Goal: Task Accomplishment & Management: Use online tool/utility

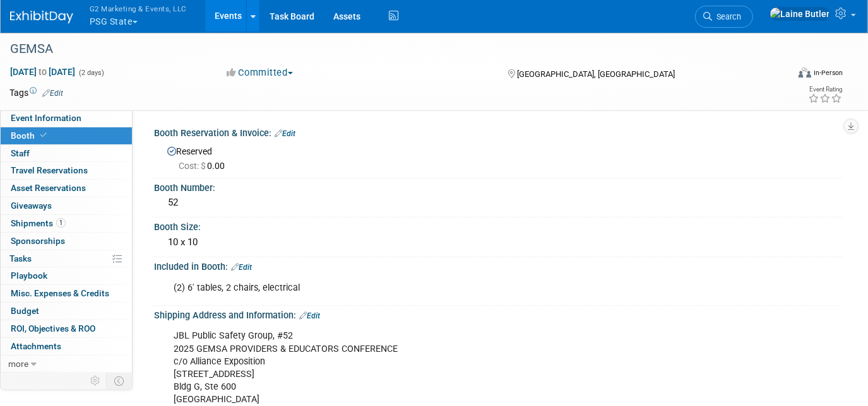
drag, startPoint x: 145, startPoint y: 10, endPoint x: 139, endPoint y: 20, distance: 11.4
click at [143, 15] on button "G2 Marketing & Events, LLC PSG State" at bounding box center [145, 16] width 114 height 33
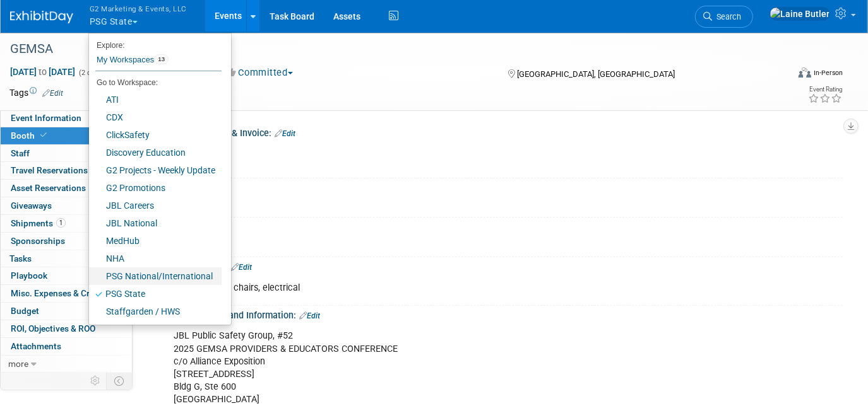
click at [158, 278] on link "PSG National/International" at bounding box center [155, 277] width 133 height 18
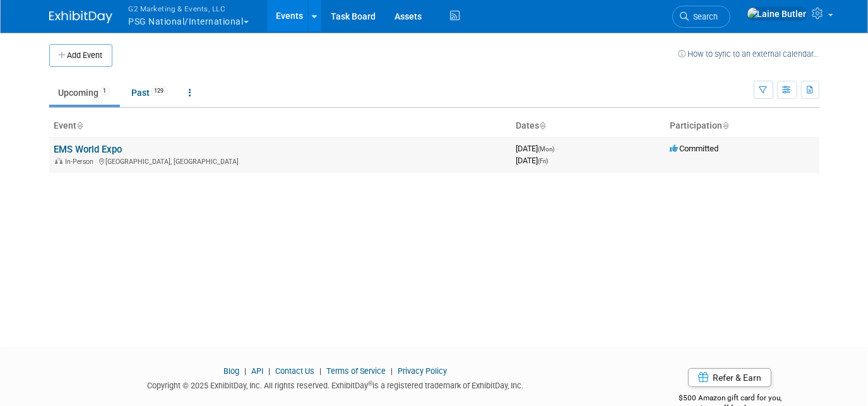
click at [128, 146] on td "EMS World Expo In-Person Indianapolis, IN" at bounding box center [280, 155] width 462 height 36
click at [104, 150] on link "EMS World Expo" at bounding box center [88, 149] width 68 height 11
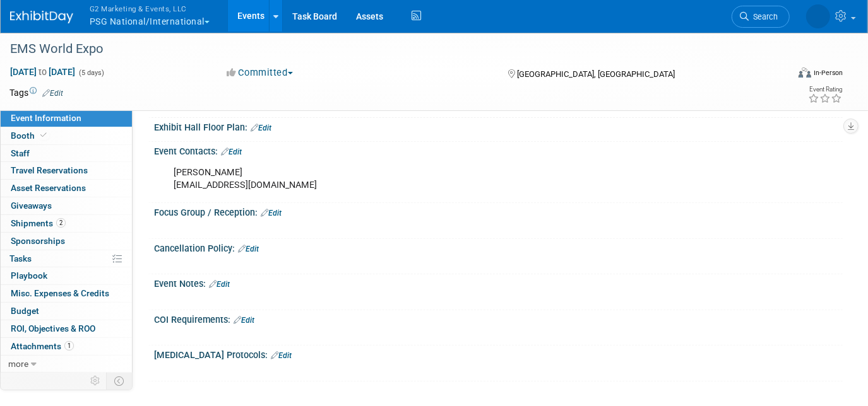
scroll to position [287, 0]
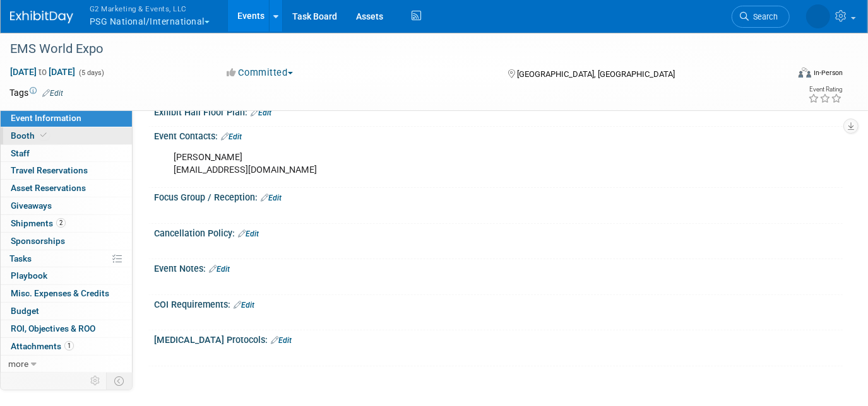
click at [109, 134] on link "Booth" at bounding box center [66, 136] width 131 height 17
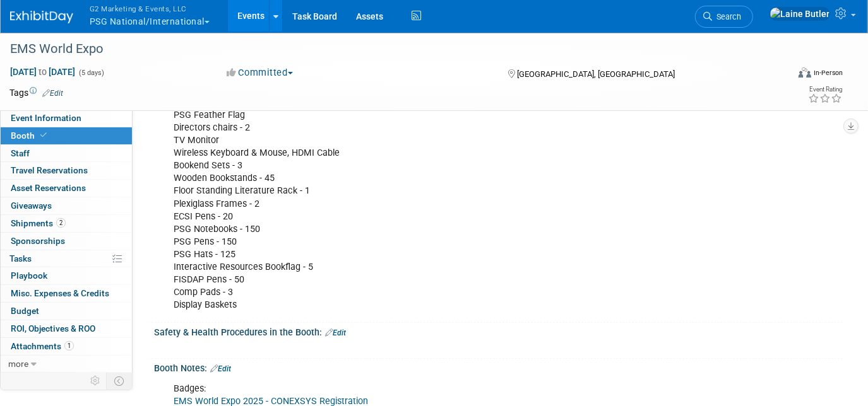
scroll to position [745, 0]
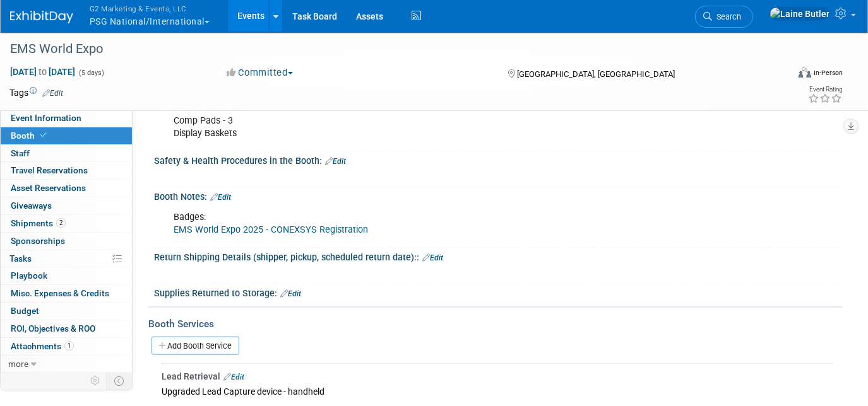
click at [296, 225] on link "EMS World Expo 2025 - CONEXSYS Registration" at bounding box center [271, 230] width 194 height 11
click at [84, 113] on link "Event Information" at bounding box center [66, 118] width 131 height 17
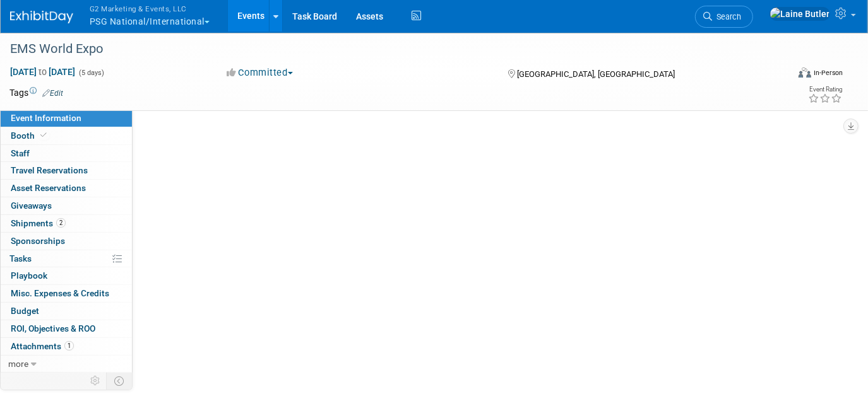
scroll to position [0, 0]
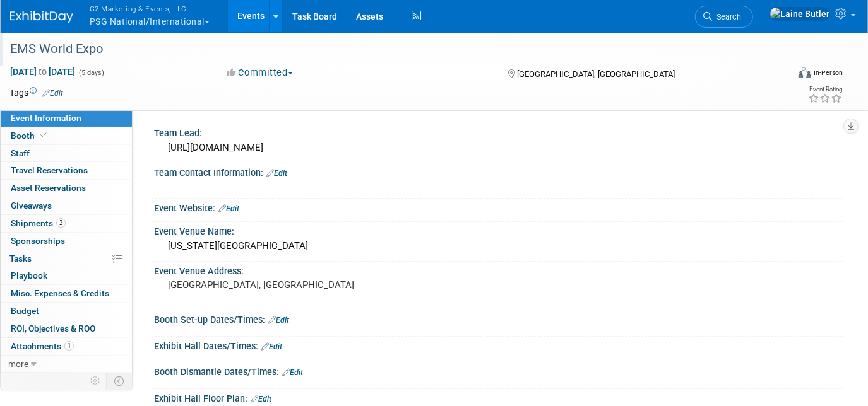
drag, startPoint x: 172, startPoint y: 28, endPoint x: 173, endPoint y: 35, distance: 6.4
click at [173, 35] on body "G2 Marketing & Events, LLC PSG National/International Explore: My Workspaces 13…" at bounding box center [434, 203] width 868 height 406
click at [144, 18] on button "G2 Marketing & Events, LLC PSG National/International" at bounding box center [156, 16] width 137 height 33
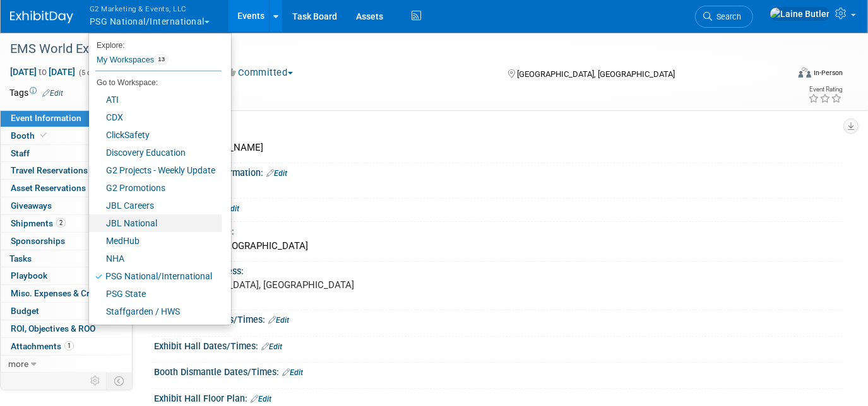
click at [173, 225] on link "JBL National" at bounding box center [155, 224] width 133 height 18
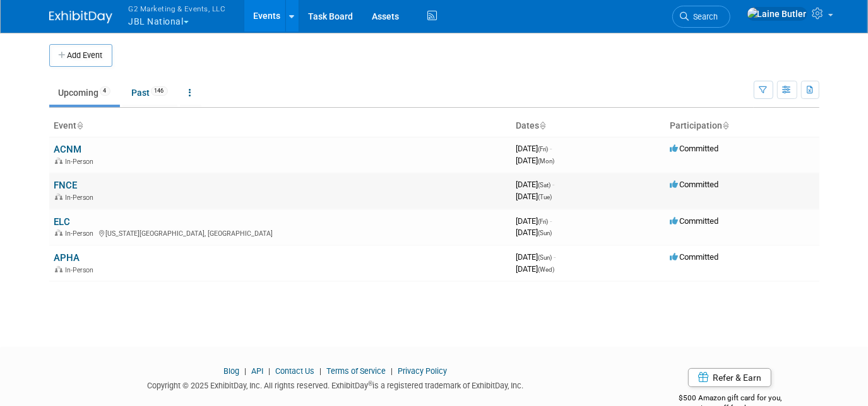
click at [73, 185] on link "FNCE" at bounding box center [65, 185] width 23 height 11
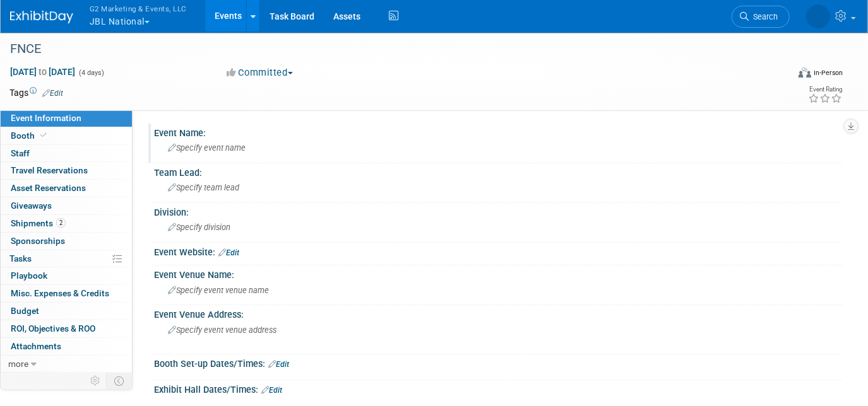
click at [234, 148] on span "Specify event name" at bounding box center [207, 147] width 78 height 9
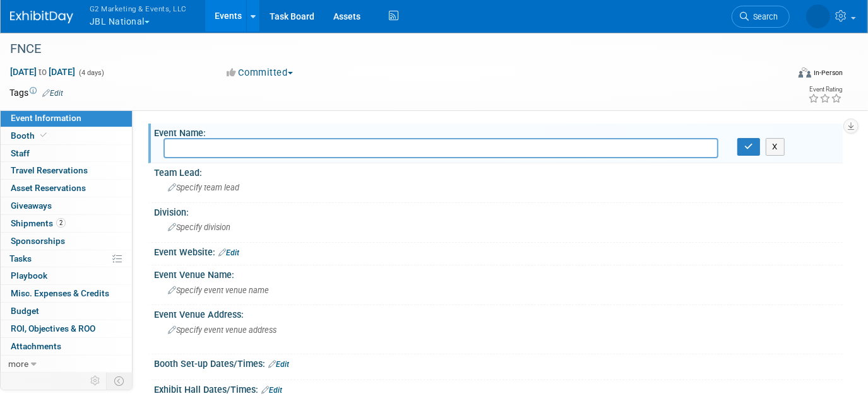
paste input "Food & Nutrition Expo"
type input "Food & Nutrition Expo"
click at [737, 148] on button "button" at bounding box center [748, 147] width 23 height 18
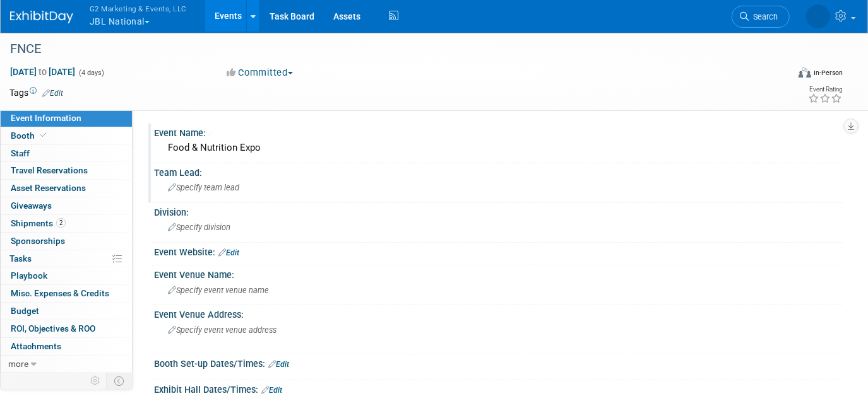
click at [351, 191] on div "Specify team lead" at bounding box center [498, 188] width 670 height 20
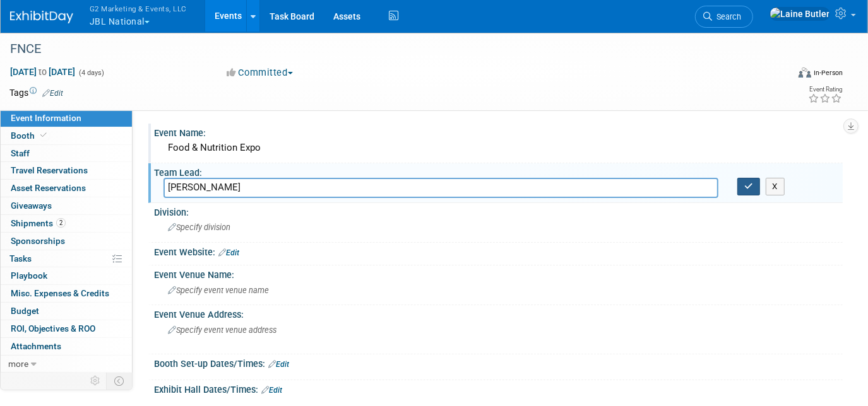
type input "[PERSON_NAME]"
click at [749, 182] on icon "button" at bounding box center [748, 186] width 9 height 8
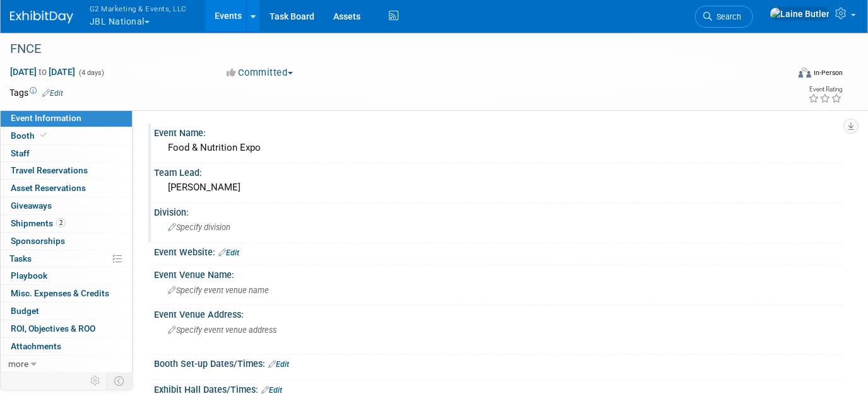
click at [252, 223] on div "Specify division" at bounding box center [498, 228] width 670 height 20
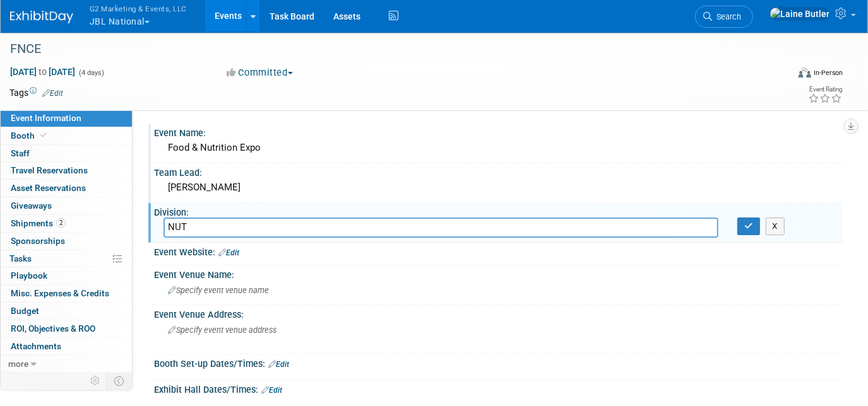
type input "NUT"
click at [241, 251] on div "Event Website: Edit" at bounding box center [498, 251] width 689 height 16
click at [745, 222] on icon "button" at bounding box center [748, 226] width 9 height 8
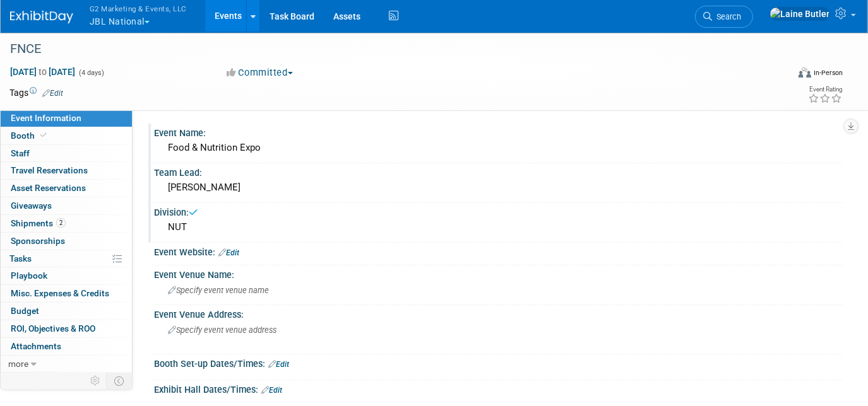
click at [239, 249] on link "Edit" at bounding box center [228, 253] width 21 height 9
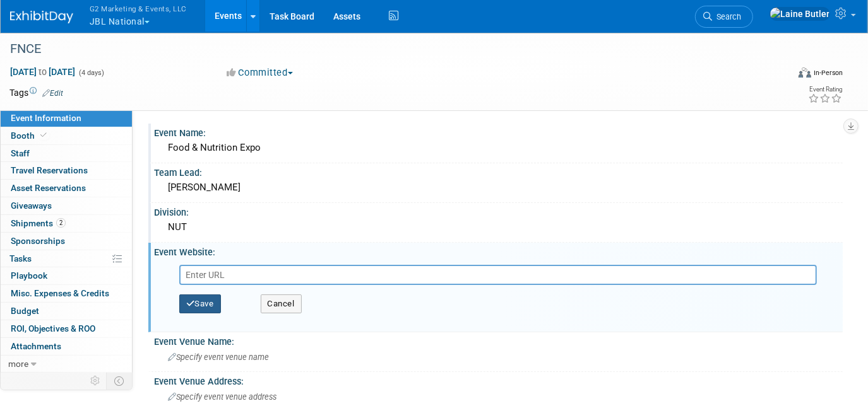
paste input "https://www.eatrightpro.org/events/fnce"
type input "https://www.eatrightpro.org/events/fnce"
click at [208, 300] on button "Save" at bounding box center [200, 304] width 42 height 19
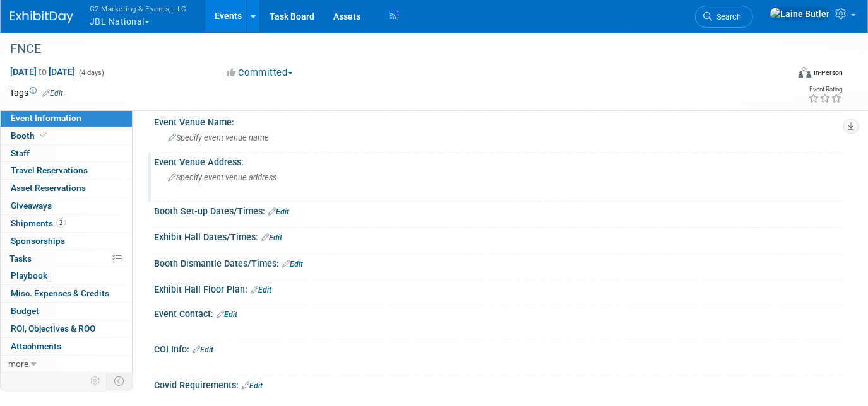
scroll to position [172, 0]
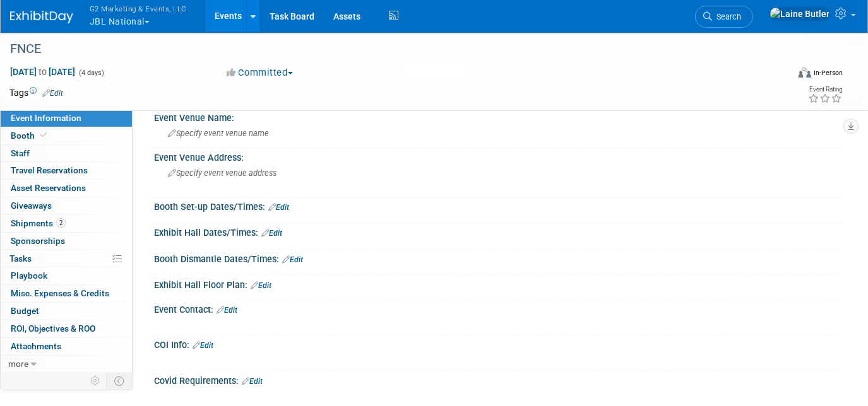
click at [286, 203] on link "Edit" at bounding box center [278, 207] width 21 height 9
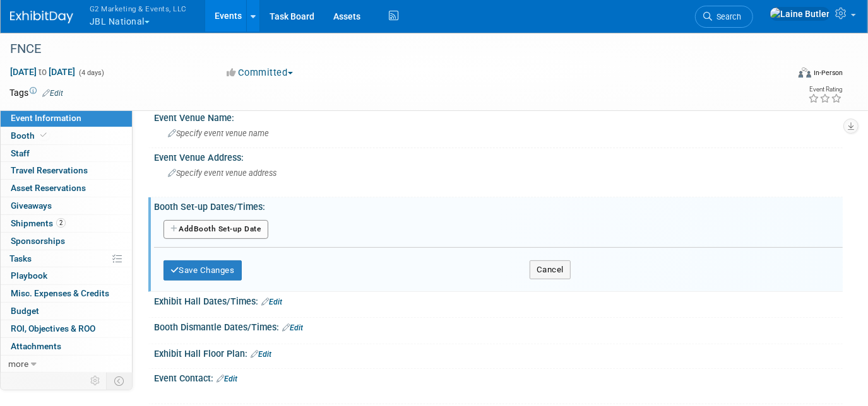
click at [175, 226] on icon "button" at bounding box center [174, 229] width 9 height 8
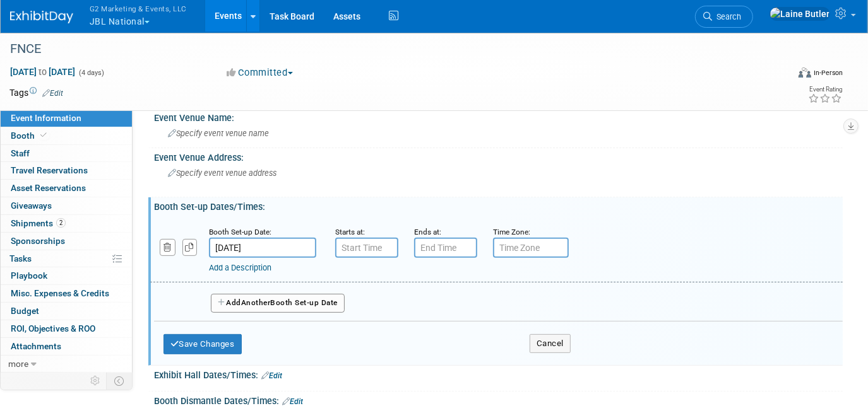
click at [288, 302] on button "Add Another Booth Set-up Date" at bounding box center [278, 303] width 134 height 19
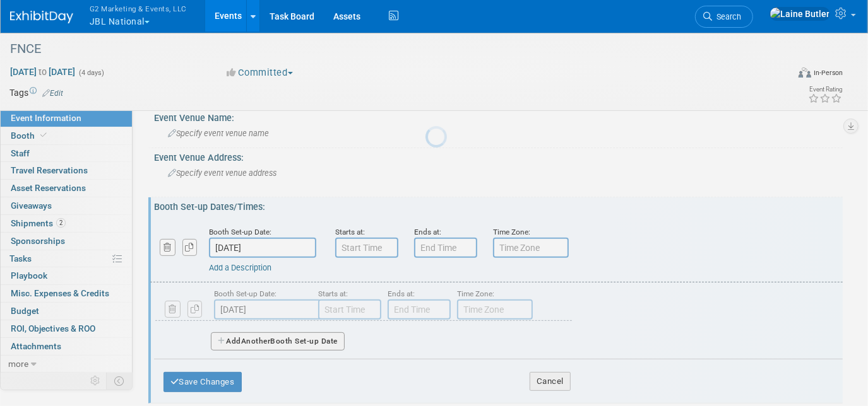
click at [254, 240] on input "Oct 11, 2025" at bounding box center [262, 248] width 107 height 20
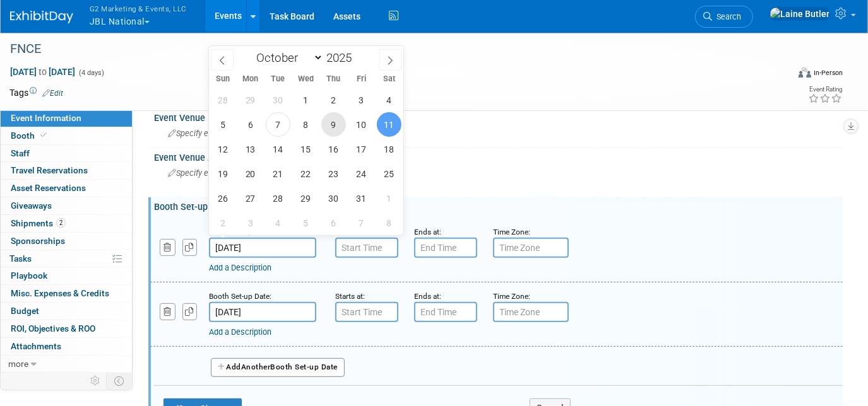
click at [326, 119] on span "9" at bounding box center [333, 124] width 25 height 25
type input "Oct 9, 2025"
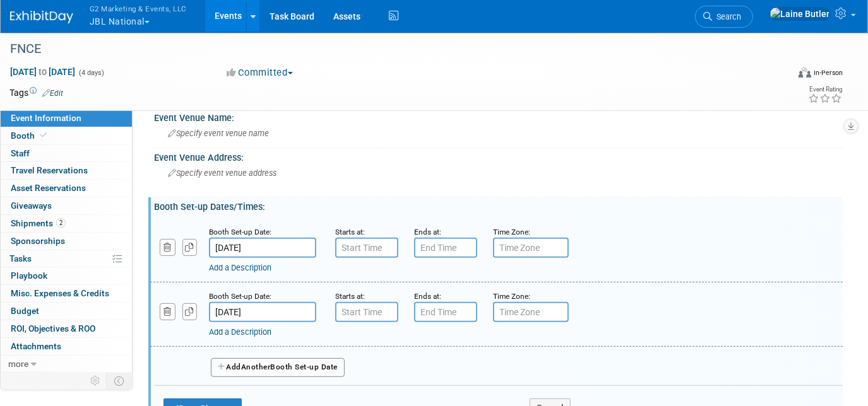
drag, startPoint x: 288, startPoint y: 316, endPoint x: 291, endPoint y: 306, distance: 10.0
click at [288, 314] on input "Oct 12, 2025" at bounding box center [262, 312] width 107 height 20
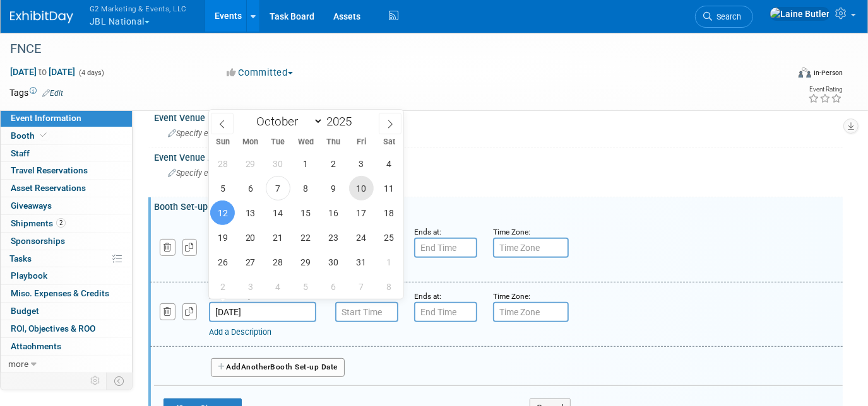
click at [360, 192] on span "10" at bounding box center [361, 188] width 25 height 25
type input "Oct 10, 2025"
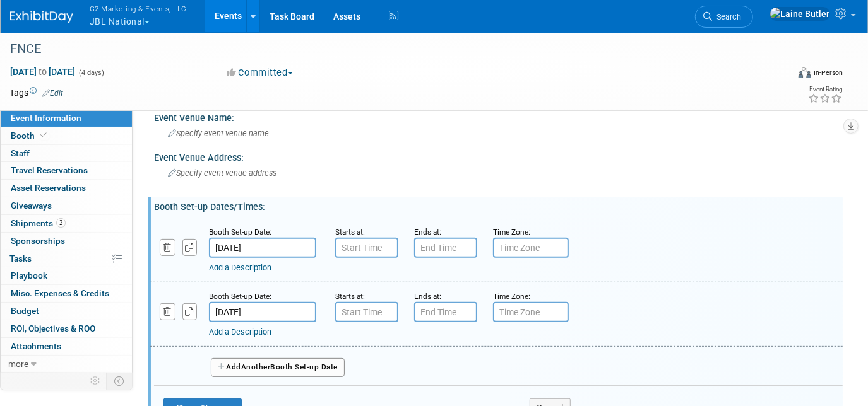
click at [264, 363] on span "Another" at bounding box center [256, 367] width 30 height 9
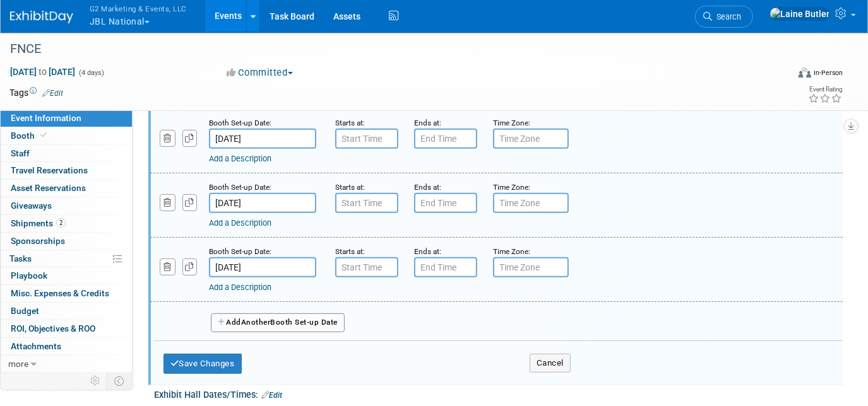
scroll to position [287, 0]
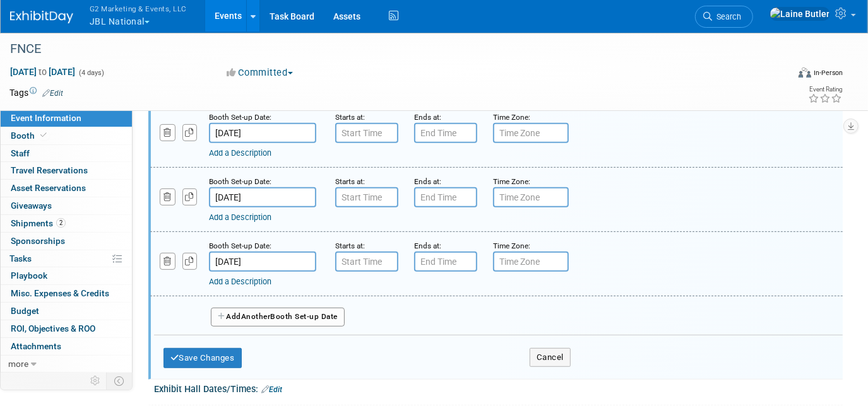
click at [269, 256] on input "[DATE]" at bounding box center [262, 262] width 107 height 20
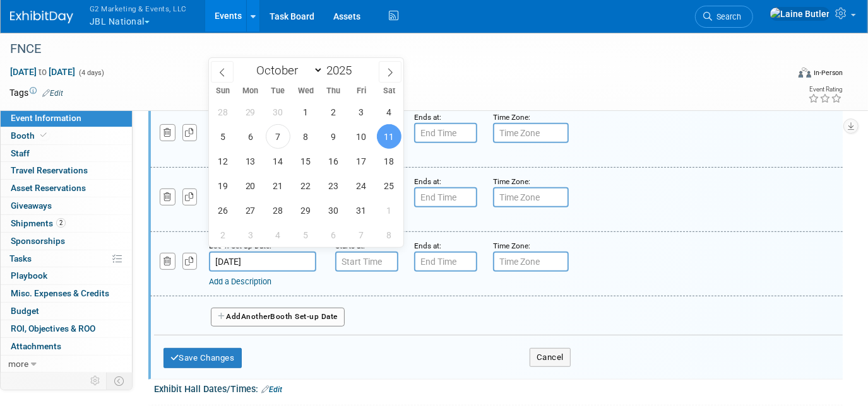
click at [394, 139] on span "11" at bounding box center [389, 136] width 25 height 25
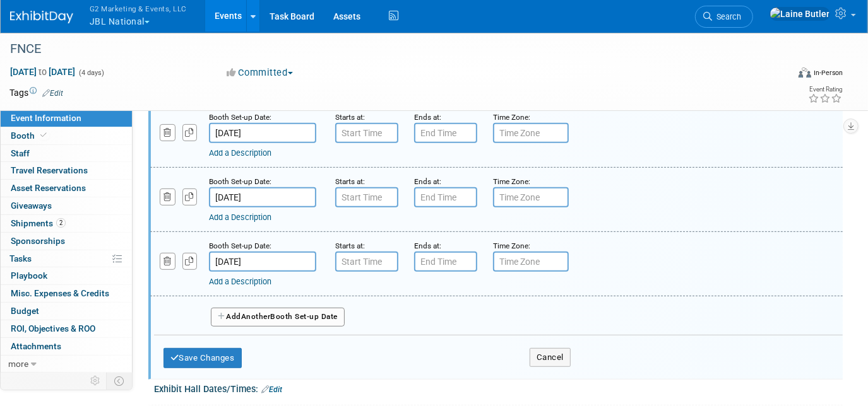
click at [488, 133] on div "Time Zone: Apply to all" at bounding box center [523, 126] width 79 height 33
click at [353, 133] on input "7:00 AM" at bounding box center [366, 133] width 63 height 20
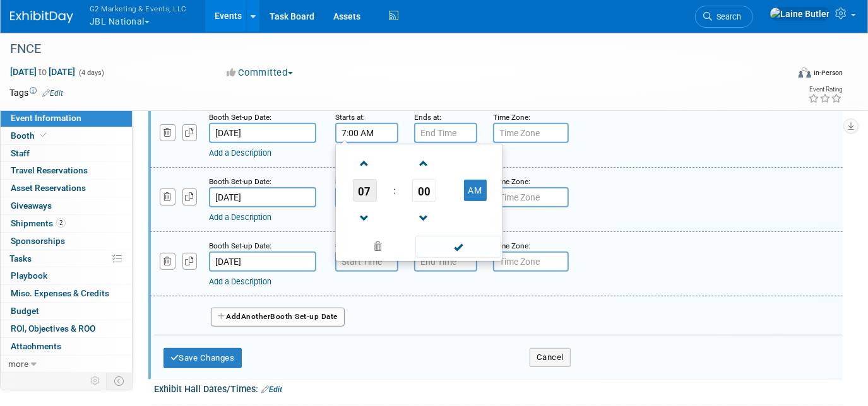
click at [363, 192] on span "07" at bounding box center [365, 190] width 24 height 23
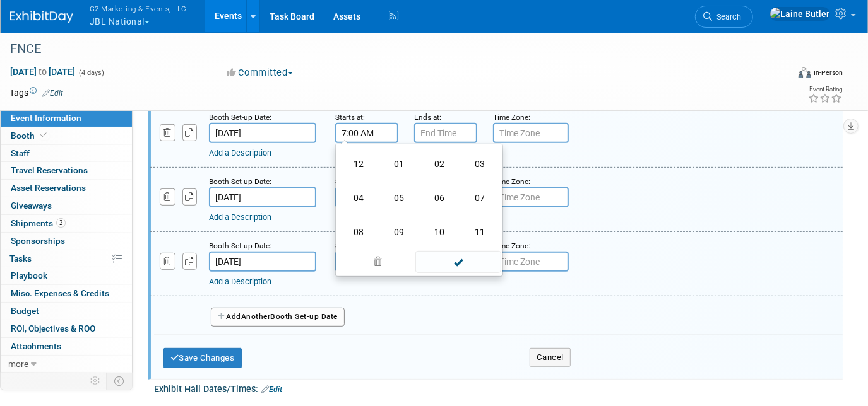
drag, startPoint x: 395, startPoint y: 234, endPoint x: 400, endPoint y: 227, distance: 8.1
click at [396, 232] on td "09" at bounding box center [399, 232] width 40 height 34
type input "9:00 AM"
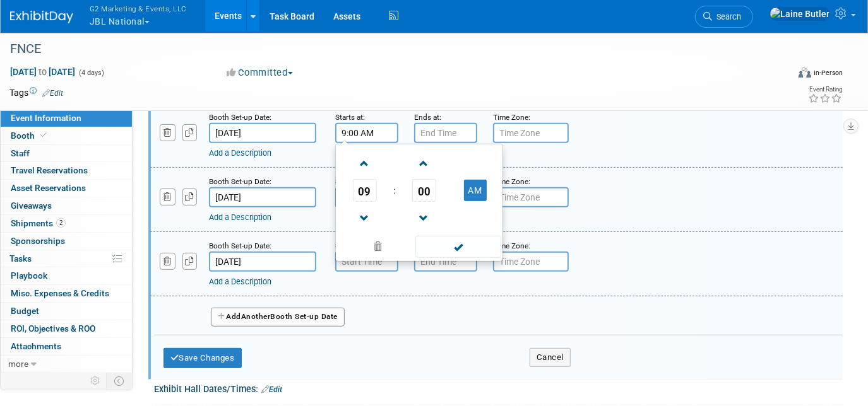
click at [446, 144] on div "09 : 00 AM 12 01 02 03 04 05 06 07 08 09 10 11 00 05 10 15 20 25 30 35 40 45 50…" at bounding box center [419, 203] width 168 height 118
click at [439, 123] on input "7:00 PM" at bounding box center [445, 133] width 63 height 20
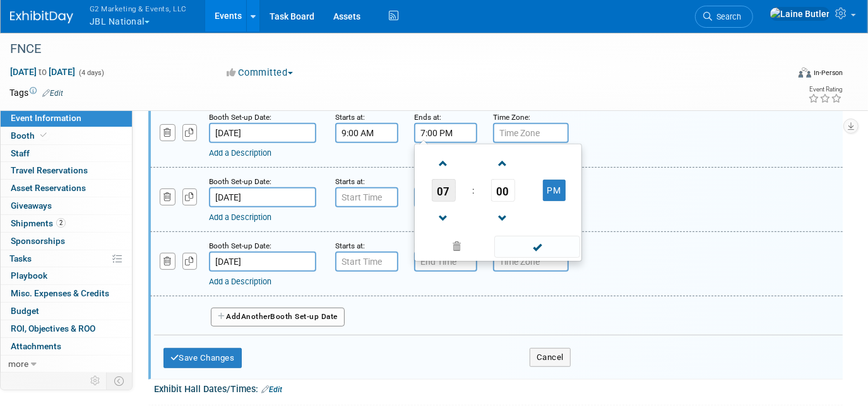
click at [443, 189] on span "07" at bounding box center [444, 190] width 24 height 23
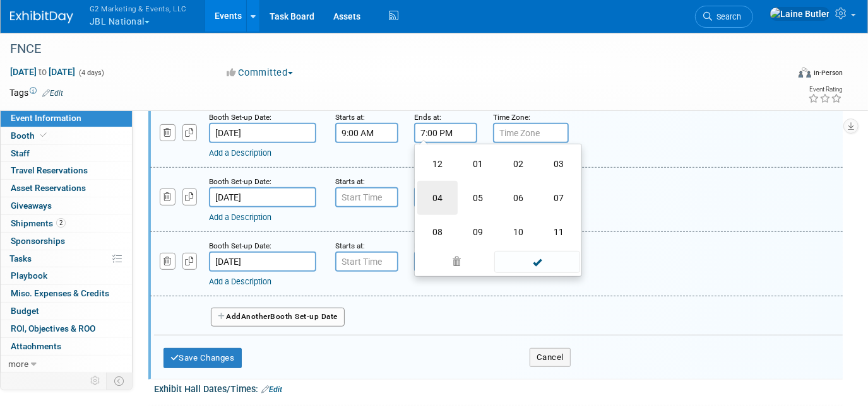
click at [447, 193] on td "04" at bounding box center [437, 198] width 40 height 34
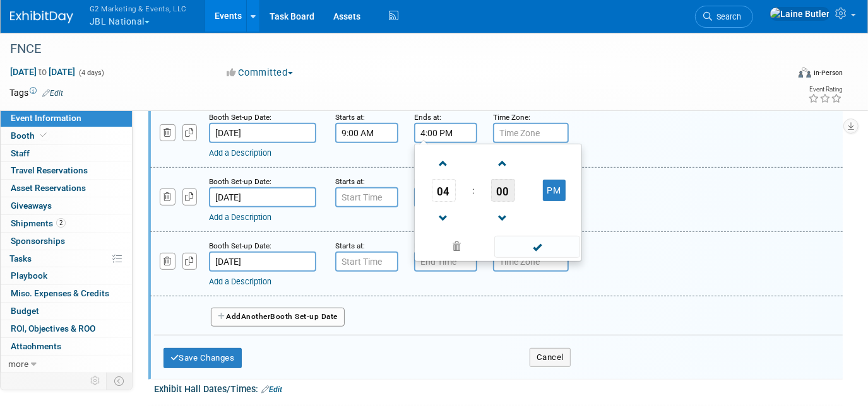
click at [506, 192] on span "00" at bounding box center [503, 190] width 24 height 23
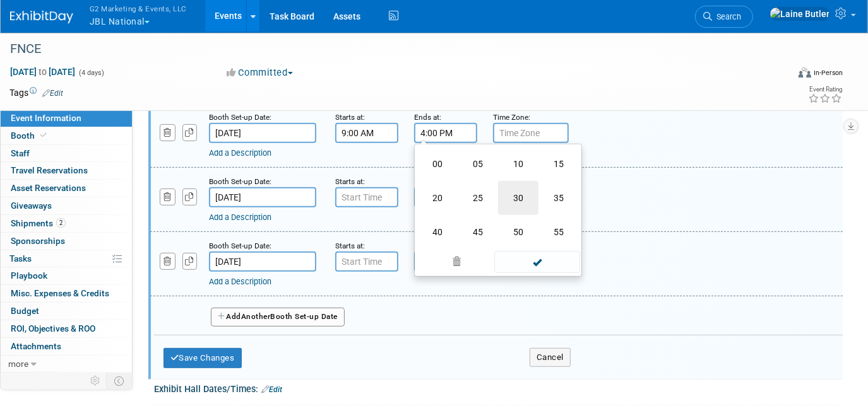
drag, startPoint x: 508, startPoint y: 192, endPoint x: 490, endPoint y: 192, distance: 17.7
click at [505, 192] on td "30" at bounding box center [518, 198] width 40 height 34
type input "4:30 PM"
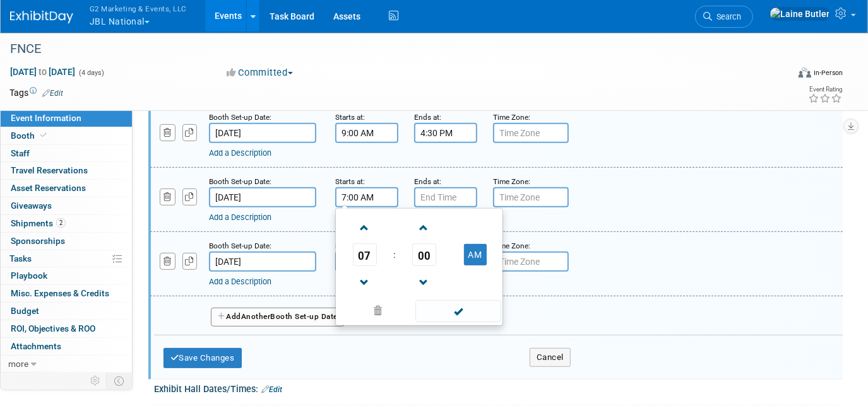
click at [367, 187] on input "7:00 AM" at bounding box center [366, 197] width 63 height 20
click at [355, 244] on span "07" at bounding box center [365, 255] width 24 height 23
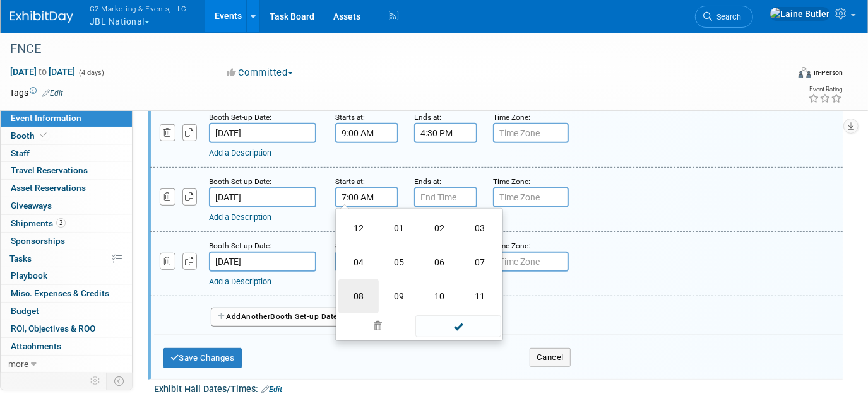
drag, startPoint x: 359, startPoint y: 289, endPoint x: 399, endPoint y: 261, distance: 49.4
click at [364, 287] on td "08" at bounding box center [358, 297] width 40 height 34
type input "8:00 AM"
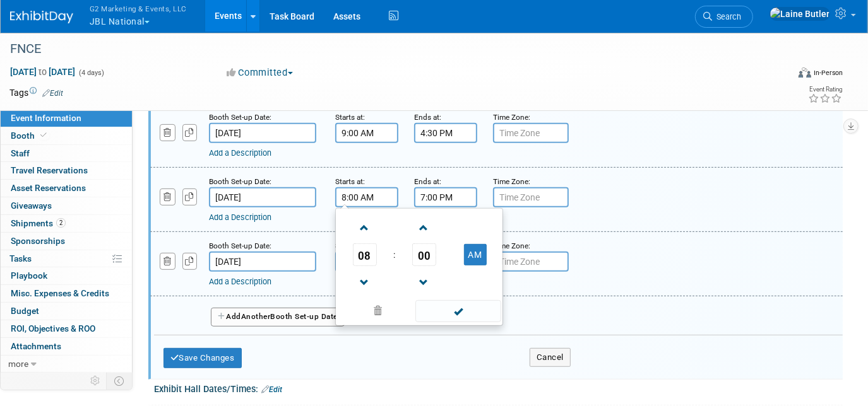
click at [434, 190] on input "7:00 PM" at bounding box center [445, 197] width 63 height 20
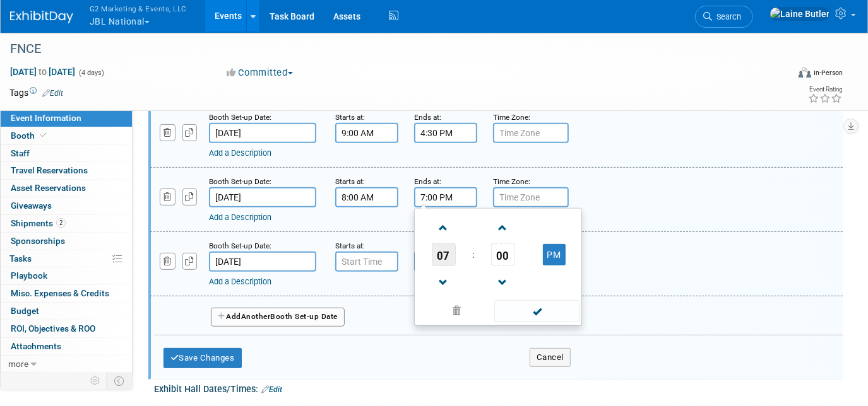
click at [438, 255] on span "07" at bounding box center [444, 255] width 24 height 23
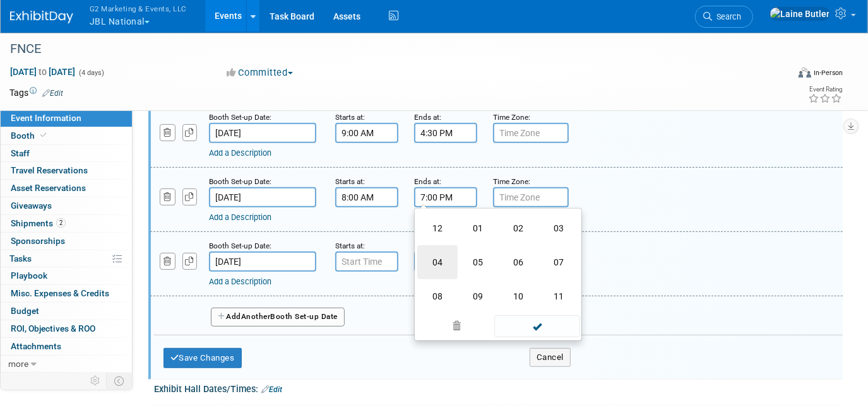
click at [430, 254] on td "04" at bounding box center [437, 263] width 40 height 34
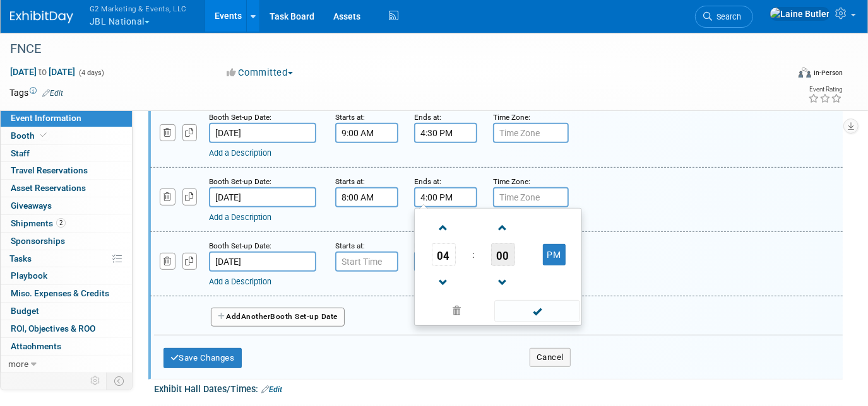
click at [506, 249] on span "00" at bounding box center [503, 255] width 24 height 23
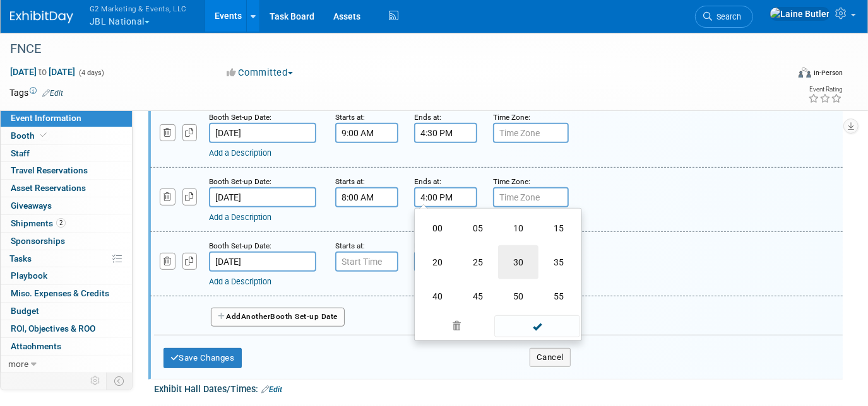
click at [506, 254] on td "30" at bounding box center [518, 263] width 40 height 34
type input "4:30 PM"
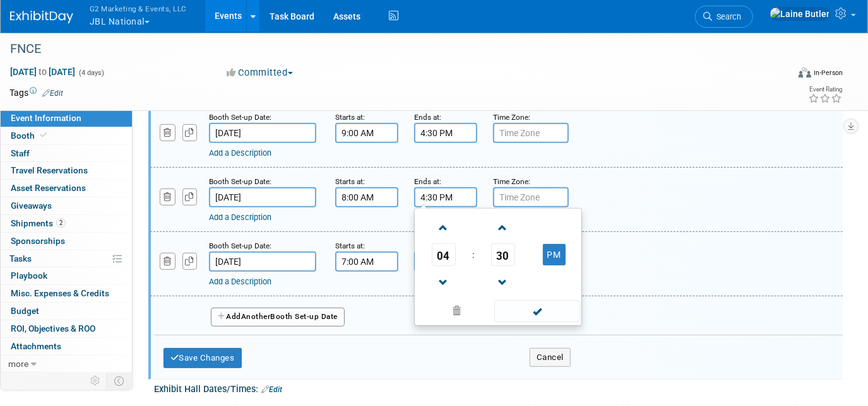
click at [373, 258] on input "7:00 AM" at bounding box center [366, 262] width 63 height 20
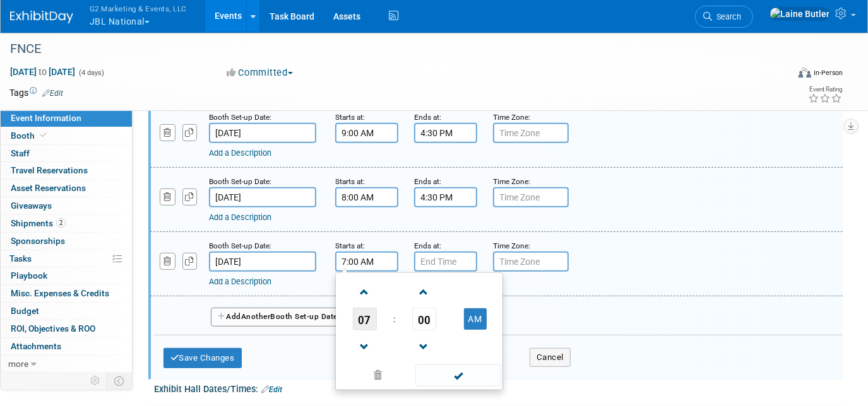
click at [357, 319] on span "07" at bounding box center [365, 319] width 24 height 23
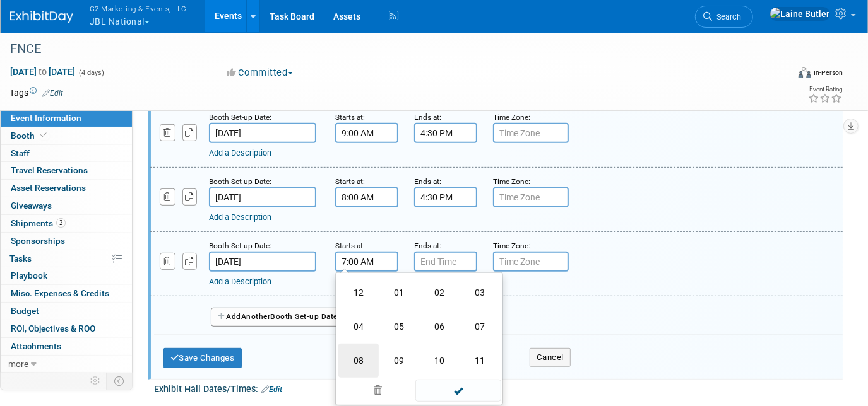
drag, startPoint x: 364, startPoint y: 355, endPoint x: 374, endPoint y: 342, distance: 16.2
click at [364, 354] on td "08" at bounding box center [358, 361] width 40 height 34
type input "8:00 AM"
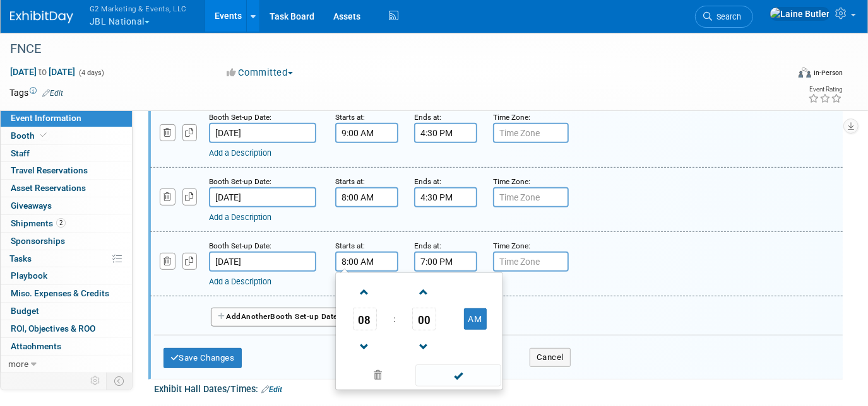
click at [441, 259] on input "7:00 PM" at bounding box center [445, 262] width 63 height 20
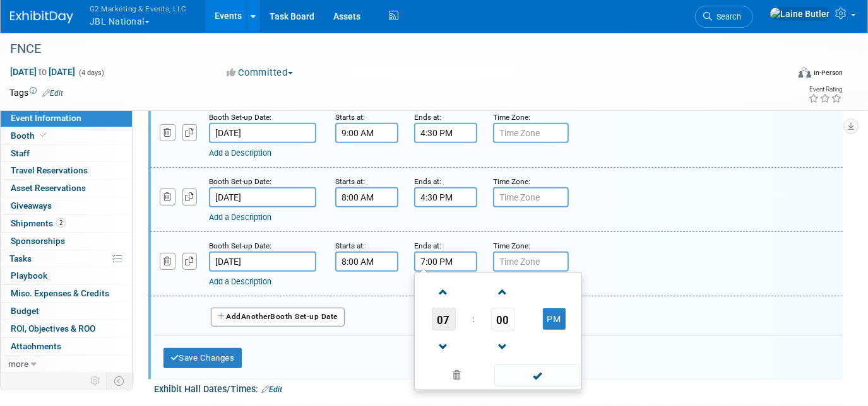
click at [448, 314] on span "07" at bounding box center [444, 319] width 24 height 23
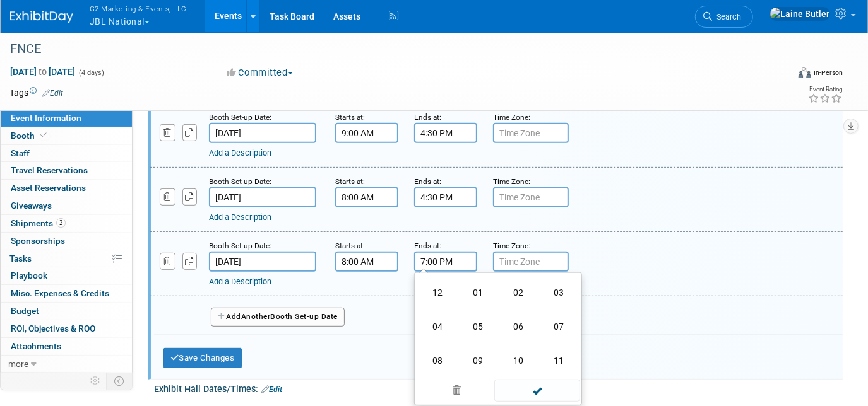
drag, startPoint x: 505, startPoint y: 306, endPoint x: 515, endPoint y: 313, distance: 12.3
click at [513, 311] on td "06" at bounding box center [518, 327] width 40 height 34
type input "6:00 PM"
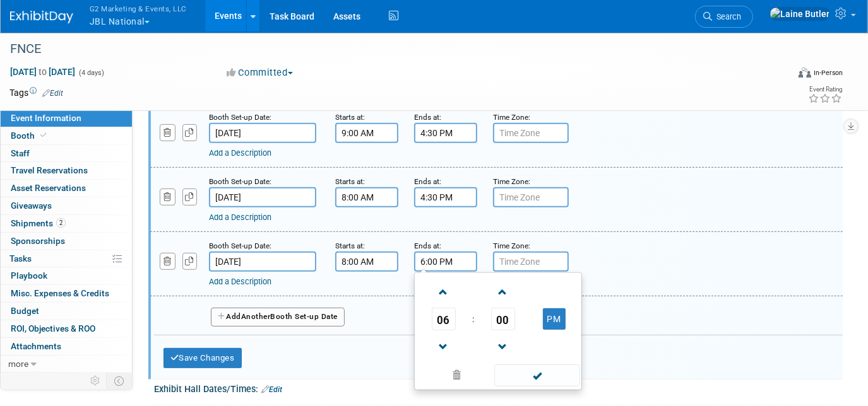
drag, startPoint x: 549, startPoint y: 369, endPoint x: 555, endPoint y: 373, distance: 7.4
click at [554, 373] on span at bounding box center [536, 376] width 85 height 22
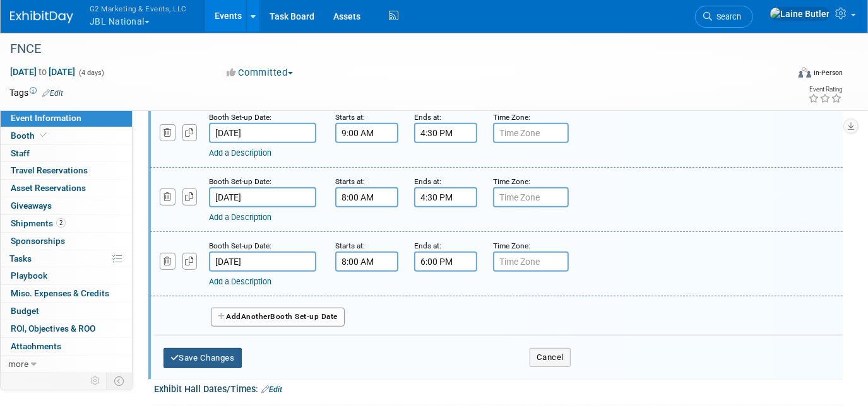
click at [207, 357] on button "Save Changes" at bounding box center [202, 358] width 78 height 20
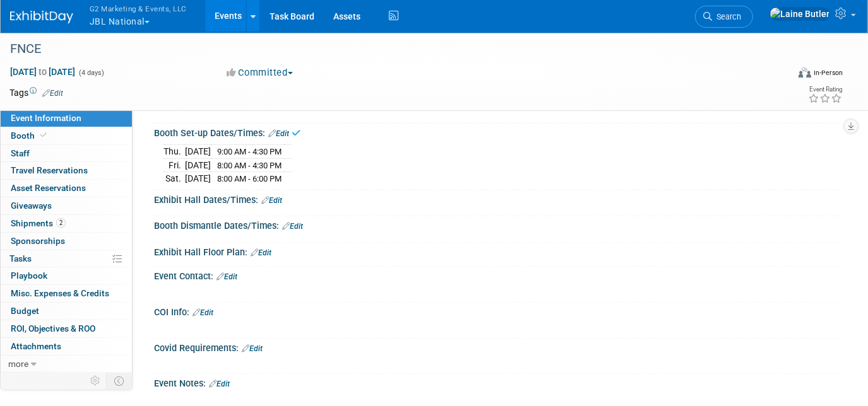
scroll to position [172, 0]
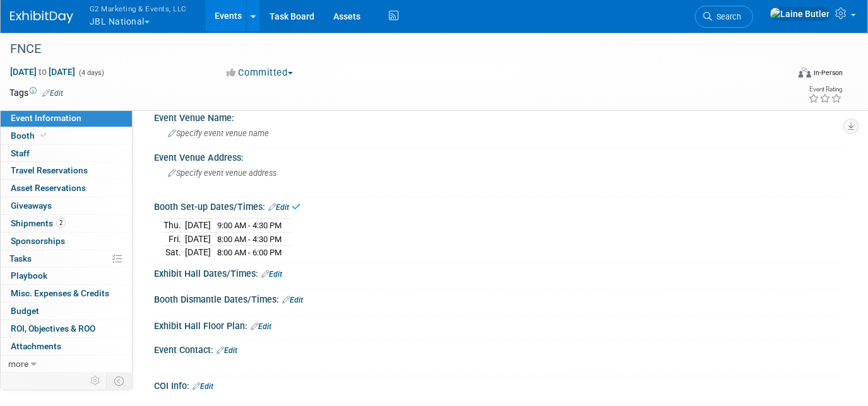
click at [280, 270] on link "Edit" at bounding box center [271, 274] width 21 height 9
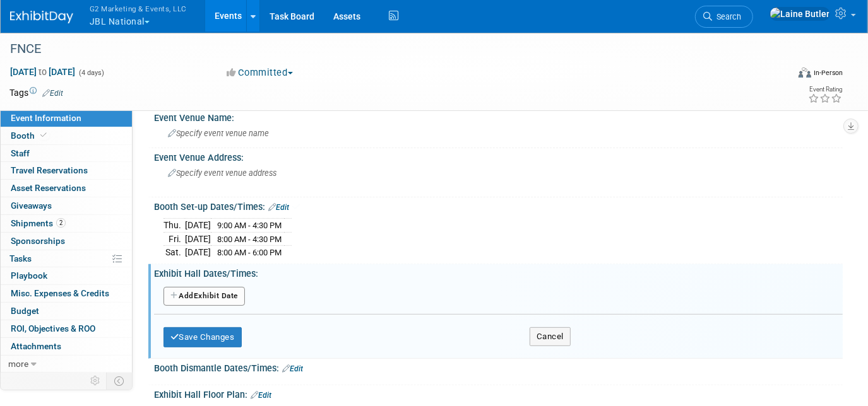
click at [213, 296] on button "Add Another Exhibit Date" at bounding box center [203, 296] width 81 height 19
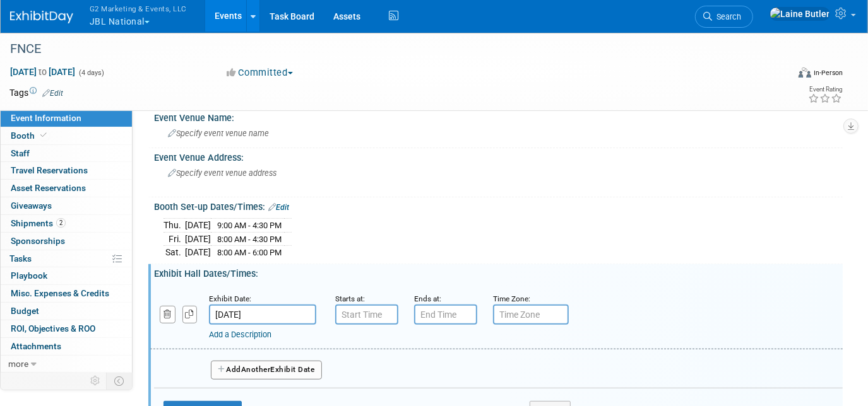
click at [271, 325] on div "Add a Description Description:" at bounding box center [466, 333] width 515 height 16
click at [267, 309] on input "Oct 11, 2025" at bounding box center [262, 315] width 107 height 20
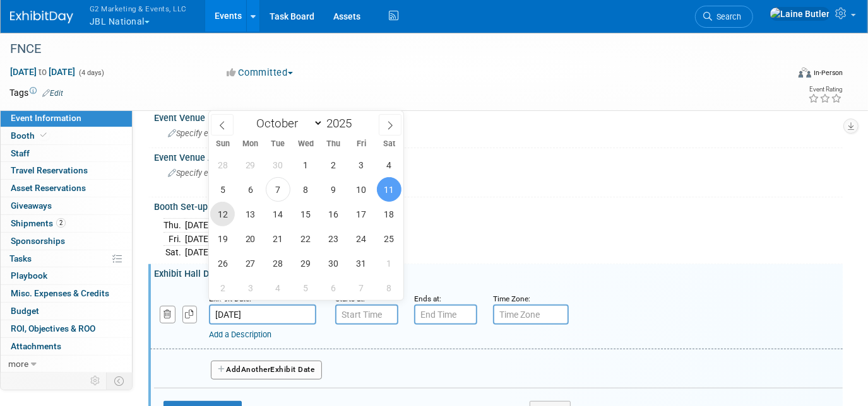
click at [215, 215] on span "12" at bounding box center [222, 214] width 25 height 25
type input "Oct 12, 2025"
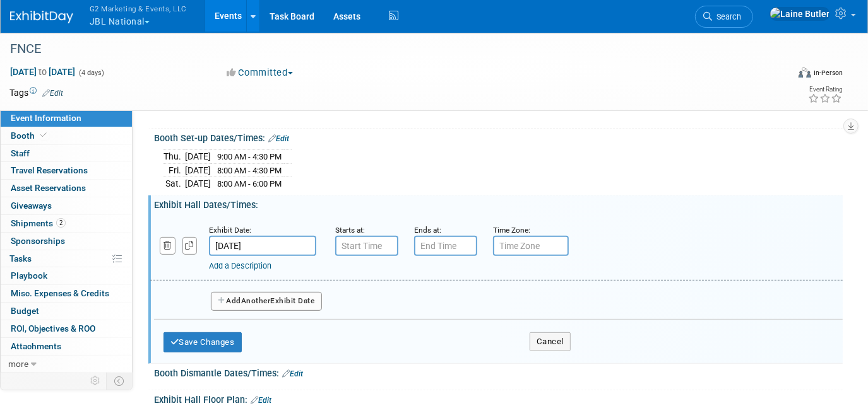
scroll to position [287, 0]
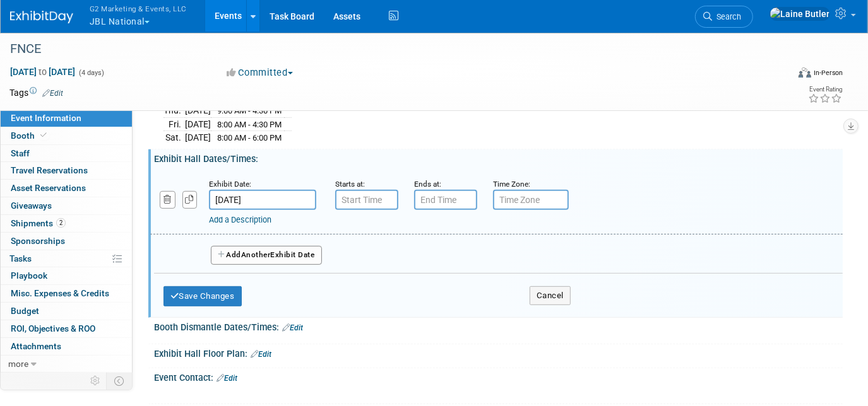
click at [271, 252] on span "Another" at bounding box center [256, 255] width 30 height 9
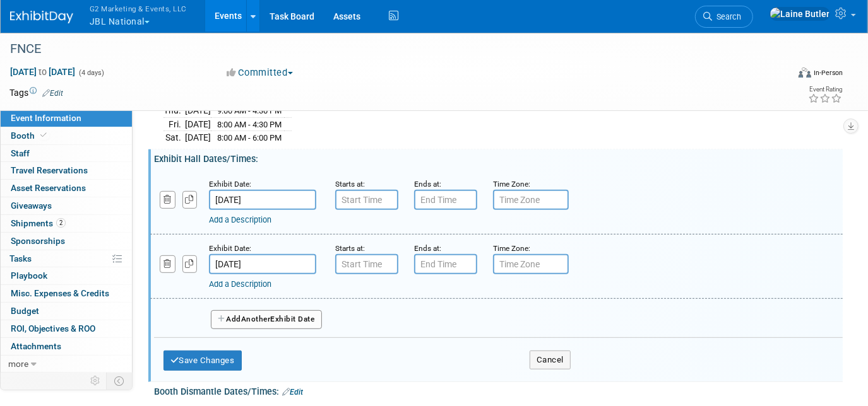
click at [263, 315] on span "Another" at bounding box center [256, 319] width 30 height 9
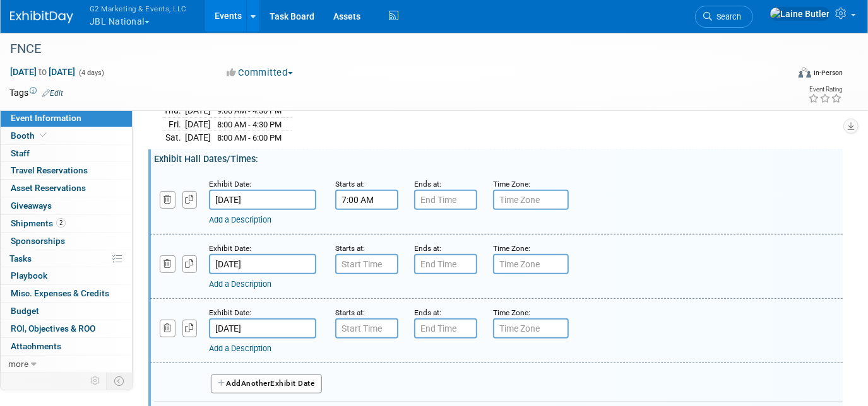
click at [395, 190] on input "7:00 AM" at bounding box center [366, 200] width 63 height 20
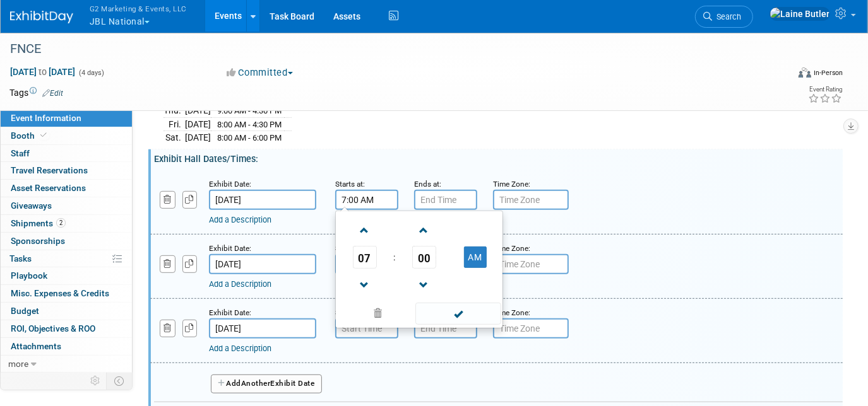
click at [364, 196] on input "7:00 AM" at bounding box center [366, 200] width 63 height 20
drag, startPoint x: 367, startPoint y: 256, endPoint x: 386, endPoint y: 266, distance: 21.7
click at [367, 256] on span "07" at bounding box center [365, 257] width 24 height 23
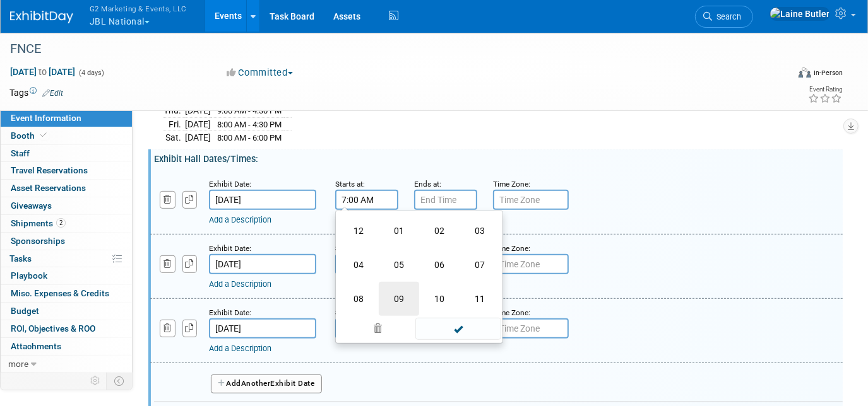
click at [407, 294] on td "09" at bounding box center [399, 299] width 40 height 34
type input "9:00 AM"
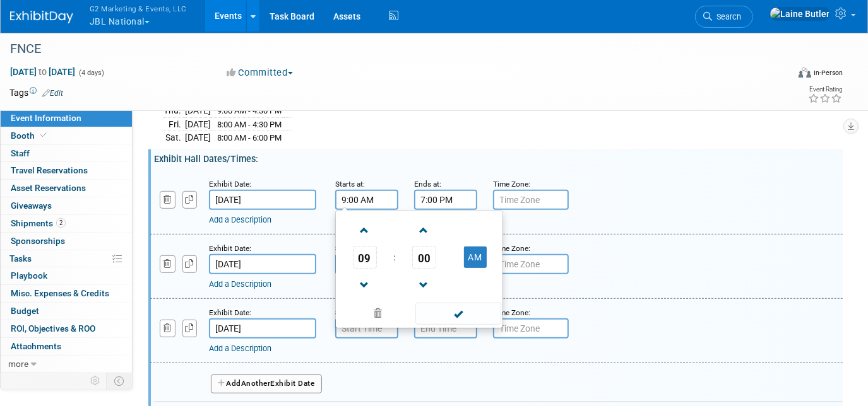
drag, startPoint x: 444, startPoint y: 193, endPoint x: 447, endPoint y: 203, distance: 9.8
click at [446, 198] on input "7:00 PM" at bounding box center [445, 200] width 63 height 20
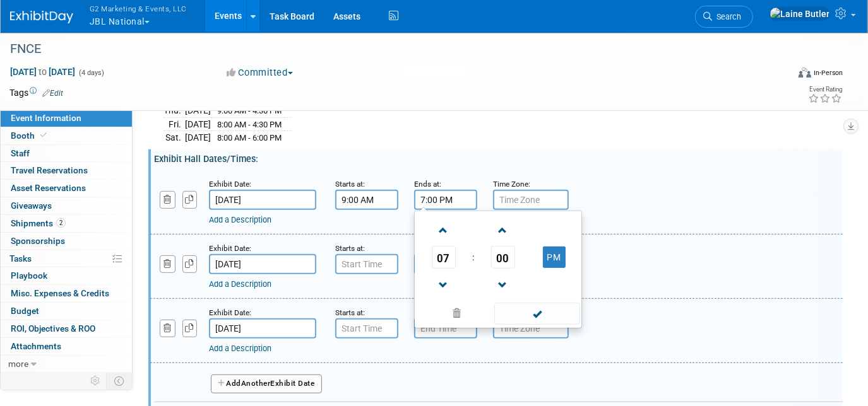
drag, startPoint x: 447, startPoint y: 261, endPoint x: 491, endPoint y: 252, distance: 45.1
click at [448, 262] on span "07" at bounding box center [444, 257] width 24 height 23
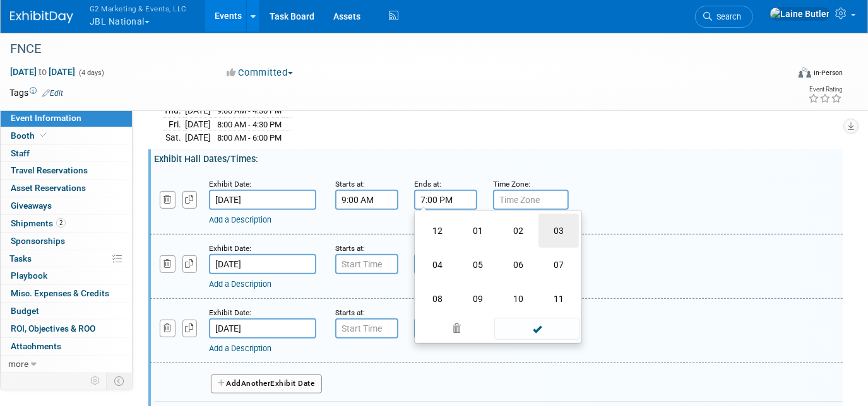
click at [553, 227] on td "03" at bounding box center [558, 231] width 40 height 34
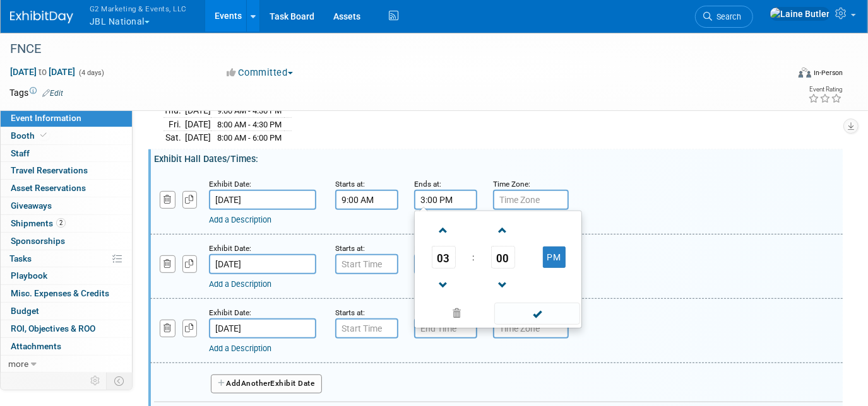
click at [490, 249] on td "00" at bounding box center [503, 257] width 52 height 23
click at [510, 249] on span "00" at bounding box center [503, 257] width 24 height 23
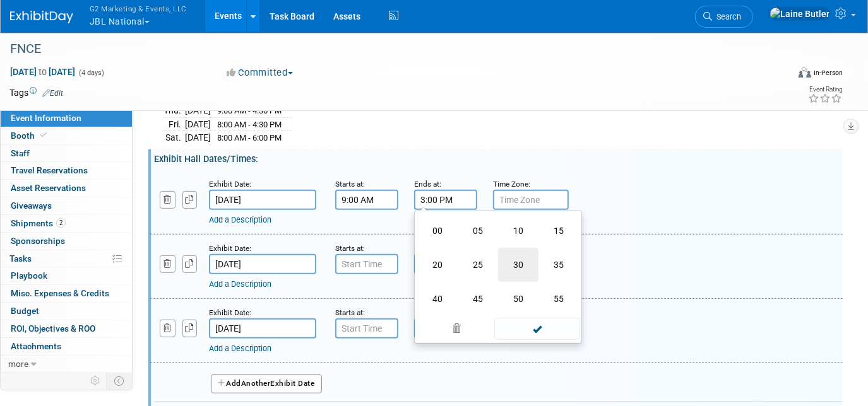
click at [527, 261] on td "30" at bounding box center [518, 265] width 40 height 34
type input "3:30 PM"
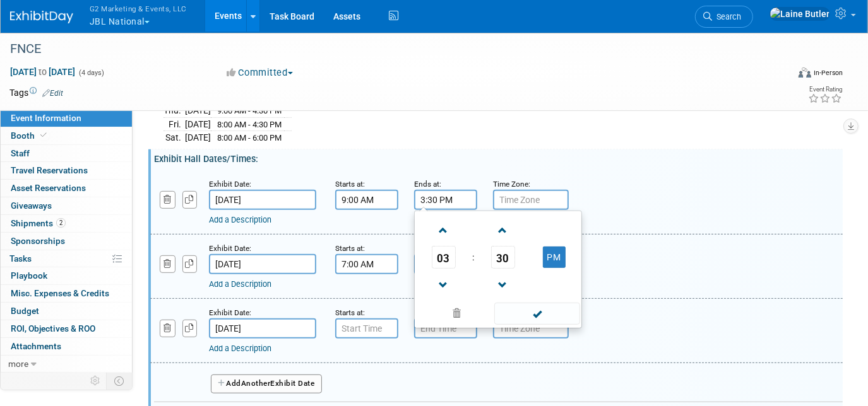
click at [372, 266] on input "7:00 AM" at bounding box center [366, 264] width 63 height 20
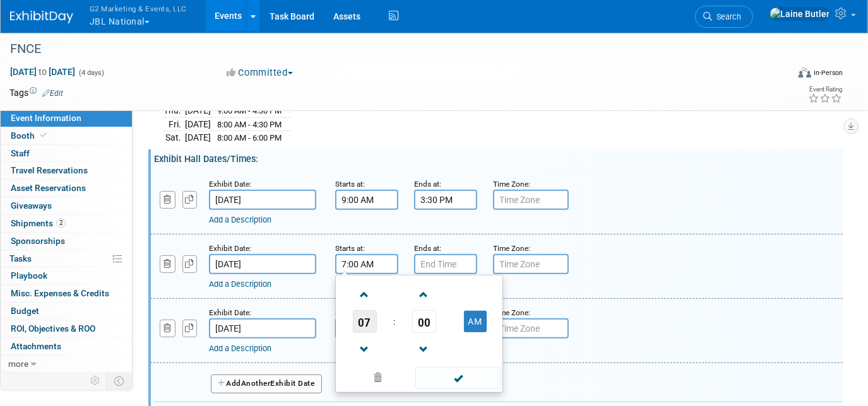
click at [369, 324] on span "07" at bounding box center [365, 322] width 24 height 23
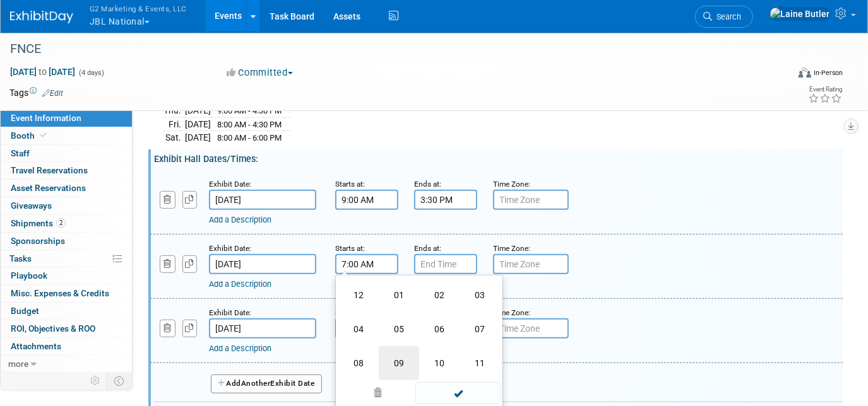
drag, startPoint x: 395, startPoint y: 348, endPoint x: 457, endPoint y: 266, distance: 102.8
click at [396, 347] on td "09" at bounding box center [399, 364] width 40 height 34
type input "9:00 AM"
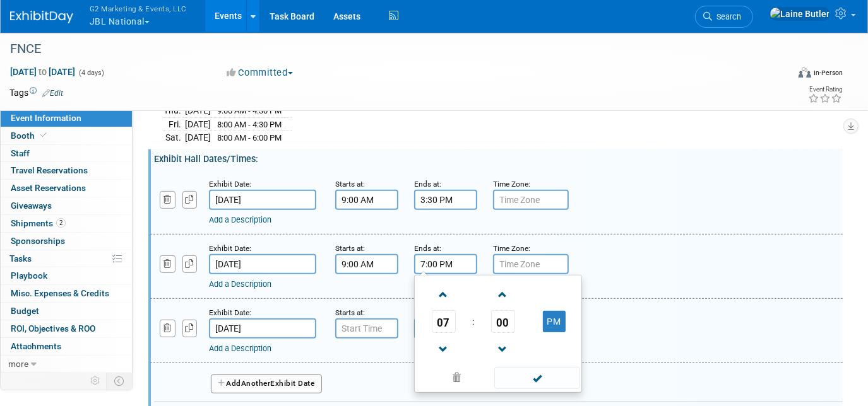
click at [454, 254] on input "7:00 PM" at bounding box center [445, 264] width 63 height 20
click at [441, 318] on span "07" at bounding box center [444, 322] width 24 height 23
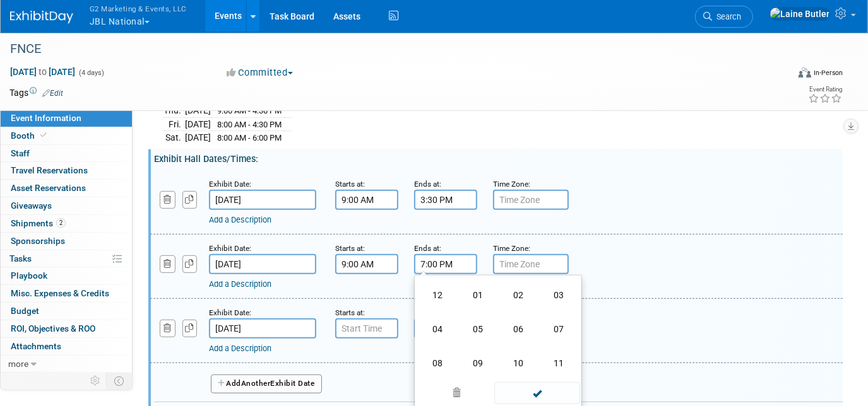
click at [573, 288] on td "03" at bounding box center [558, 295] width 40 height 34
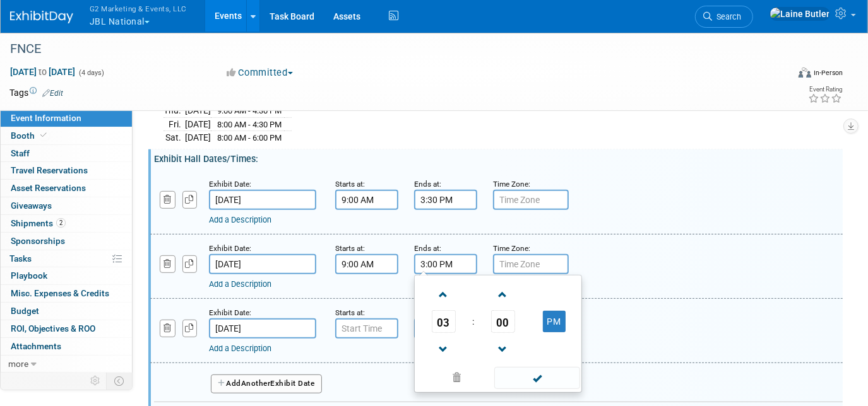
click at [508, 312] on span "00" at bounding box center [503, 322] width 24 height 23
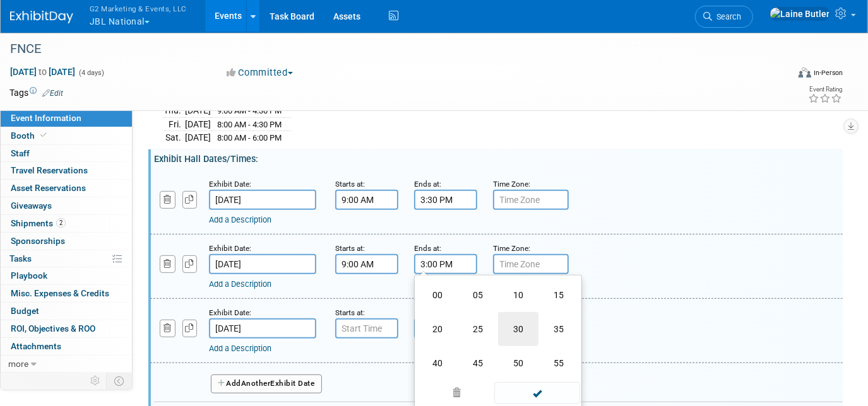
drag, startPoint x: 518, startPoint y: 322, endPoint x: 406, endPoint y: 321, distance: 111.7
click at [516, 322] on td "30" at bounding box center [518, 329] width 40 height 34
type input "3:30 PM"
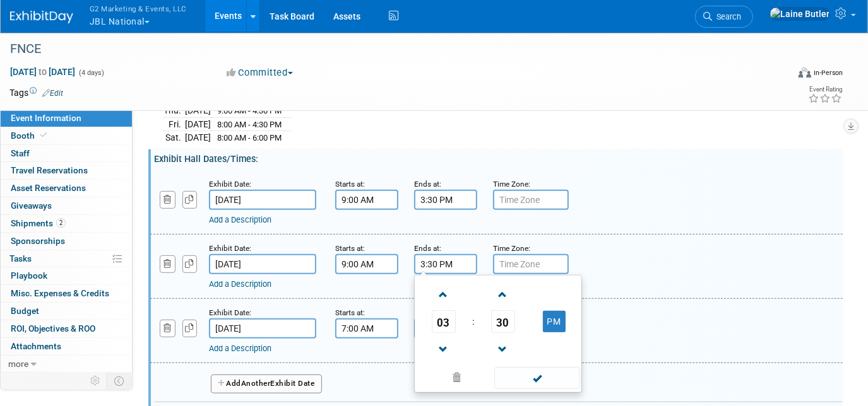
click at [360, 319] on input "7:00 AM" at bounding box center [366, 329] width 63 height 20
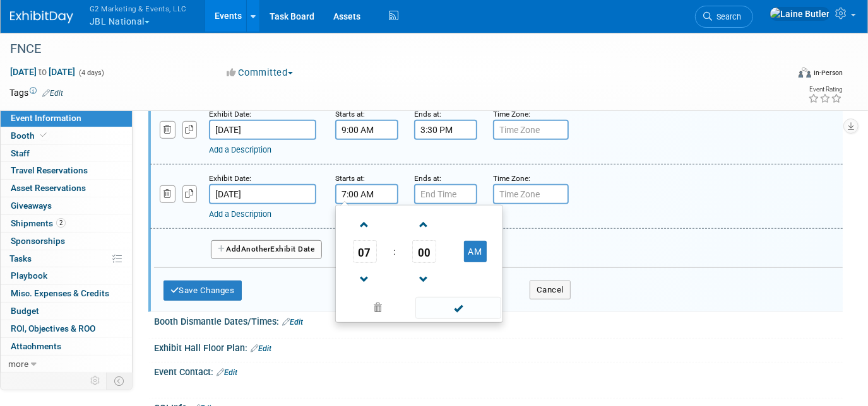
scroll to position [459, 0]
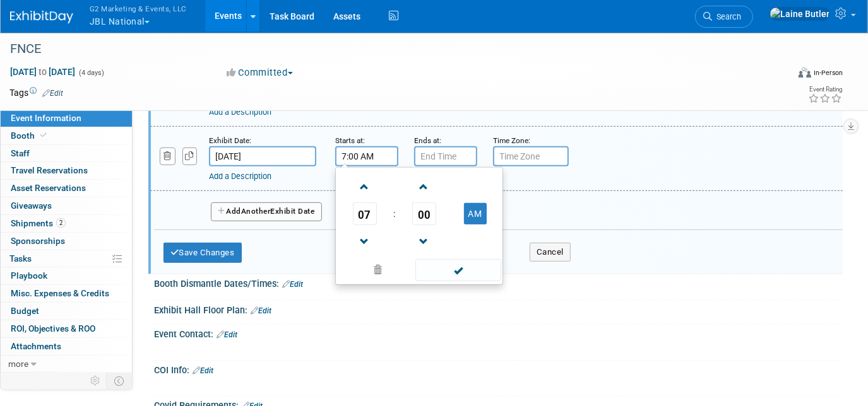
drag, startPoint x: 364, startPoint y: 212, endPoint x: 374, endPoint y: 223, distance: 14.3
click at [365, 212] on span "07" at bounding box center [365, 214] width 24 height 23
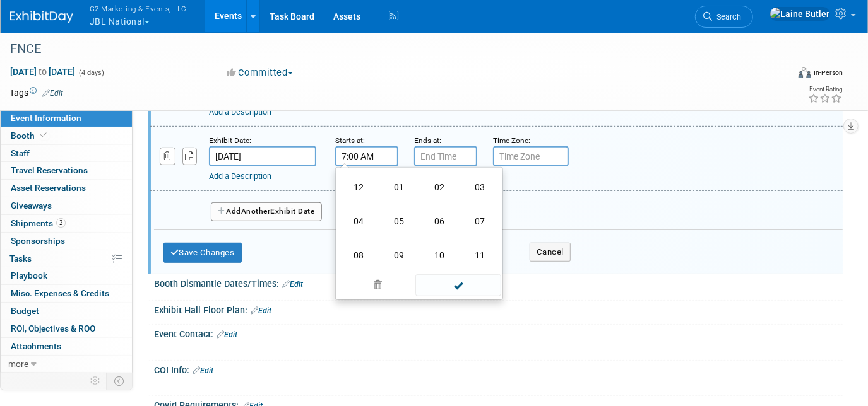
drag, startPoint x: 400, startPoint y: 258, endPoint x: 430, endPoint y: 195, distance: 70.3
click at [400, 258] on td "09" at bounding box center [399, 256] width 40 height 34
type input "9:00 AM"
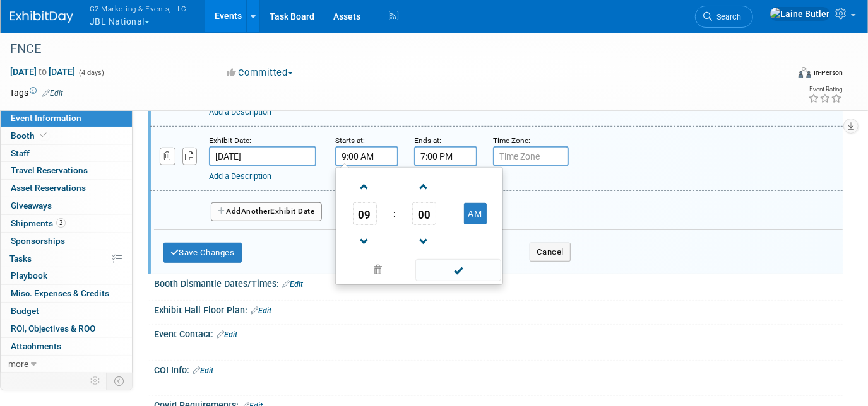
click at [424, 155] on div "7:00 PM" at bounding box center [445, 156] width 63 height 20
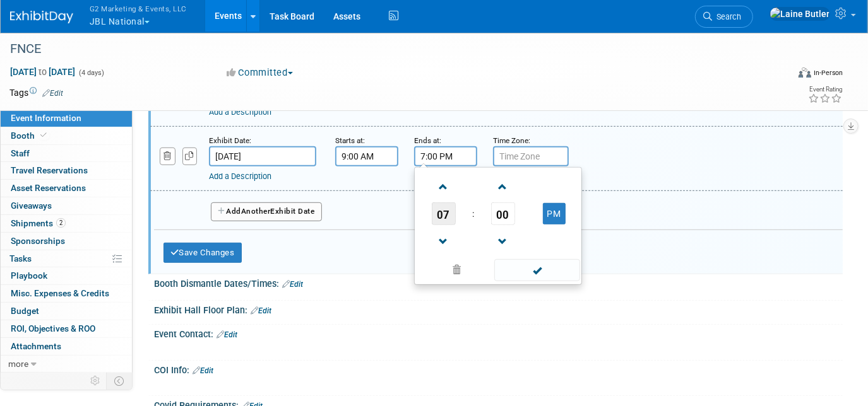
click at [443, 213] on span "07" at bounding box center [444, 214] width 24 height 23
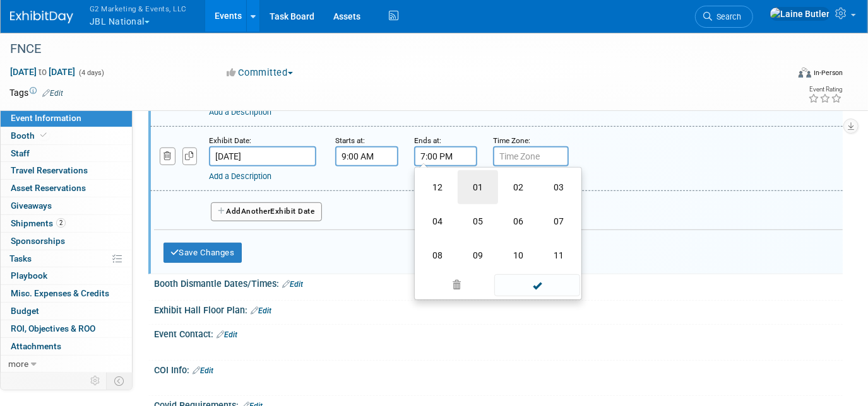
drag, startPoint x: 466, startPoint y: 183, endPoint x: 516, endPoint y: 238, distance: 74.6
click at [468, 184] on td "01" at bounding box center [478, 187] width 40 height 34
type input "1:00 PM"
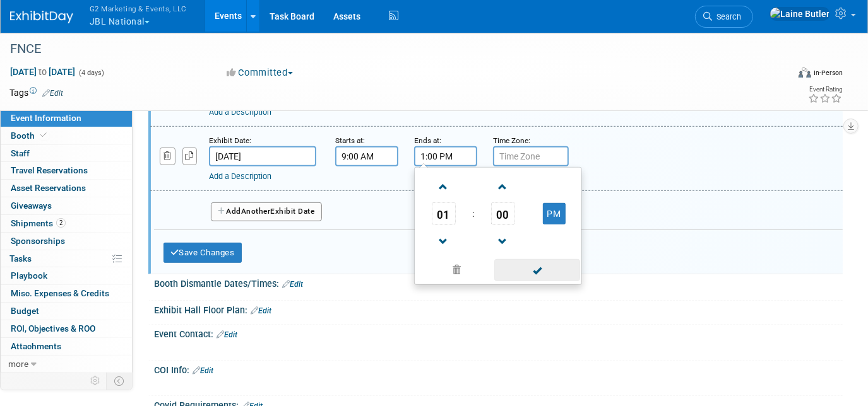
click at [540, 261] on span at bounding box center [536, 270] width 85 height 22
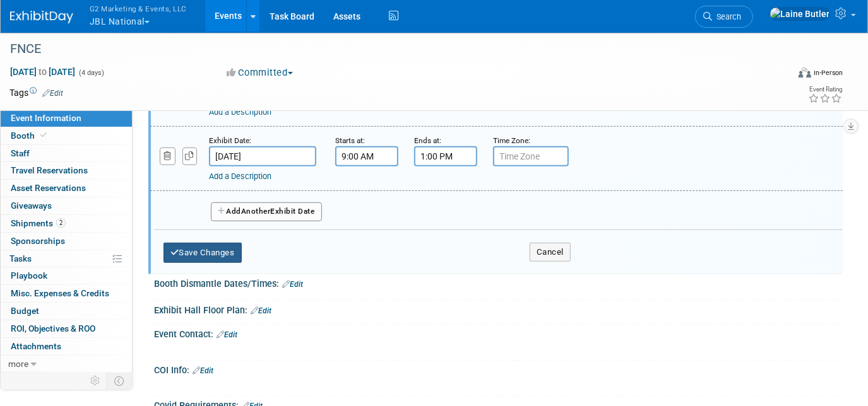
click at [207, 249] on button "Save Changes" at bounding box center [202, 253] width 78 height 20
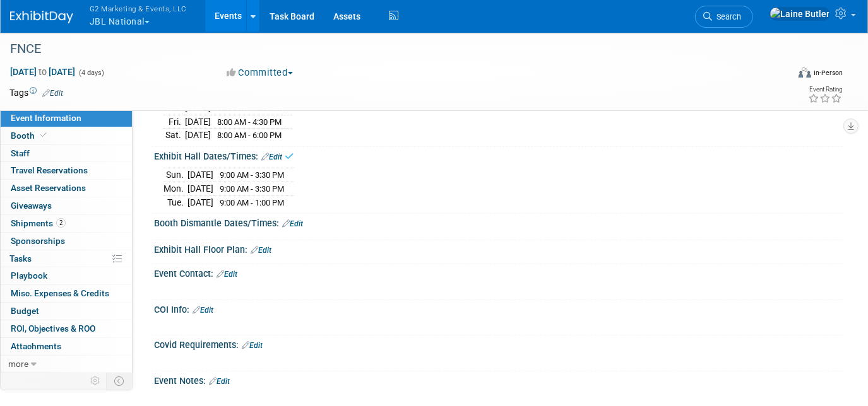
scroll to position [202, 0]
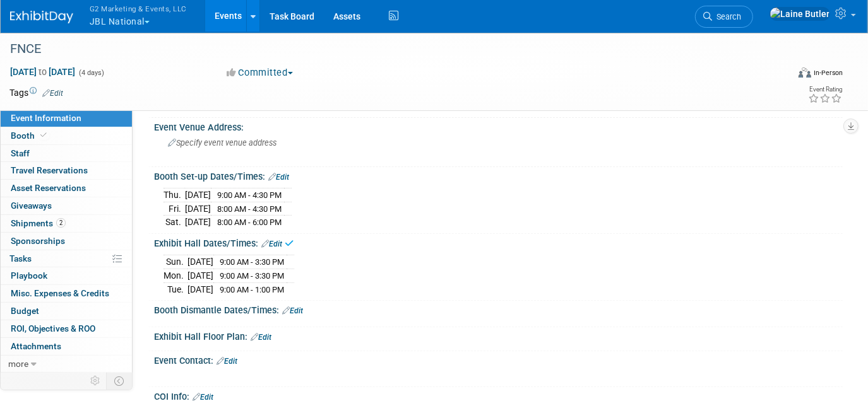
click at [297, 307] on link "Edit" at bounding box center [292, 311] width 21 height 9
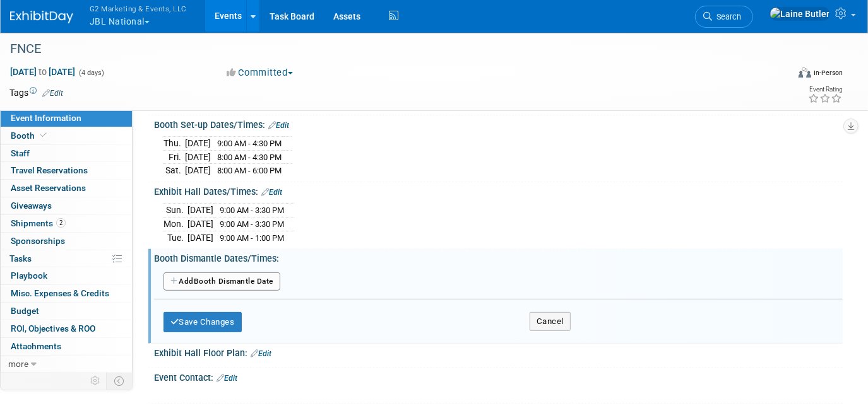
scroll to position [374, 0]
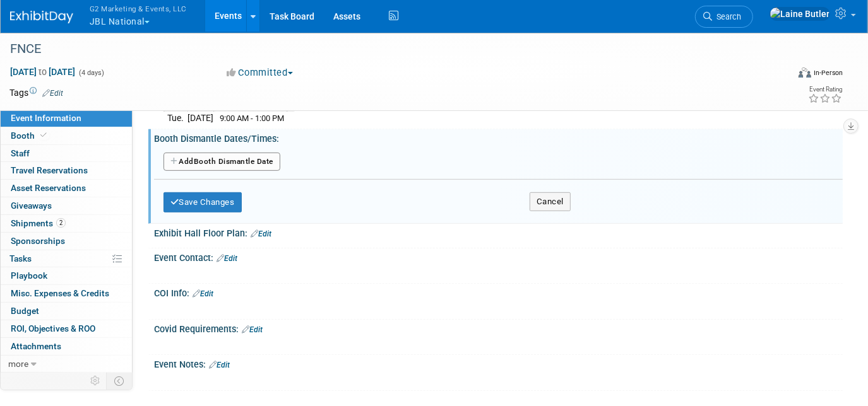
drag, startPoint x: 232, startPoint y: 158, endPoint x: 251, endPoint y: 176, distance: 25.9
click at [232, 157] on button "Add Another Booth Dismantle Date" at bounding box center [221, 162] width 117 height 19
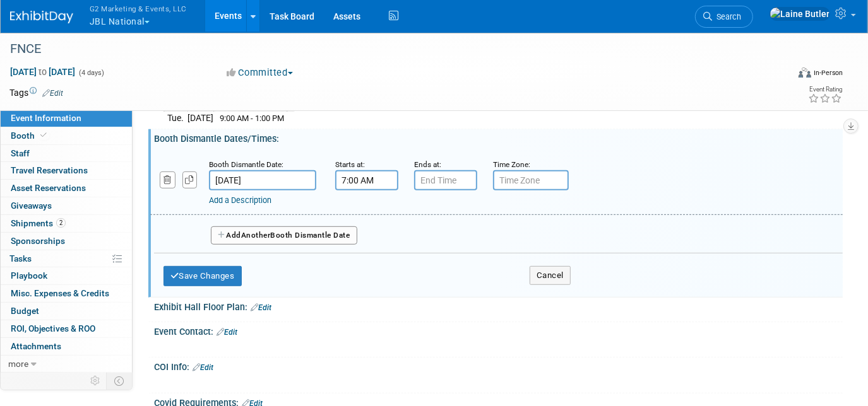
click at [365, 170] on input "7:00 AM" at bounding box center [366, 180] width 63 height 20
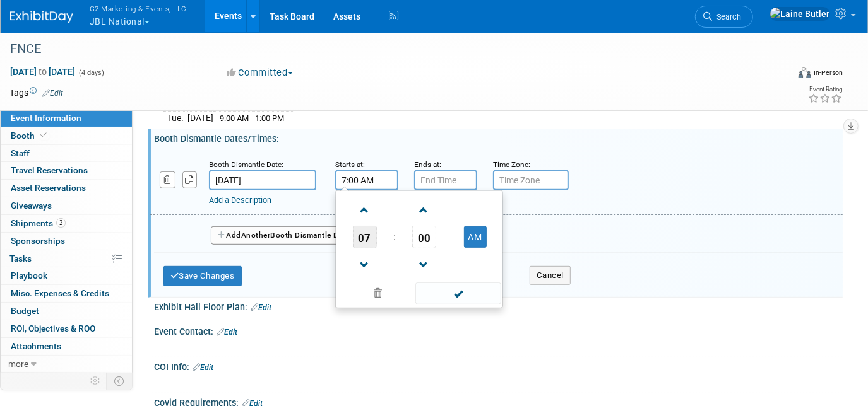
click at [374, 237] on span "07" at bounding box center [365, 237] width 24 height 23
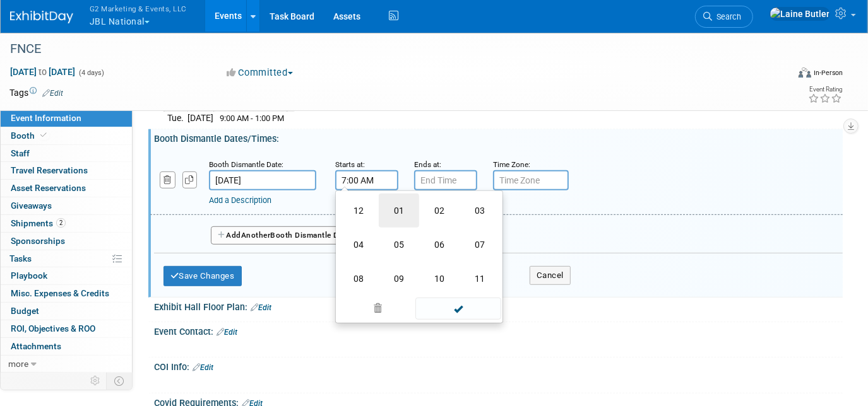
click at [399, 212] on td "01" at bounding box center [399, 211] width 40 height 34
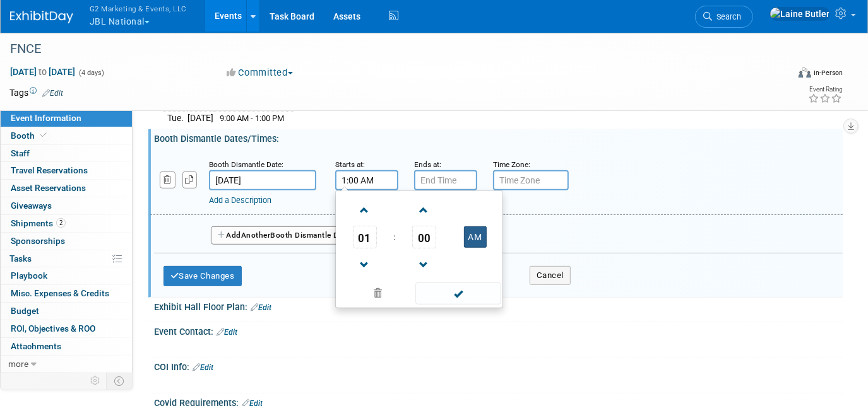
drag, startPoint x: 467, startPoint y: 234, endPoint x: 465, endPoint y: 223, distance: 11.0
click at [466, 228] on button "AM" at bounding box center [475, 237] width 23 height 21
type input "1:00 PM"
drag, startPoint x: 449, startPoint y: 163, endPoint x: 453, endPoint y: 170, distance: 8.2
click at [449, 170] on input "7:00 PM" at bounding box center [445, 180] width 63 height 20
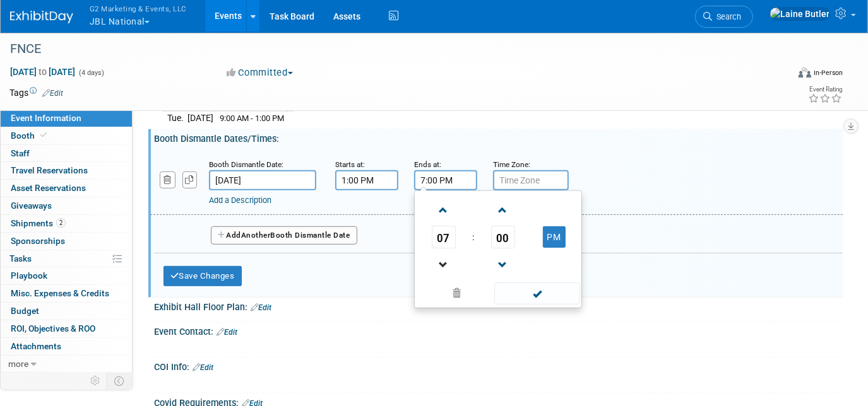
click at [443, 249] on link at bounding box center [444, 265] width 24 height 32
type input "6:00 PM"
drag, startPoint x: 557, startPoint y: 292, endPoint x: 442, endPoint y: 284, distance: 115.1
click at [557, 291] on span at bounding box center [536, 294] width 85 height 22
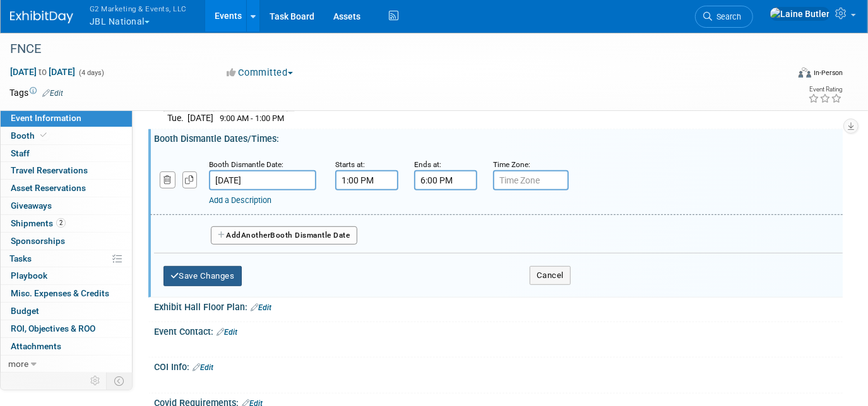
click at [221, 268] on button "Save Changes" at bounding box center [202, 276] width 78 height 20
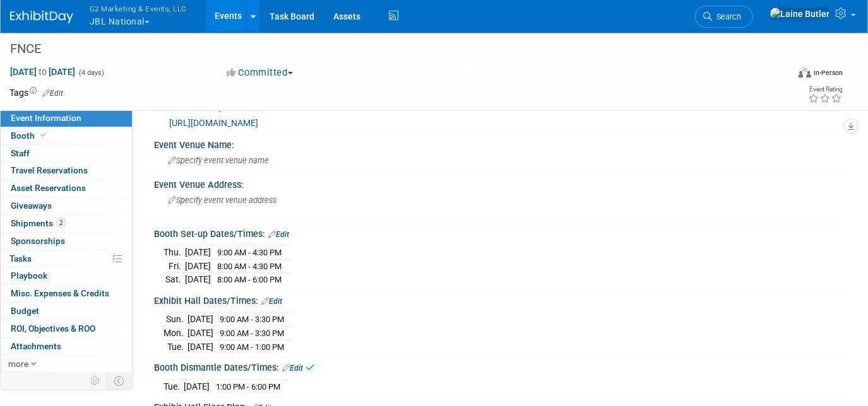
scroll to position [0, 0]
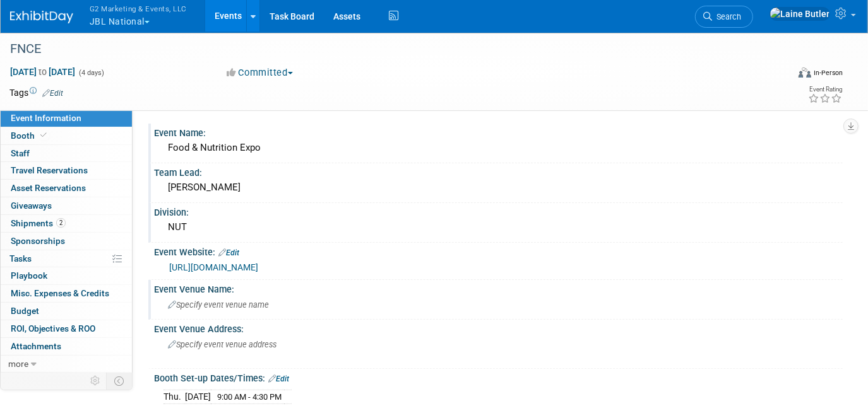
click at [261, 306] on span "Specify event venue name" at bounding box center [218, 304] width 101 height 9
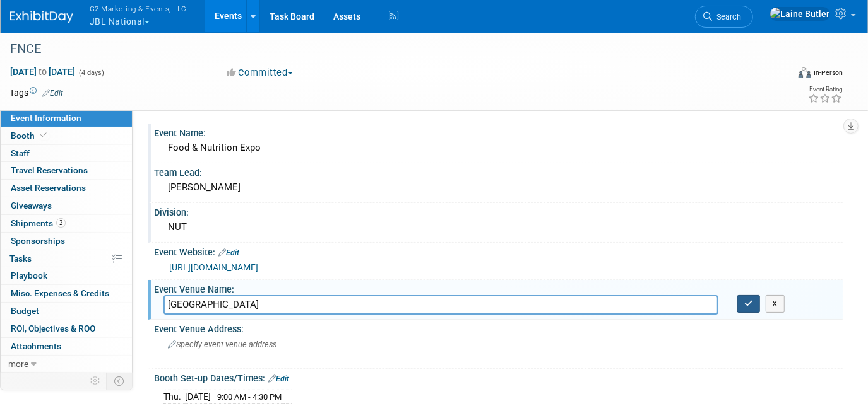
type input "Music City Center"
click at [749, 304] on button "button" at bounding box center [748, 304] width 23 height 18
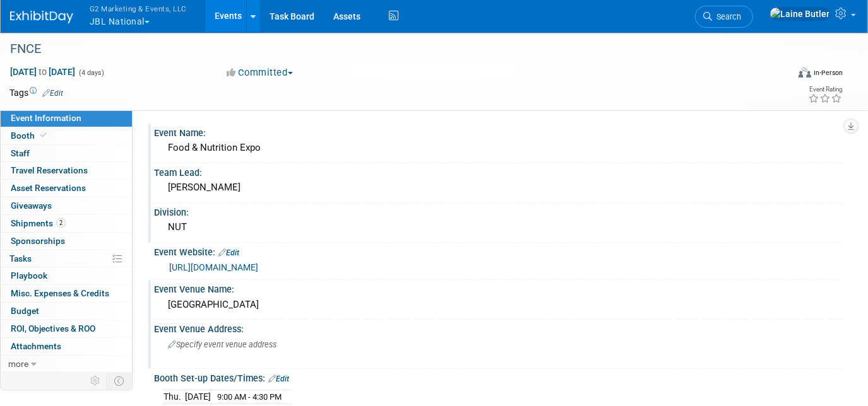
click at [265, 340] on span "Specify event venue address" at bounding box center [222, 344] width 109 height 9
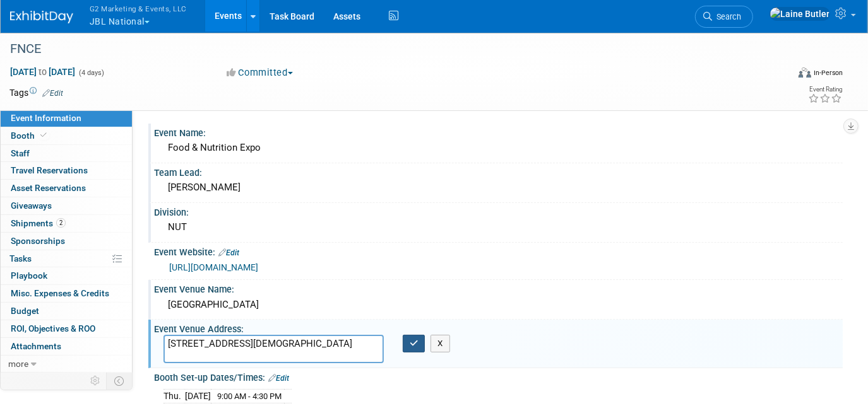
type textarea "700 Korean Veterans Blvd Nashville, TN 37203"
click at [410, 340] on icon "button" at bounding box center [414, 344] width 9 height 8
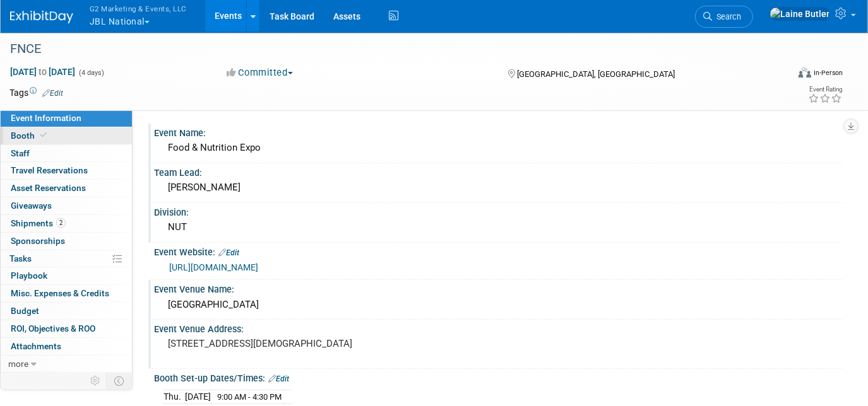
click at [72, 135] on link "Booth" at bounding box center [66, 136] width 131 height 17
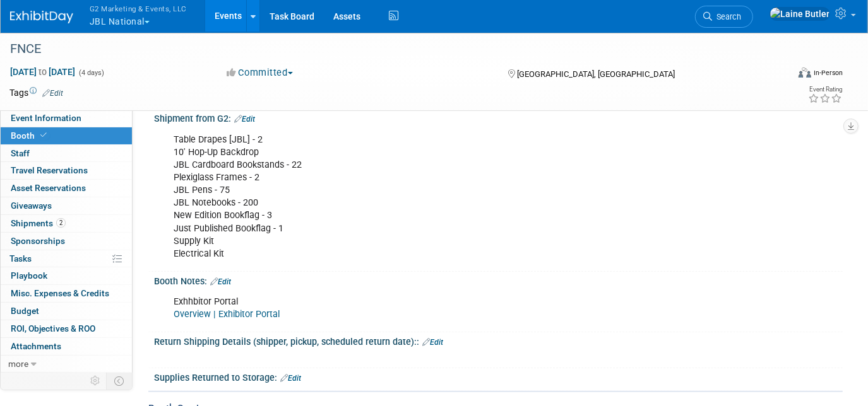
scroll to position [57, 0]
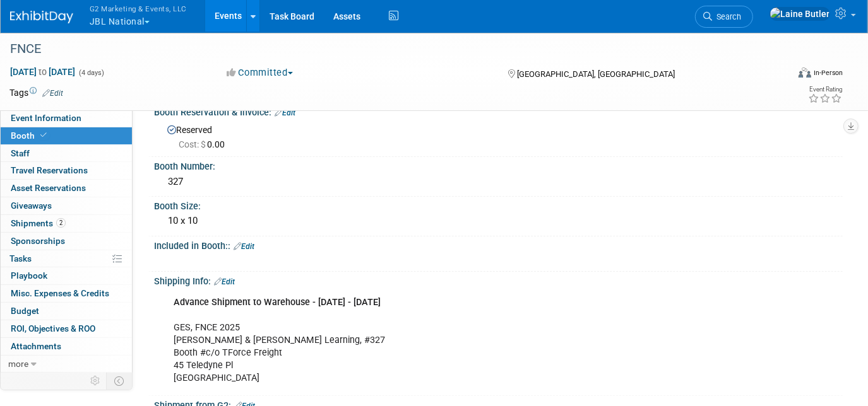
click at [253, 242] on link "Edit" at bounding box center [244, 246] width 21 height 9
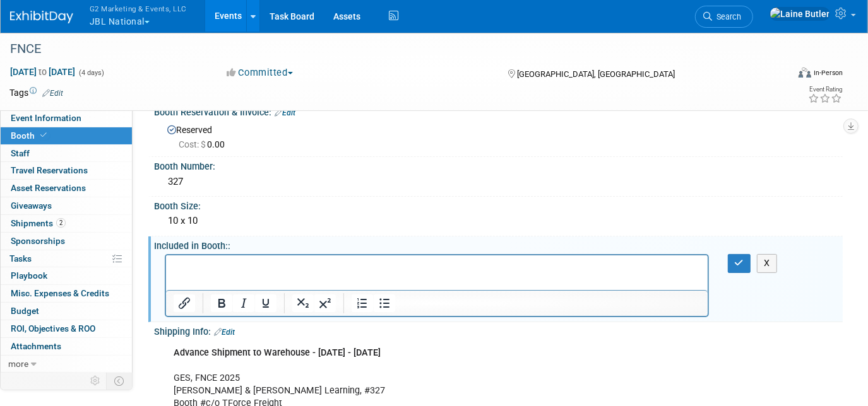
scroll to position [0, 0]
click at [739, 261] on icon "button" at bounding box center [739, 263] width 9 height 9
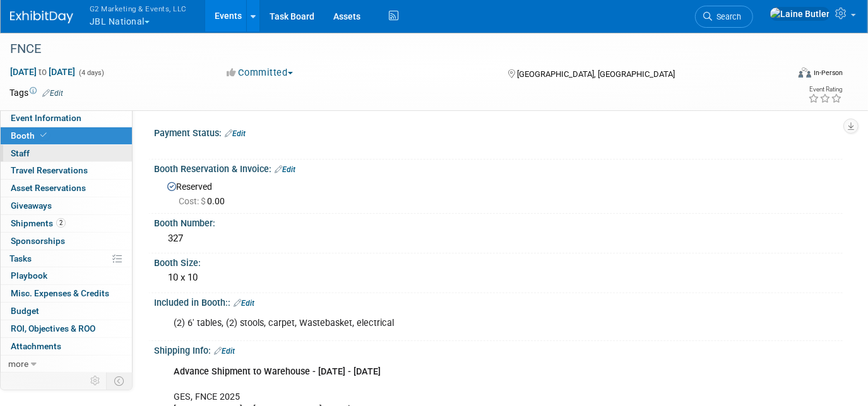
click at [68, 155] on link "0 Staff 0" at bounding box center [66, 153] width 131 height 17
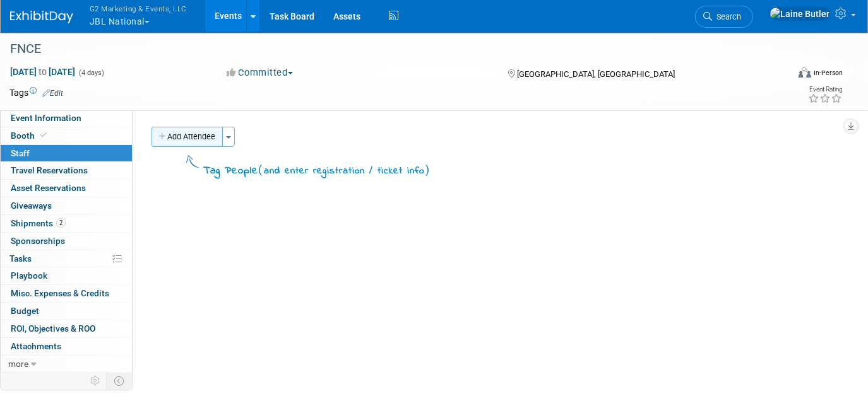
click at [204, 131] on button "Add Attendee" at bounding box center [186, 137] width 71 height 20
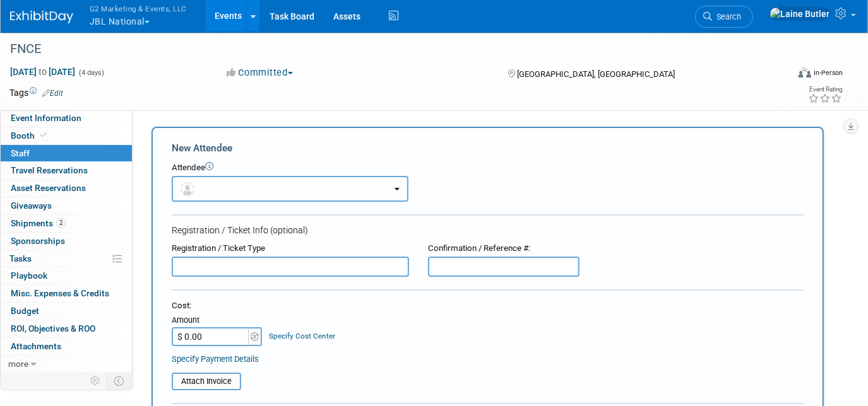
click at [212, 183] on button "button" at bounding box center [290, 189] width 237 height 26
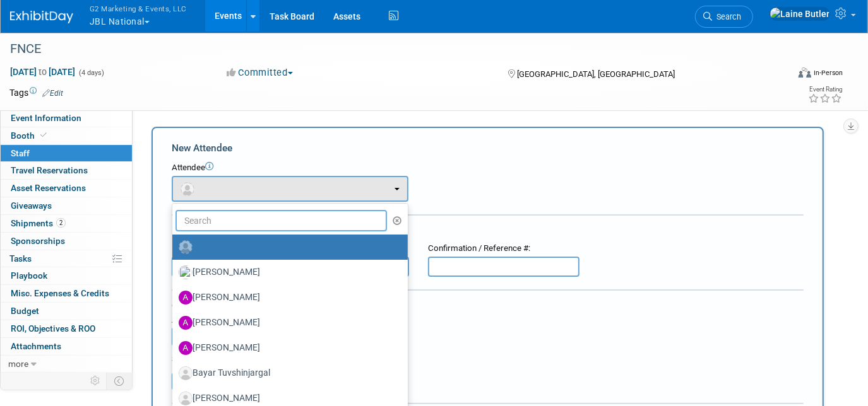
click at [264, 225] on input "text" at bounding box center [280, 220] width 211 height 21
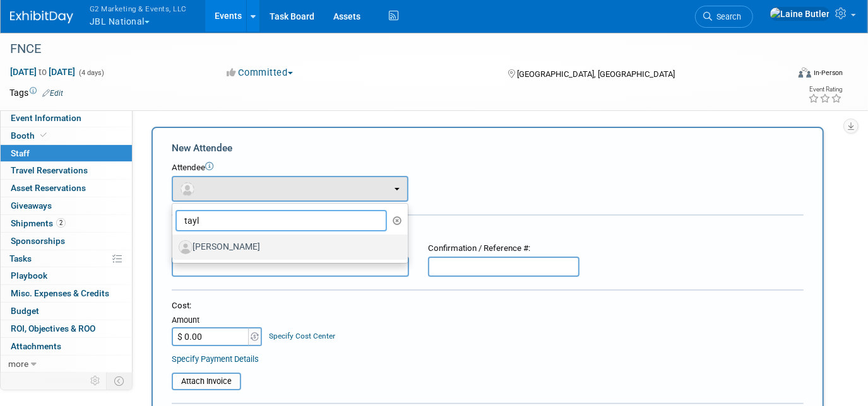
type input "tayl"
click at [268, 240] on label "Taylor Antoniou" at bounding box center [287, 247] width 217 height 20
click at [174, 242] on input "Taylor Antoniou" at bounding box center [170, 246] width 8 height 8
select select "f5edb056-2688-476b-8b03-d1b37f67091c"
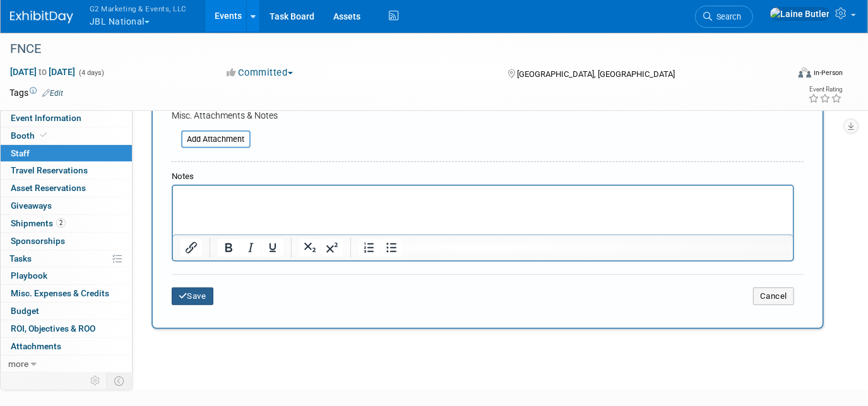
click at [203, 292] on button "Save" at bounding box center [193, 297] width 42 height 18
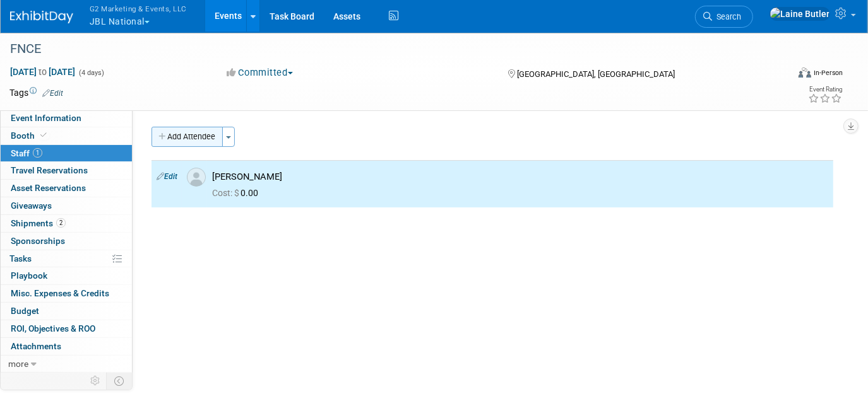
click at [202, 132] on button "Add Attendee" at bounding box center [186, 137] width 71 height 20
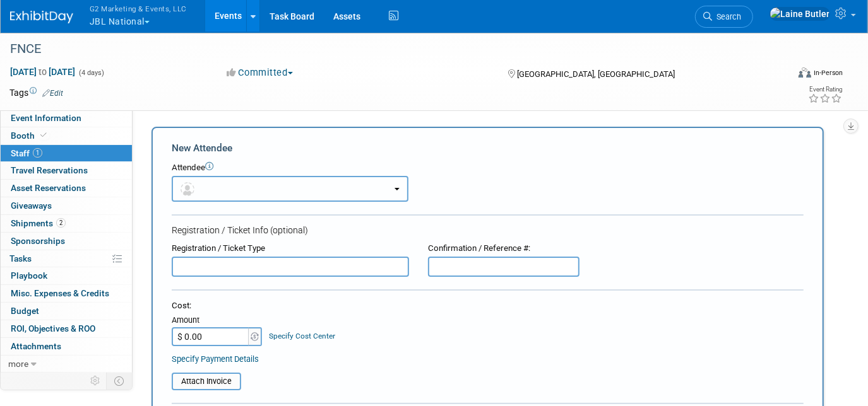
click at [213, 187] on button "button" at bounding box center [290, 189] width 237 height 26
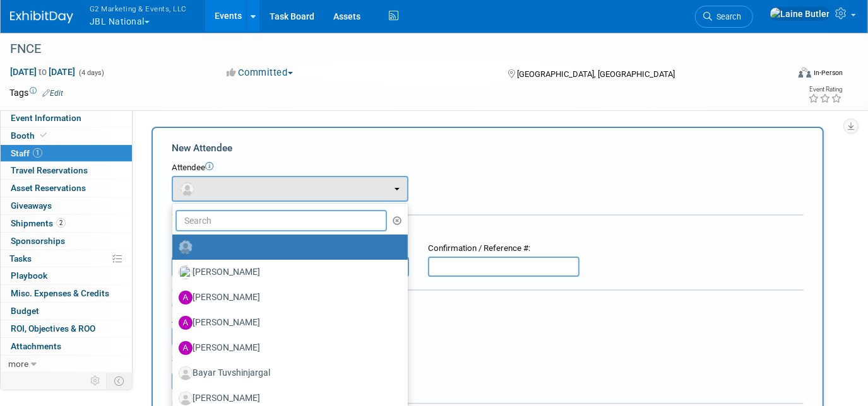
click at [228, 216] on input "text" at bounding box center [280, 220] width 211 height 21
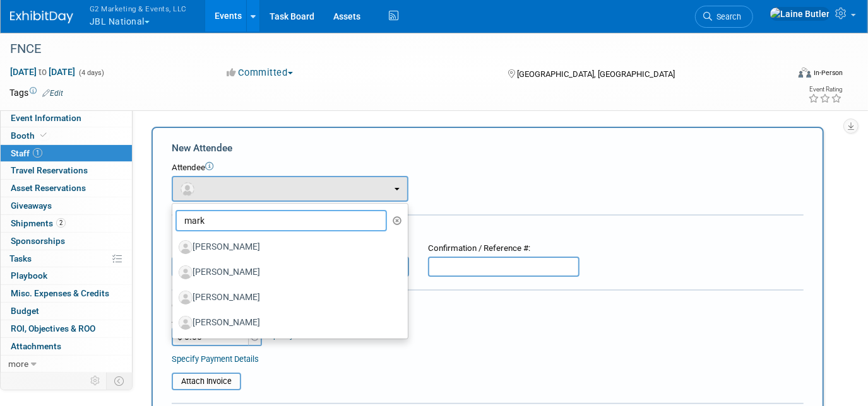
type input "mark"
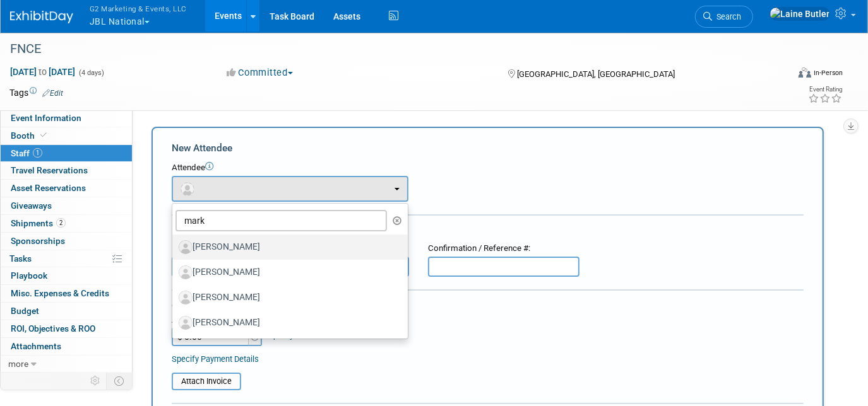
click at [255, 252] on label "Mark Sullivan" at bounding box center [287, 247] width 217 height 20
click at [174, 250] on input "Mark Sullivan" at bounding box center [170, 246] width 8 height 8
select select "91d91461-2da1-44b8-bfa6-bba9a7362b02"
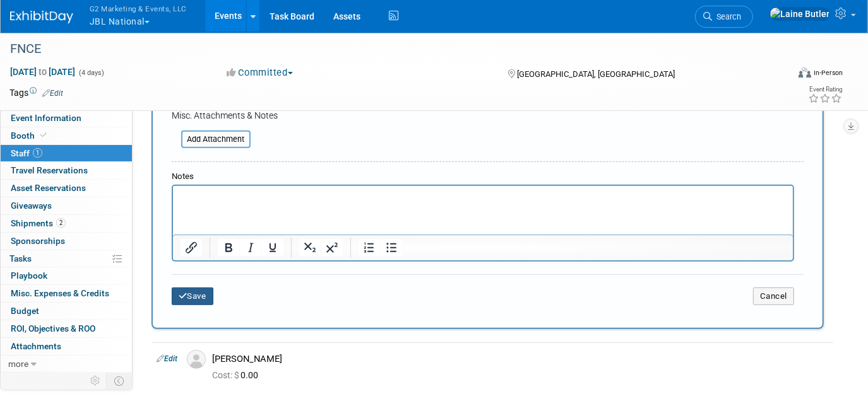
click at [205, 288] on button "Save" at bounding box center [193, 297] width 42 height 18
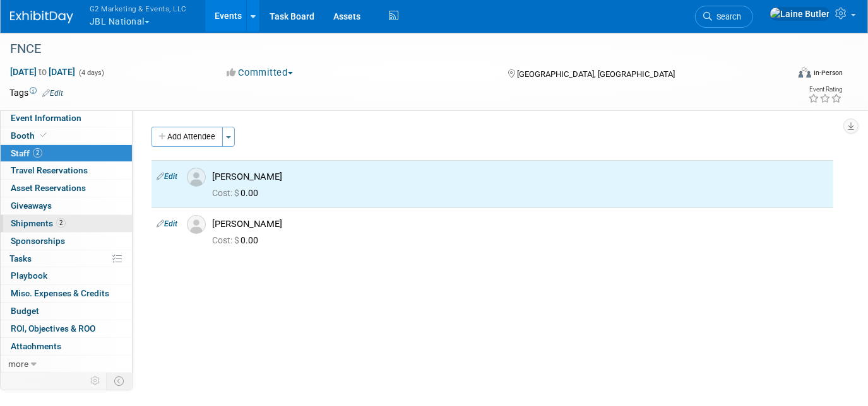
click at [41, 215] on link "2 Shipments 2" at bounding box center [66, 223] width 131 height 17
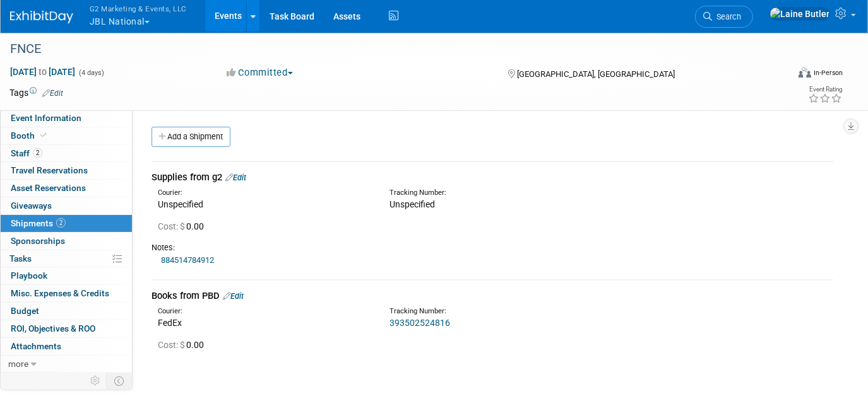
click at [241, 175] on link "Edit" at bounding box center [235, 177] width 21 height 9
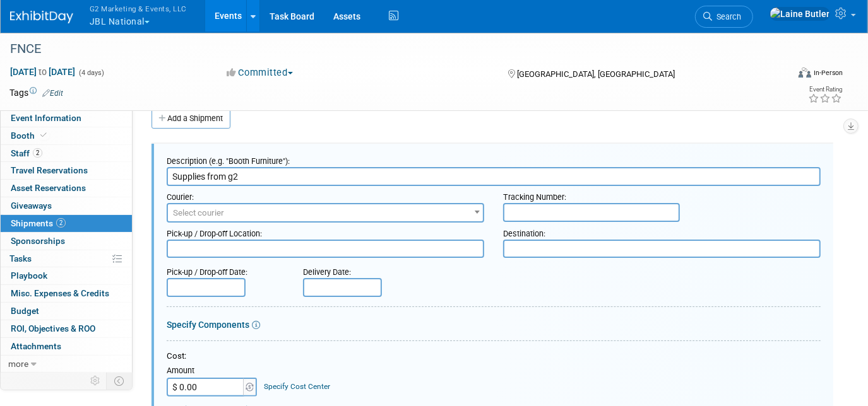
click at [569, 213] on input "text" at bounding box center [591, 212] width 177 height 19
paste input "884425812601"
type input "884425812601"
click at [556, 249] on textarea at bounding box center [661, 249] width 317 height 18
paste textarea ""GES, FNCE 2025 Jones & Bartlett Learning, #327 Booth #c/o TForce Freight 45 Te…"
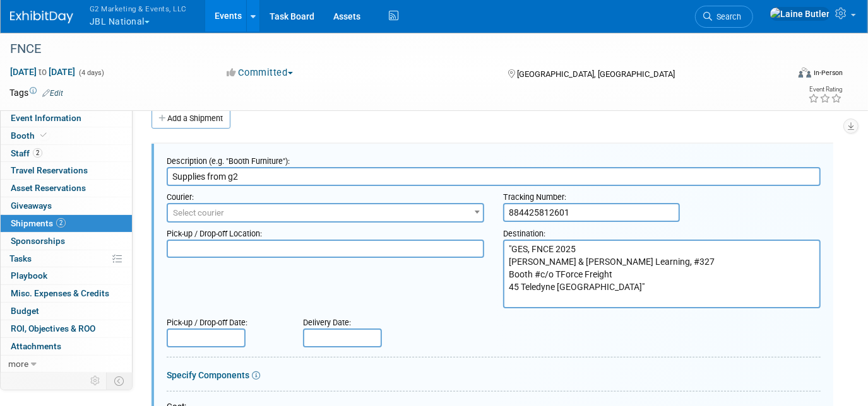
click at [508, 242] on textarea ""GES, FNCE 2025 Jones & Bartlett Learning, #327 Booth #c/o TForce Freight 45 Te…" at bounding box center [661, 274] width 317 height 69
click at [511, 242] on textarea ""GES, FNCE 2025 Jones & Bartlett Learning, #327 Booth #c/o TForce Freight 45 Te…" at bounding box center [661, 274] width 317 height 69
click at [623, 299] on textarea "GES, FNCE 2025 Jones & Bartlett Learning, #327 Booth #c/o TForce Freight 45 Tel…" at bounding box center [661, 274] width 317 height 69
drag, startPoint x: 623, startPoint y: 299, endPoint x: 490, endPoint y: 249, distance: 141.8
click at [491, 249] on div "Pick-up / Drop-off Location: Destination: GES, FNCE 2025 Jones & Bartlett Learn…" at bounding box center [493, 266] width 673 height 86
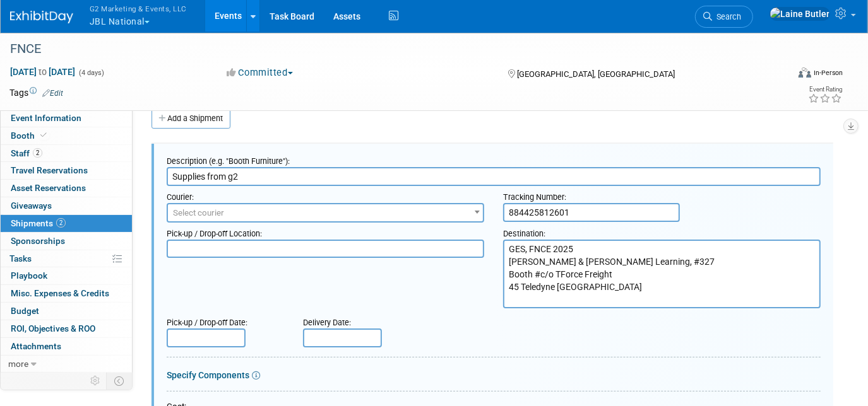
type textarea "GES, FNCE 2025 Jones & Bartlett Learning, #327 Booth #c/o TForce Freight 45 Tel…"
click at [458, 296] on div "Pick-up / Drop-off Location: Destination: GES, FNCE 2025 Jones & Bartlett Learn…" at bounding box center [493, 266] width 673 height 86
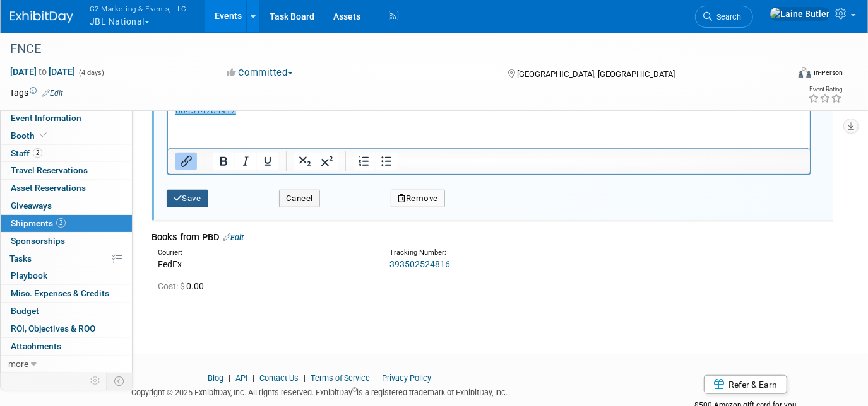
click at [181, 190] on button "Save" at bounding box center [188, 199] width 42 height 18
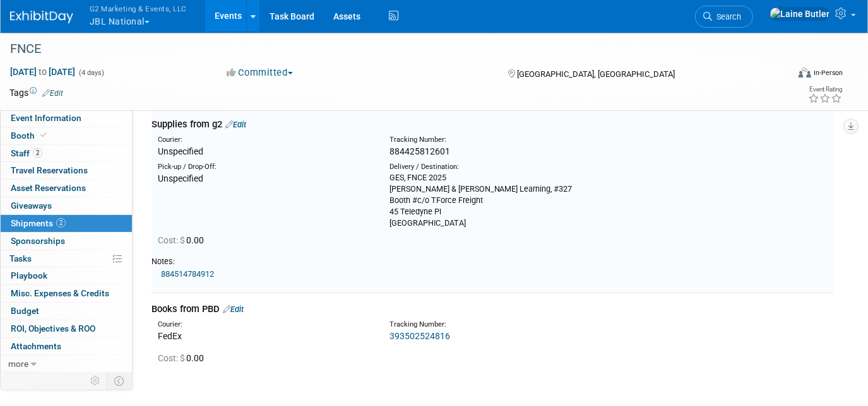
scroll to position [57, 0]
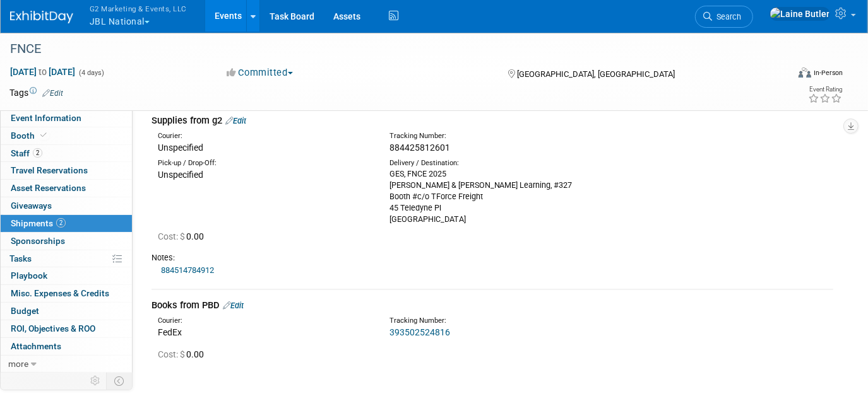
click at [246, 119] on link "Edit" at bounding box center [235, 120] width 21 height 9
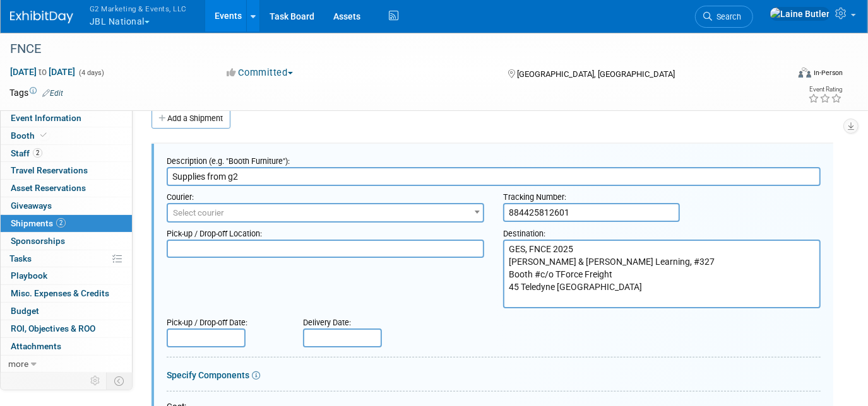
scroll to position [0, 0]
click at [221, 216] on span "Select courier" at bounding box center [325, 214] width 315 height 18
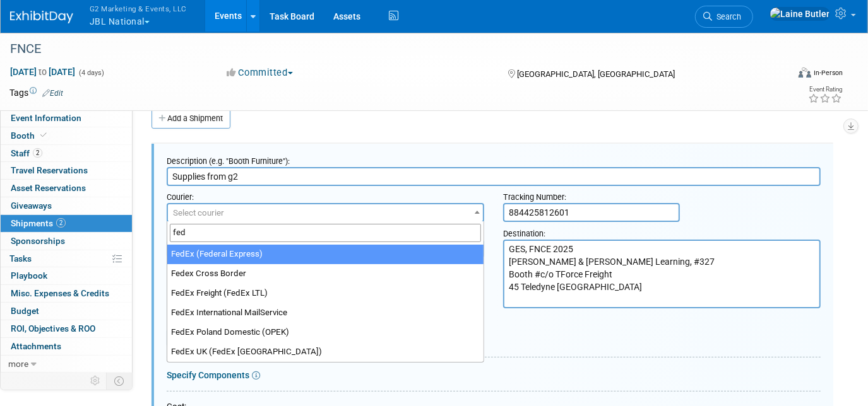
type input "fed"
select select "206"
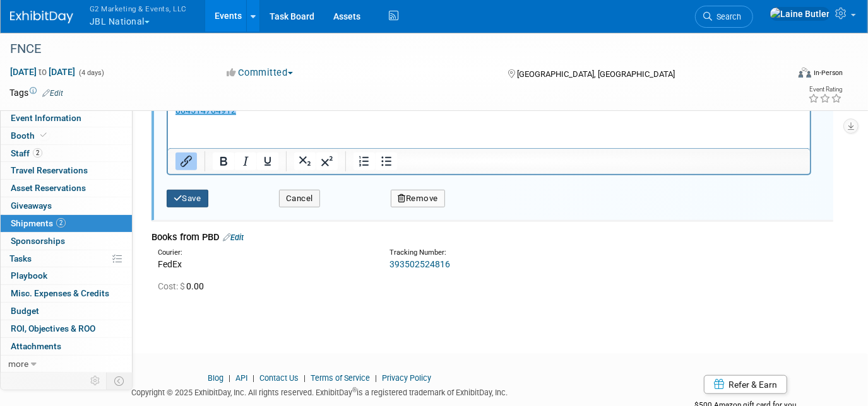
click at [179, 194] on icon "submit" at bounding box center [178, 198] width 9 height 8
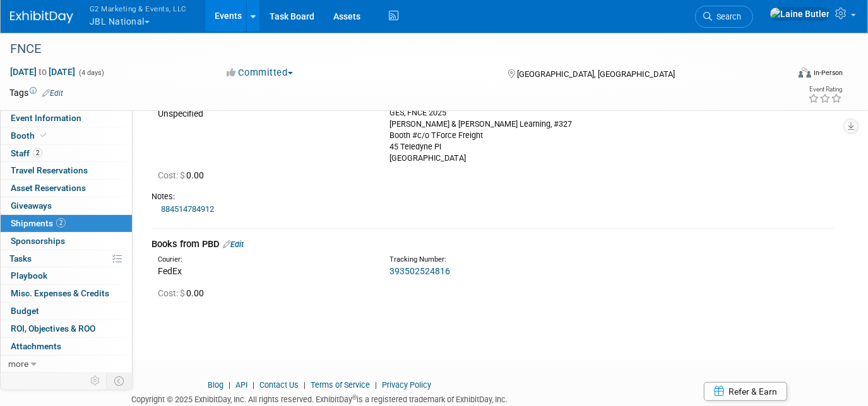
scroll to position [160, 0]
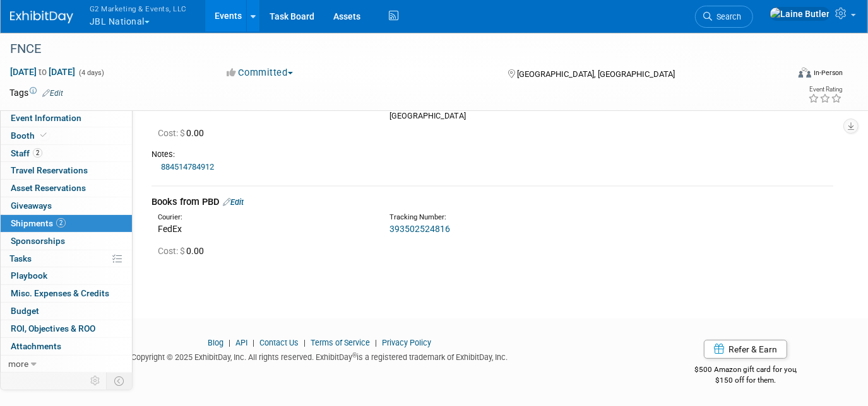
click at [240, 196] on div "Books from PBD Edit" at bounding box center [492, 202] width 682 height 13
click at [235, 201] on link "Edit" at bounding box center [233, 202] width 21 height 9
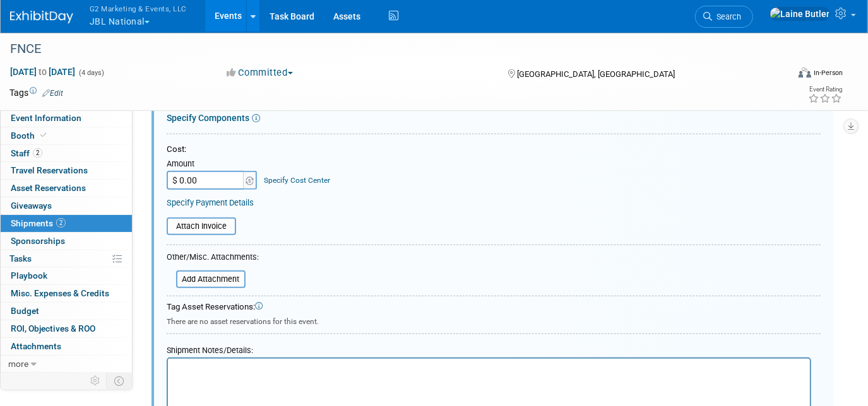
scroll to position [547, 0]
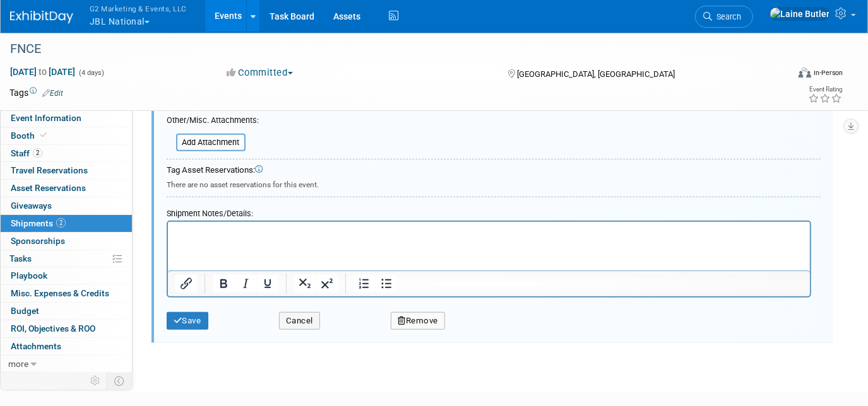
drag, startPoint x: 304, startPoint y: 228, endPoint x: 302, endPoint y: 235, distance: 6.6
click at [304, 230] on p "Rich Text Area. Press ALT-0 for help." at bounding box center [488, 233] width 627 height 13
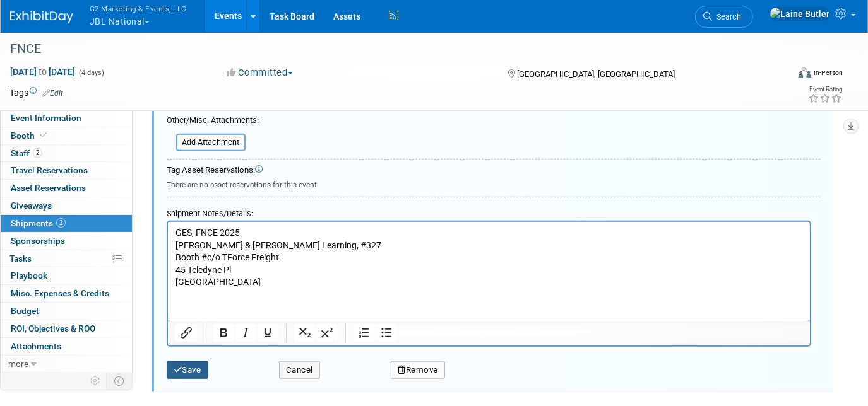
click at [187, 373] on button "Save" at bounding box center [188, 371] width 42 height 18
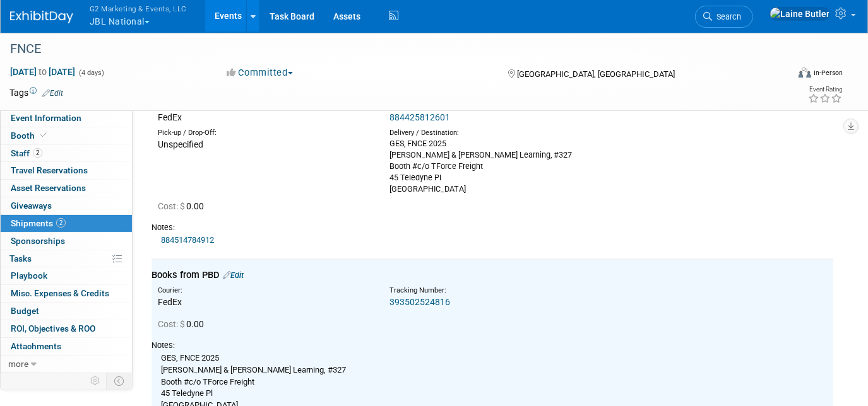
scroll to position [0, 0]
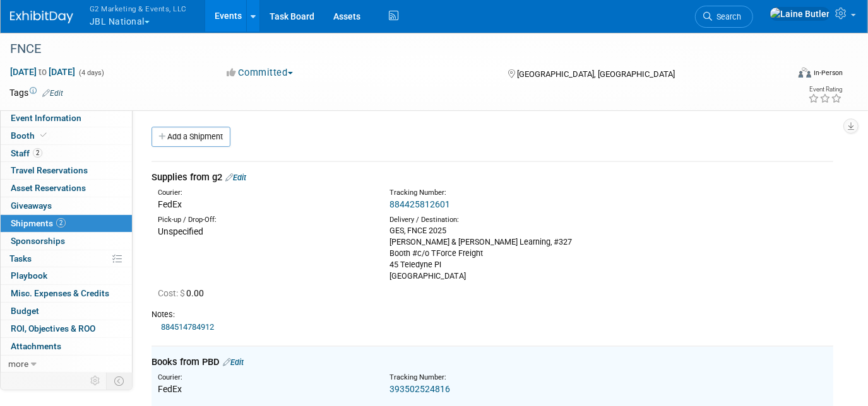
click at [208, 328] on link "884514784912" at bounding box center [187, 327] width 53 height 9
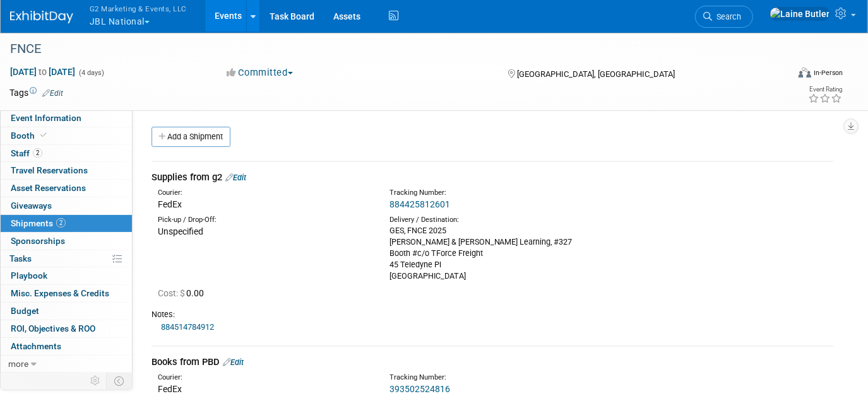
click at [196, 132] on link "Add a Shipment" at bounding box center [190, 137] width 79 height 20
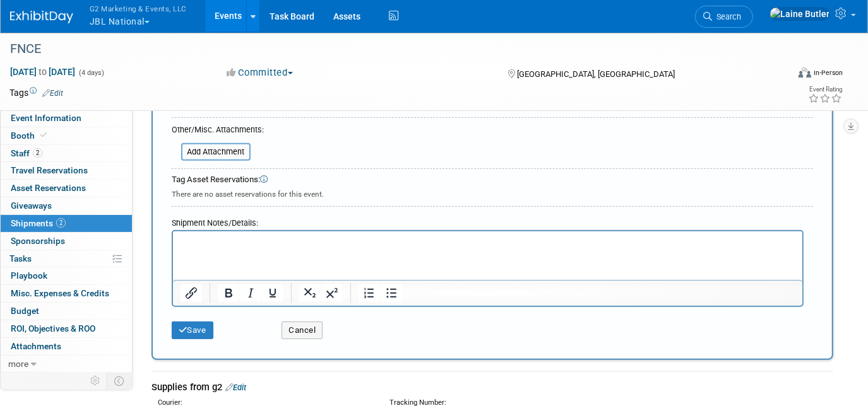
type input "Outbound though show carrier (GES)"
click at [206, 324] on button "Save" at bounding box center [193, 331] width 42 height 18
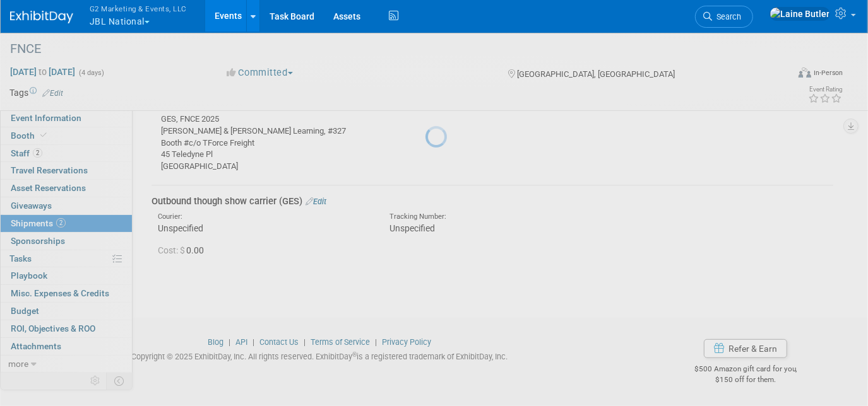
scroll to position [325, 0]
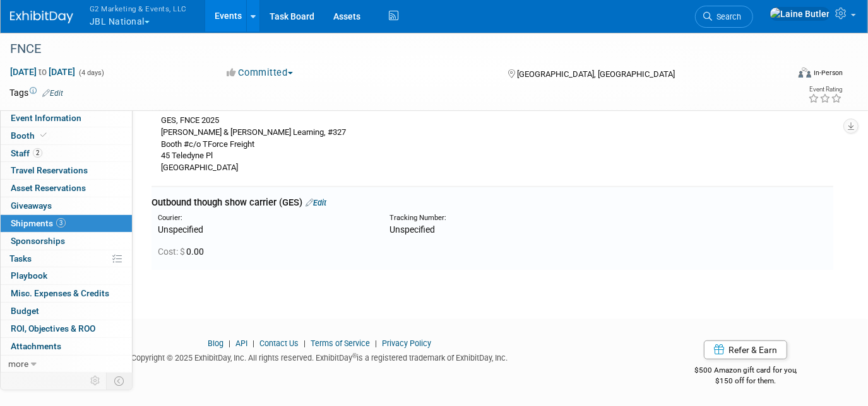
click at [30, 1] on div at bounding box center [49, 11] width 78 height 23
click at [35, 15] on img at bounding box center [41, 17] width 63 height 13
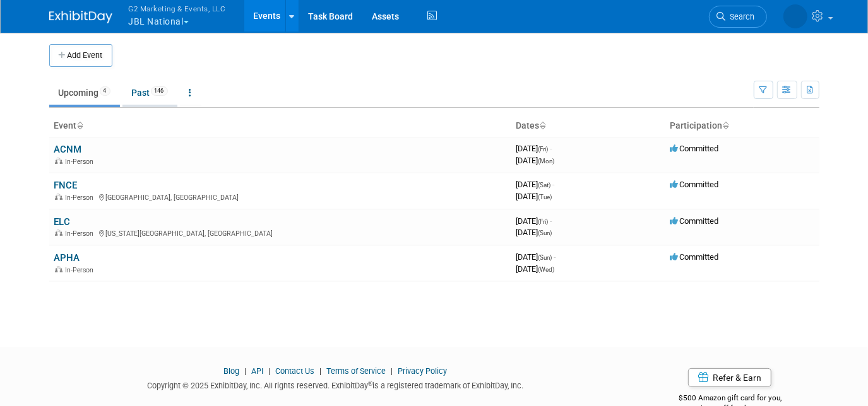
click at [144, 96] on link "Past 146" at bounding box center [149, 93] width 55 height 24
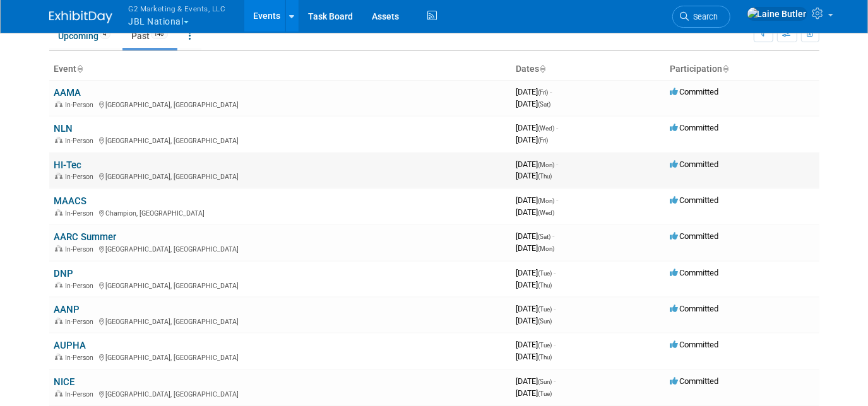
click at [66, 160] on link "HI-Tec" at bounding box center [68, 165] width 28 height 11
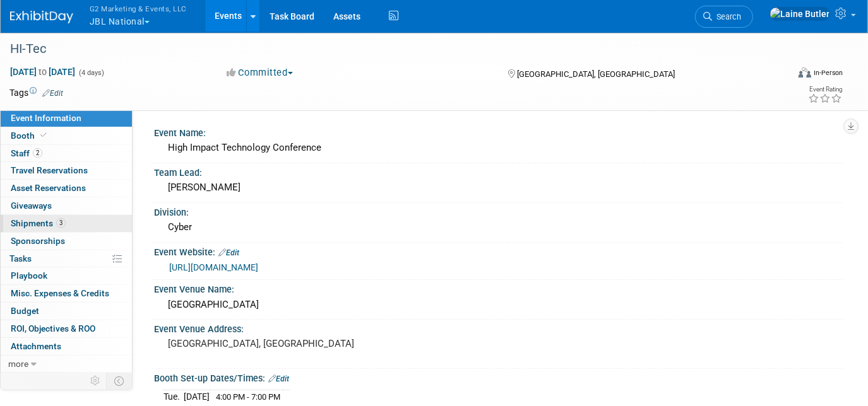
click at [44, 215] on link "3 Shipments 3" at bounding box center [66, 223] width 131 height 17
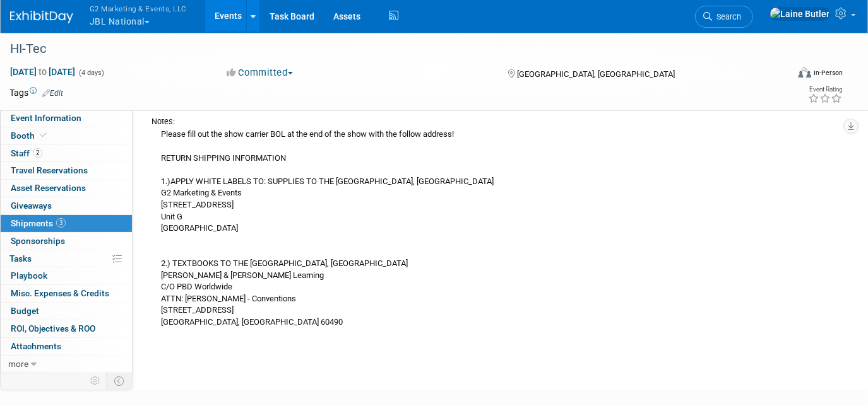
scroll to position [444, 0]
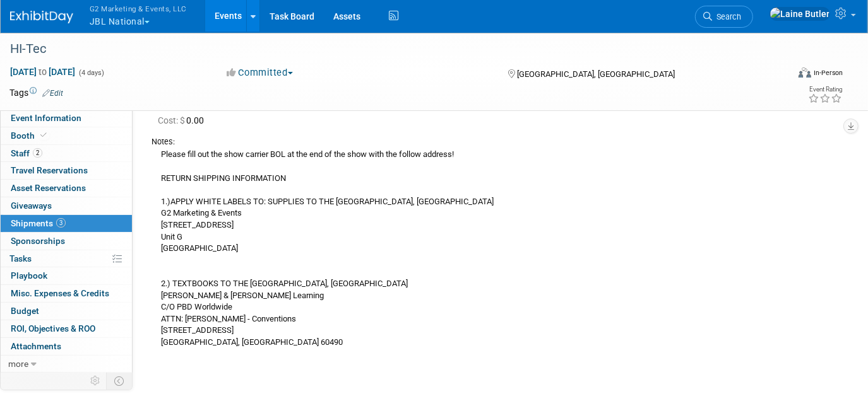
click at [39, 16] on img at bounding box center [41, 17] width 63 height 13
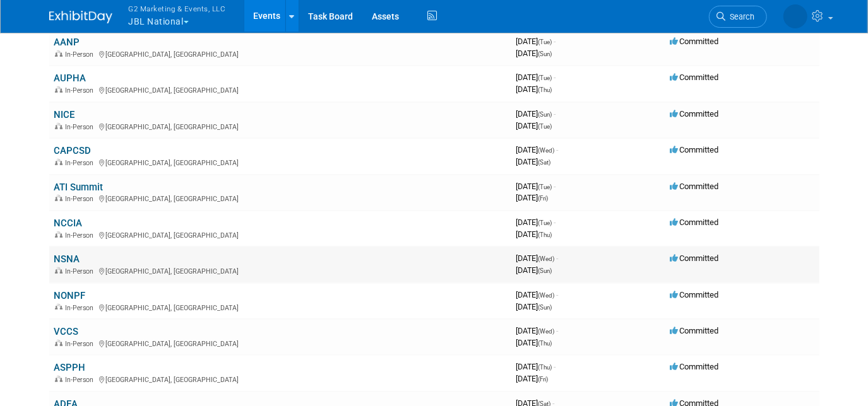
scroll to position [344, 0]
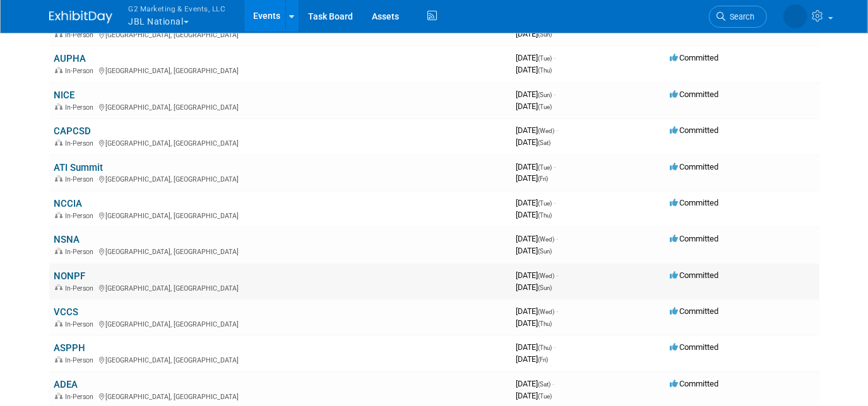
click at [74, 273] on link "NONPF" at bounding box center [70, 276] width 32 height 11
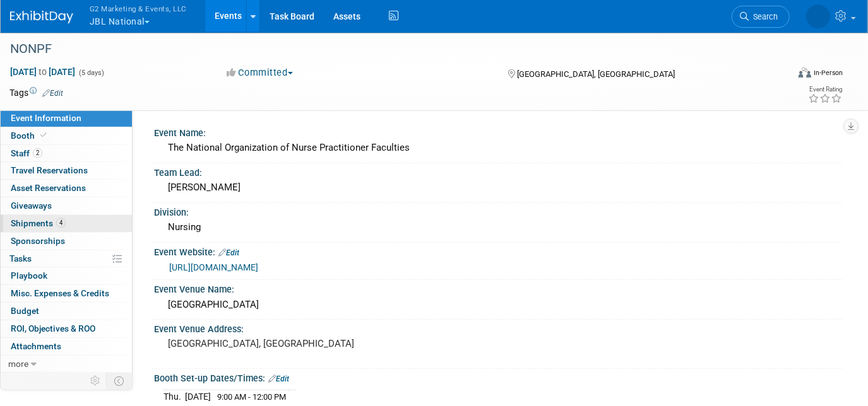
click at [25, 225] on span "Shipments 4" at bounding box center [38, 223] width 55 height 10
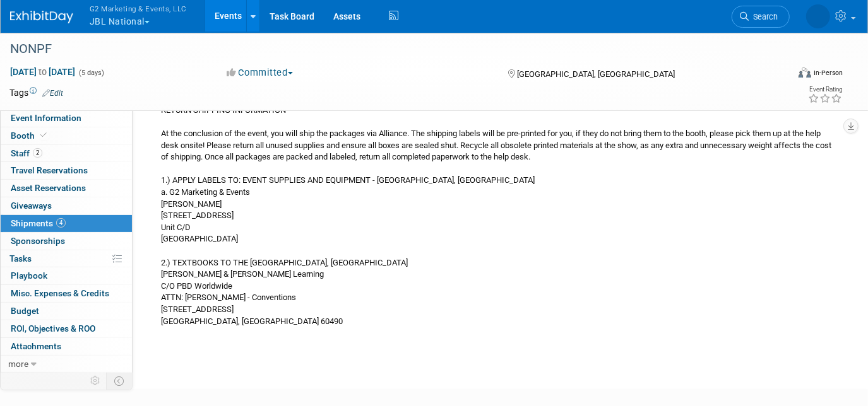
scroll to position [745, 0]
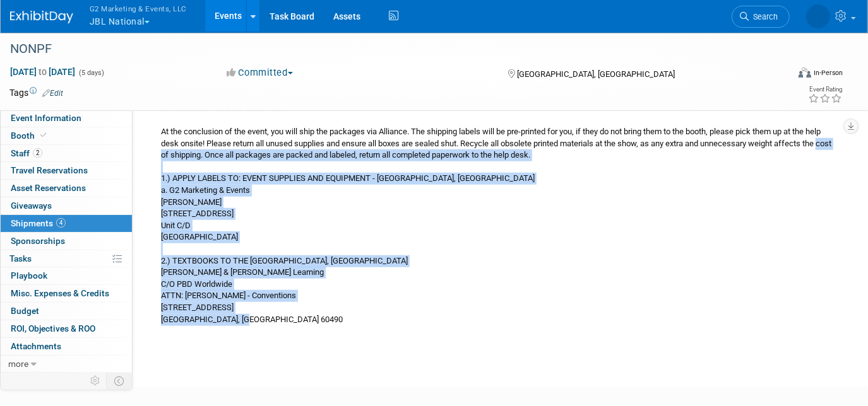
drag, startPoint x: 249, startPoint y: 323, endPoint x: 174, endPoint y: 155, distance: 183.1
click at [174, 155] on div "RETURN SHIPPING INFORMATION At the conclusion of the event, you will ship the p…" at bounding box center [492, 214] width 682 height 224
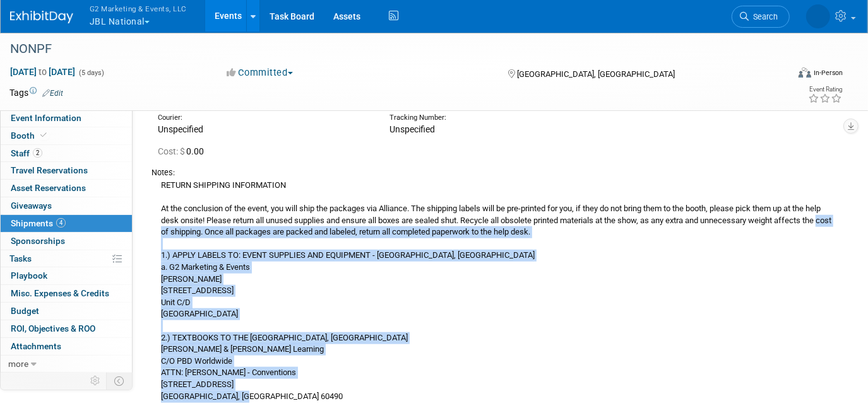
scroll to position [688, 0]
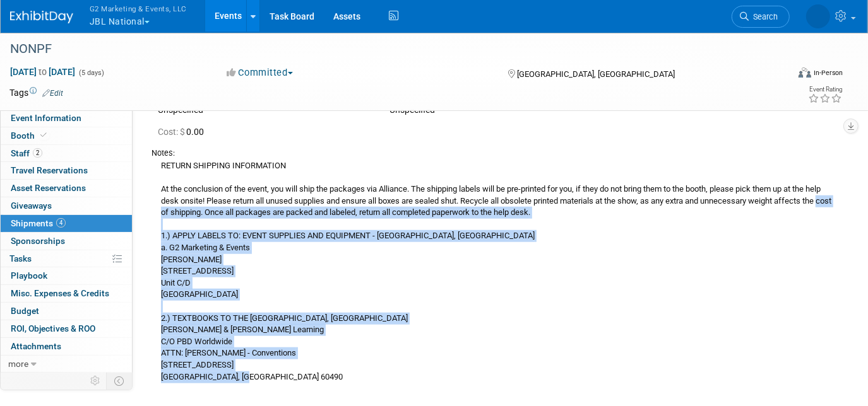
click at [381, 271] on div "RETURN SHIPPING INFORMATION At the conclusion of the event, you will ship the p…" at bounding box center [492, 271] width 682 height 224
drag, startPoint x: 162, startPoint y: 164, endPoint x: 271, endPoint y: 372, distance: 234.6
click at [271, 372] on div "RETURN SHIPPING INFORMATION At the conclusion of the event, you will ship the p…" at bounding box center [492, 271] width 682 height 224
copy div "RETURN SHIPPING INFORMATION At the conclusion of the event, you will ship the p…"
click at [64, 21] on img at bounding box center [41, 17] width 63 height 13
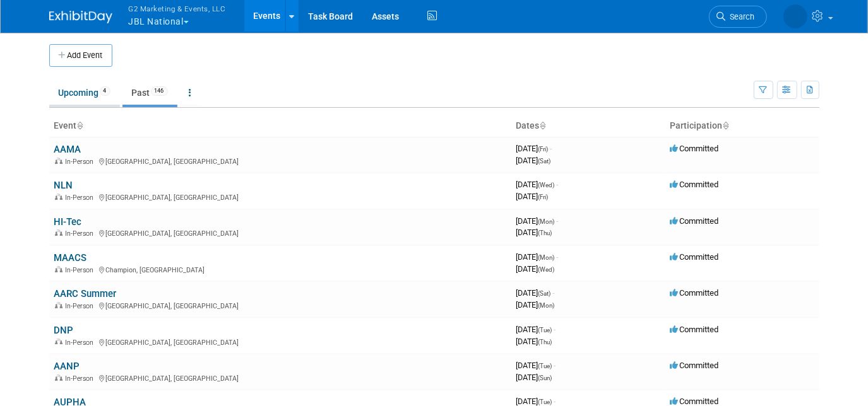
click at [72, 89] on link "Upcoming 4" at bounding box center [84, 93] width 71 height 24
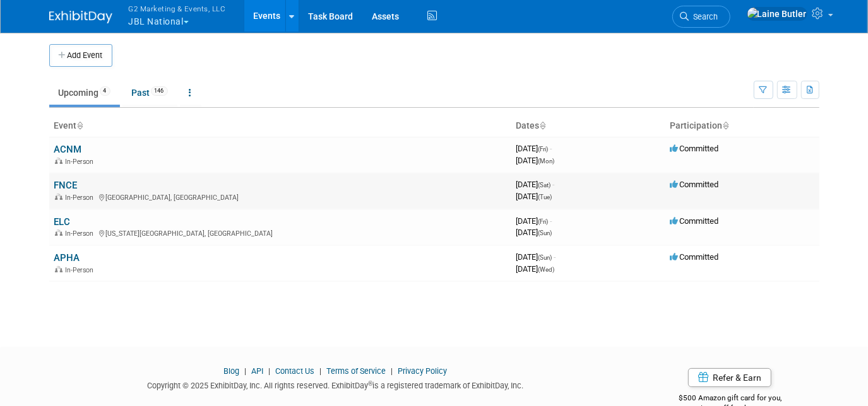
click at [72, 185] on link "FNCE" at bounding box center [65, 185] width 23 height 11
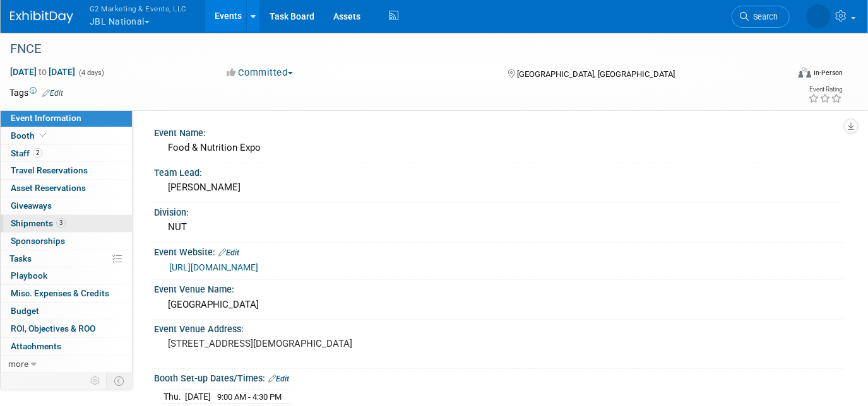
click at [42, 225] on span "Shipments 3" at bounding box center [38, 223] width 55 height 10
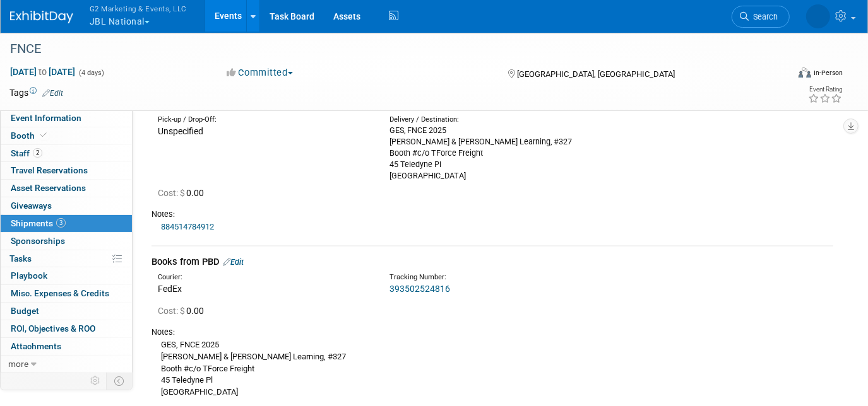
scroll to position [325, 0]
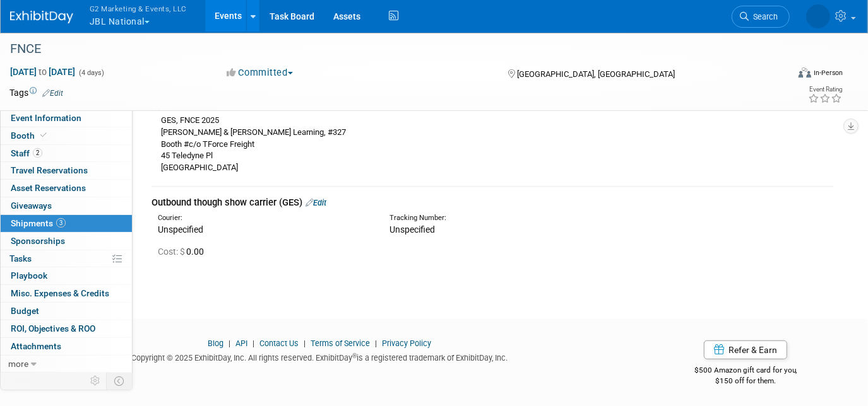
click at [319, 200] on link "Edit" at bounding box center [316, 202] width 21 height 9
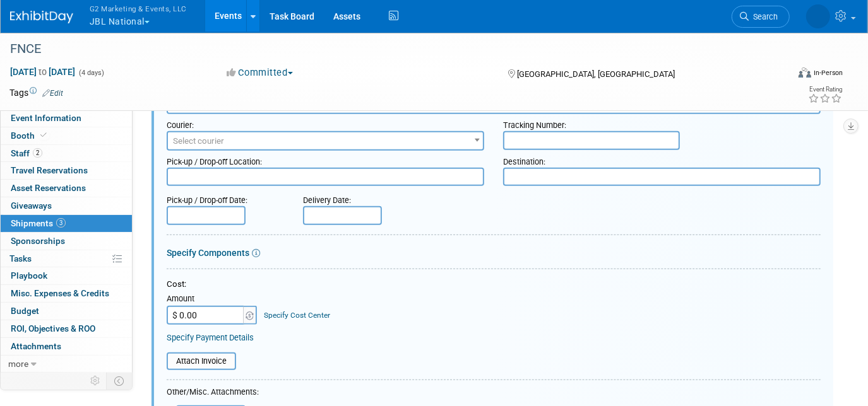
scroll to position [761, 0]
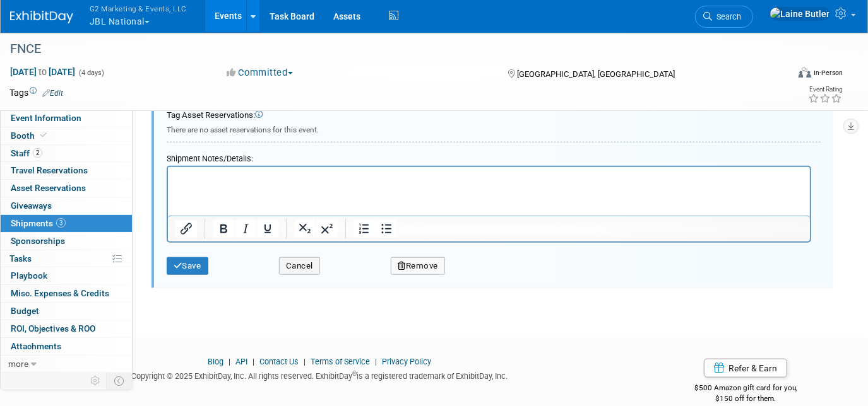
click at [262, 184] on html at bounding box center [488, 176] width 642 height 18
paste body "Rich Text Area. Press ALT-0 for help."
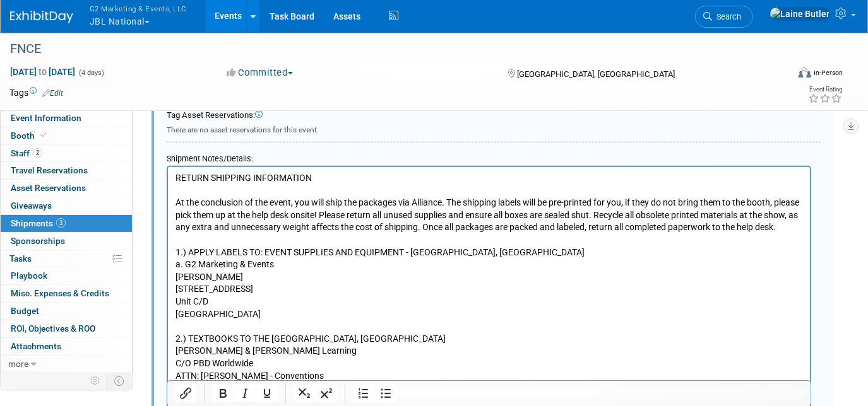
scroll to position [801, 0]
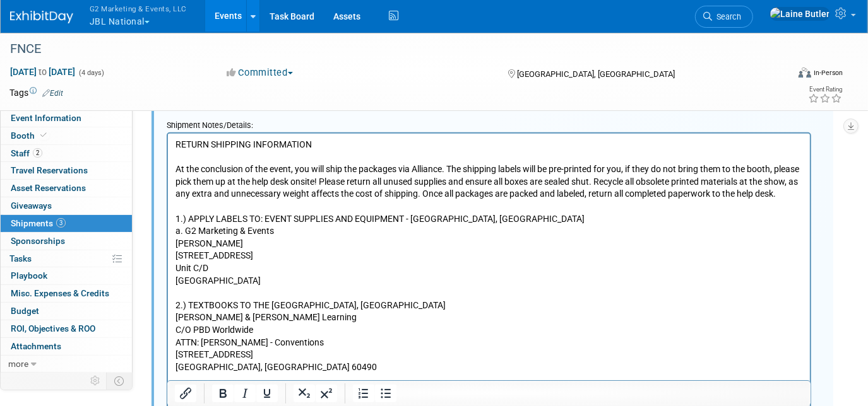
click at [446, 167] on p "RETURN SHIPPING INFORMATION At the conclusion of the event, you will ship the p…" at bounding box center [488, 255] width 627 height 235
click at [540, 307] on p "RETURN SHIPPING INFORMATION At the conclusion of the event, you will ship the p…" at bounding box center [488, 255] width 627 height 235
click at [254, 276] on p "RETURN SHIPPING INFORMATION At the conclusion of the event, you will ship the p…" at bounding box center [488, 255] width 627 height 235
drag, startPoint x: 261, startPoint y: 279, endPoint x: 175, endPoint y: 235, distance: 96.3
click at [173, 241] on html "RETURN SHIPPING INFORMATION At the conclusion of the event, you will ship the p…" at bounding box center [488, 253] width 642 height 240
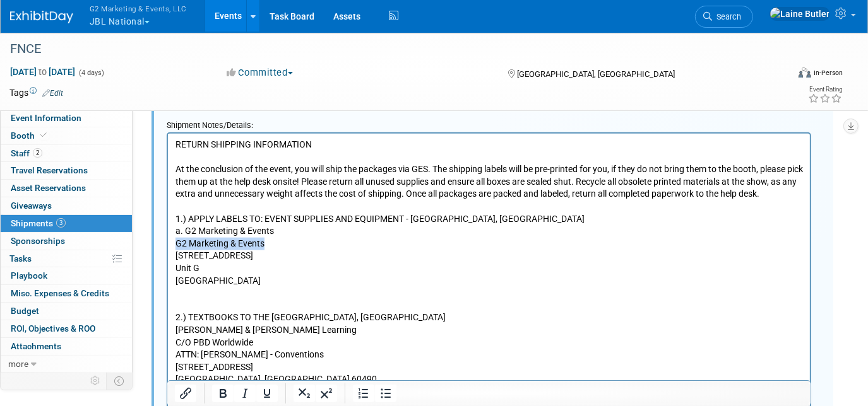
drag, startPoint x: 276, startPoint y: 241, endPoint x: 173, endPoint y: 247, distance: 103.1
click at [173, 247] on html "RETURN SHIPPING INFORMATION At the conclusion of the event, you will ship the p…" at bounding box center [488, 259] width 642 height 252
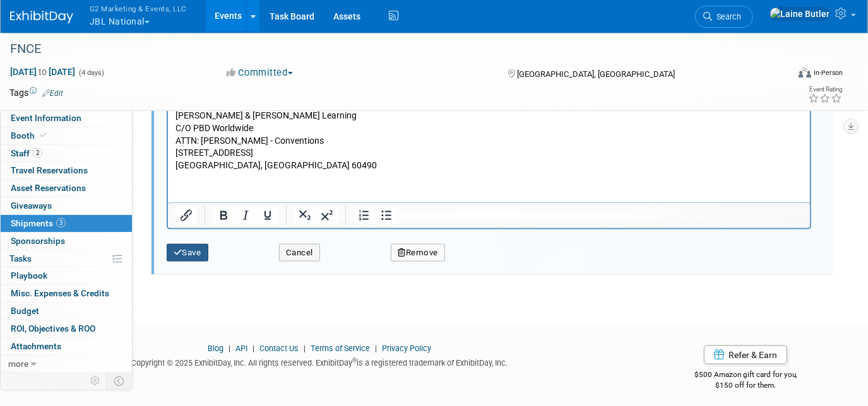
click at [178, 249] on icon "submit" at bounding box center [178, 253] width 9 height 8
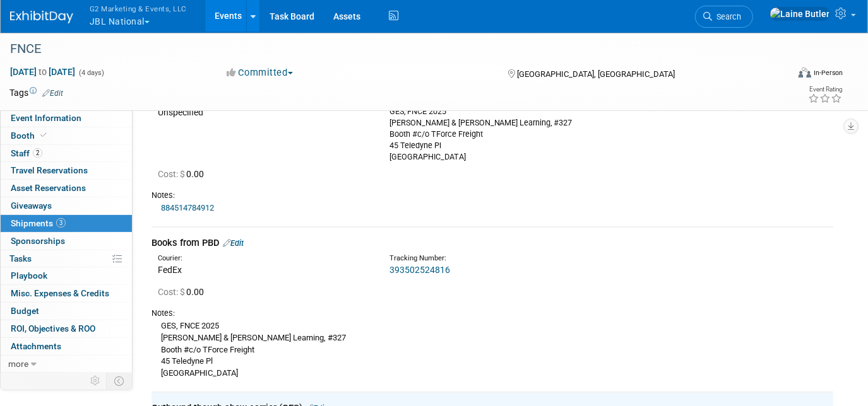
scroll to position [0, 0]
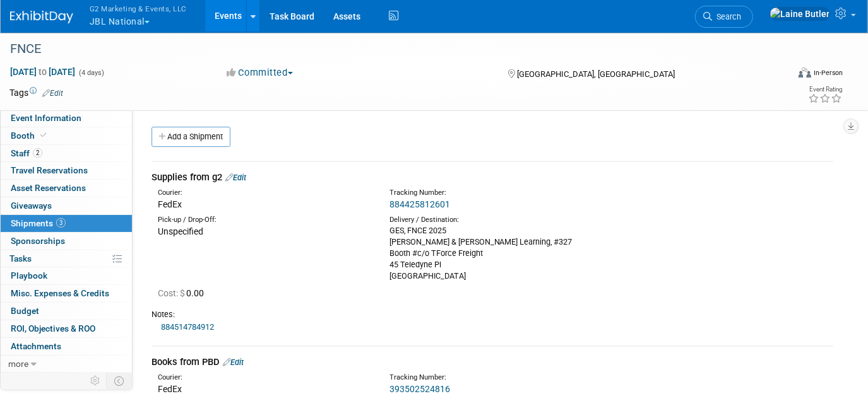
click at [403, 204] on link "884425812601" at bounding box center [419, 204] width 61 height 10
click at [246, 177] on link "Edit" at bounding box center [235, 177] width 21 height 9
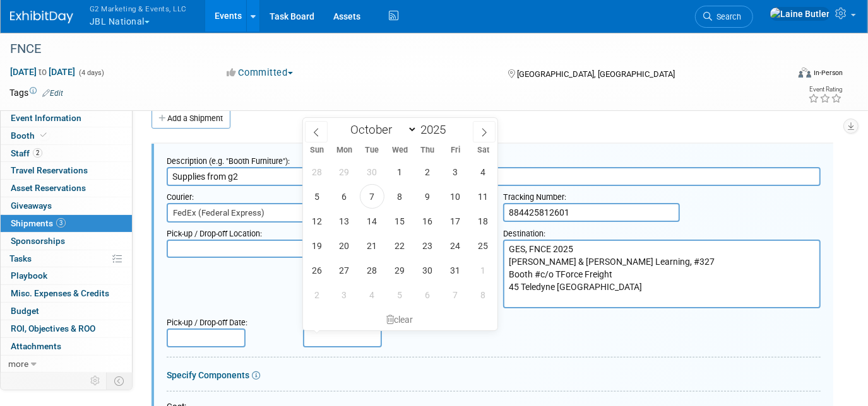
click at [341, 336] on input "text" at bounding box center [342, 338] width 79 height 19
click at [312, 139] on span at bounding box center [316, 131] width 23 height 21
select select "8"
click at [443, 242] on span "26" at bounding box center [455, 246] width 25 height 25
type input "Sep 26, 2025"
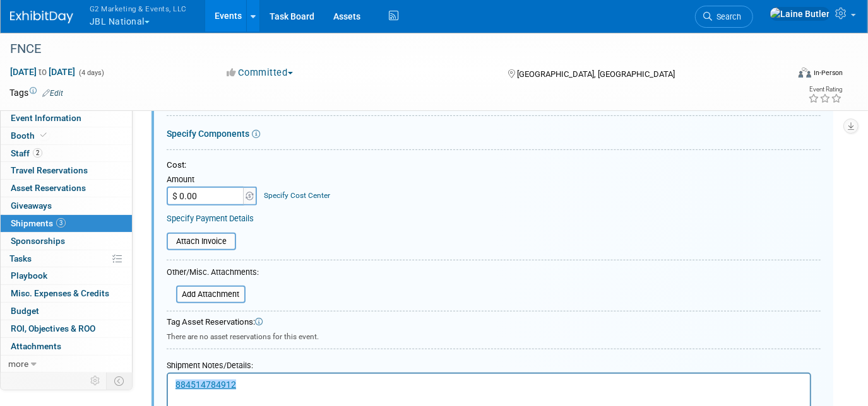
scroll to position [362, 0]
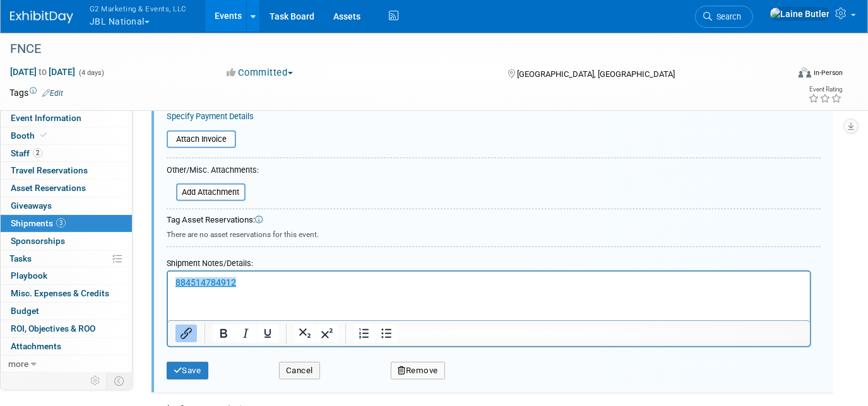
click at [291, 285] on p "﻿884514784912" at bounding box center [488, 283] width 627 height 13
click at [181, 283] on link "884514784912﻿" at bounding box center [205, 283] width 61 height 10
click at [174, 283] on body "884514784912" at bounding box center [488, 283] width 629 height 13
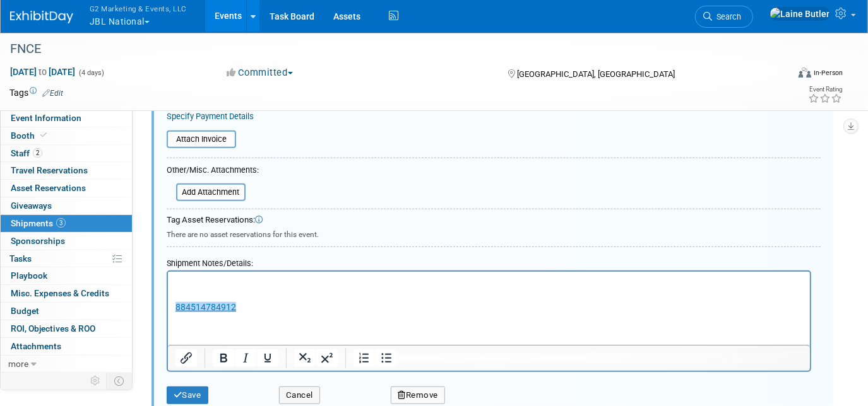
click at [223, 283] on p "Rich Text Area. Press ALT-0 for help." at bounding box center [488, 283] width 627 height 13
click at [181, 394] on icon "submit" at bounding box center [178, 395] width 9 height 8
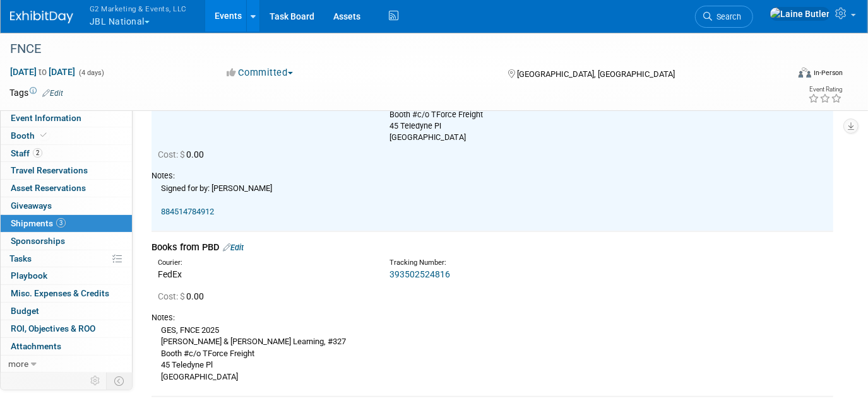
scroll to position [247, 0]
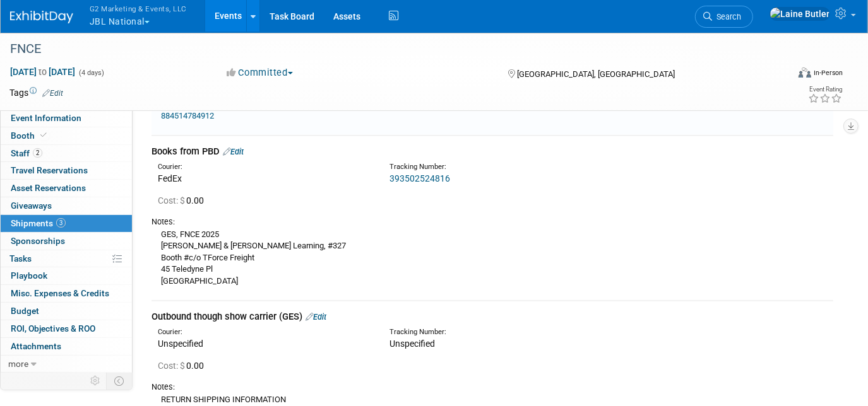
click at [430, 181] on link "393502524816" at bounding box center [419, 179] width 61 height 10
click at [242, 145] on div "Books from PBD Edit" at bounding box center [492, 151] width 682 height 13
click at [235, 150] on link "Edit" at bounding box center [233, 151] width 21 height 9
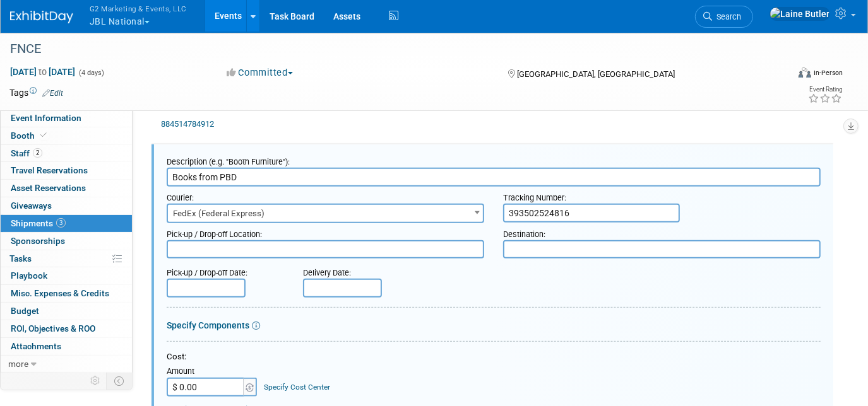
scroll to position [0, 0]
click at [362, 283] on input "text" at bounding box center [342, 288] width 79 height 19
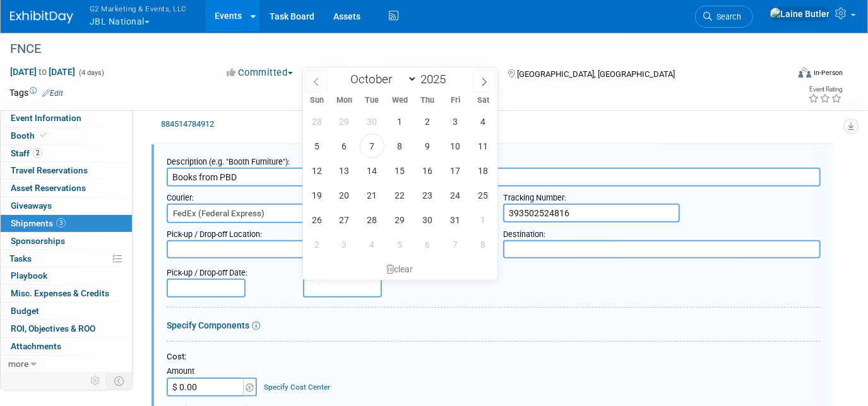
click at [319, 81] on icon at bounding box center [316, 82] width 9 height 9
select select "8"
click at [436, 194] on span "25" at bounding box center [427, 195] width 25 height 25
type input "Sep 25, 2025"
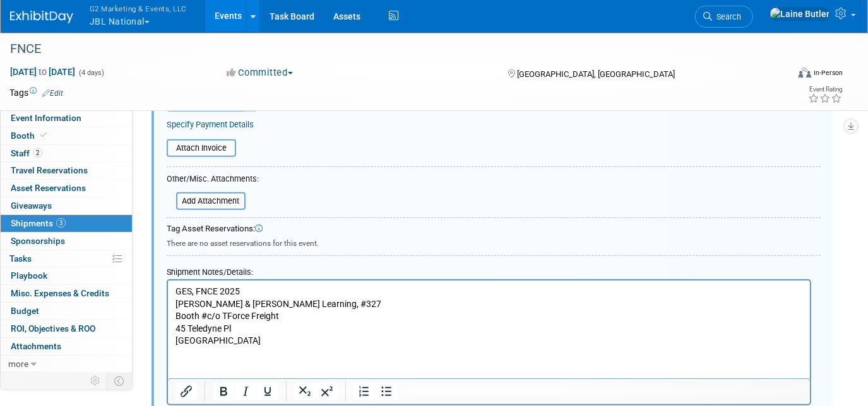
scroll to position [526, 0]
click at [178, 292] on p "GES, FNCE 2025 Jones & Bartlett Learning, #327 Booth #c/o TForce Freight 45 Tel…" at bounding box center [488, 314] width 627 height 62
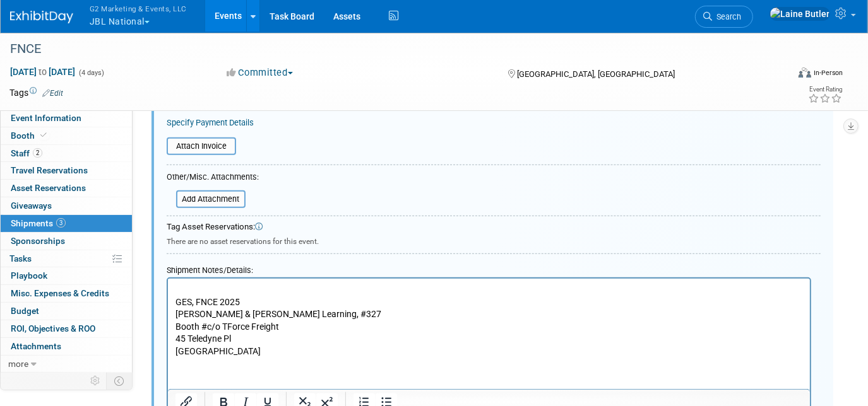
click at [185, 290] on p "Rich Text Area. Press ALT-0 for help." at bounding box center [488, 289] width 627 height 13
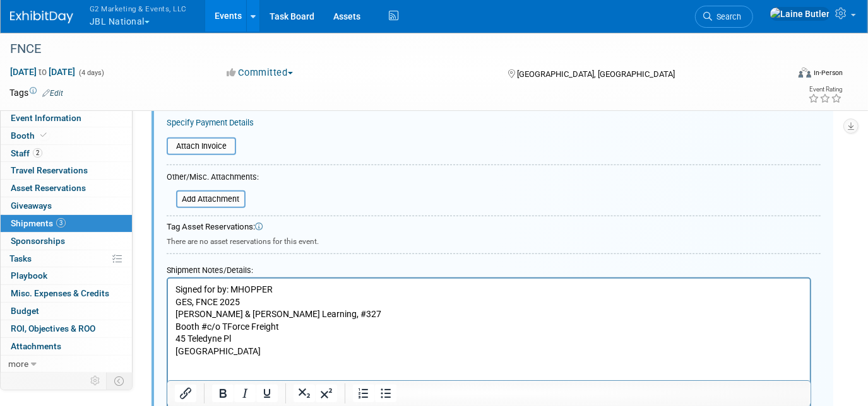
drag, startPoint x: 276, startPoint y: 351, endPoint x: 158, endPoint y: 304, distance: 126.9
click at [167, 304] on html "Signed for by: MHOPPER GES, FNCE 2025 Jones & Bartlett Learning, #327 Booth #c/…" at bounding box center [488, 318] width 642 height 80
copy p "GES, FNCE 2025 Jones & Bartlett Learning, #327 Booth #c/o TForce Freight 45 Tel…"
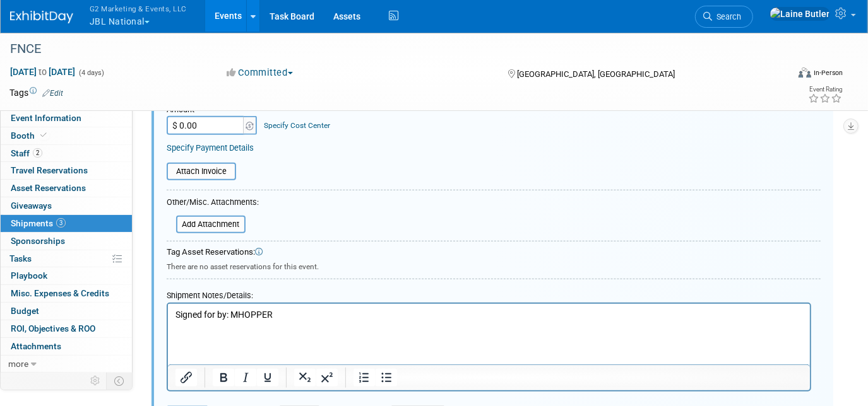
scroll to position [182, 0]
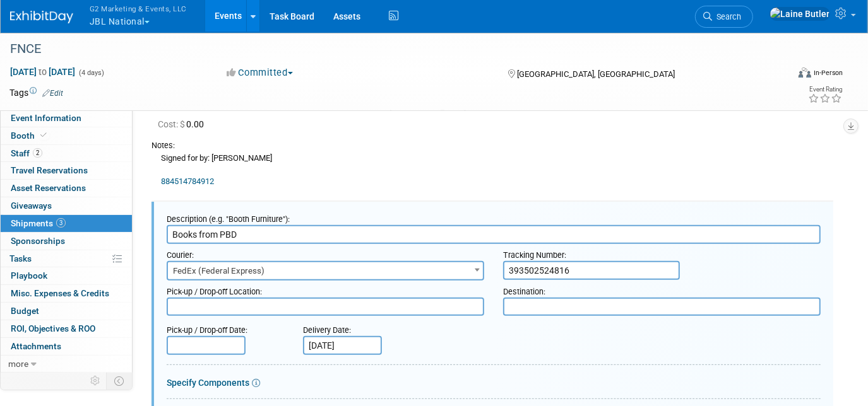
click at [598, 294] on div "Destination:" at bounding box center [661, 289] width 317 height 17
click at [596, 304] on textarea at bounding box center [661, 307] width 317 height 18
paste textarea "GES, FNCE 2025 Jones & Bartlett Learning, #327 Booth #c/o TForce Freight 45 Tel…"
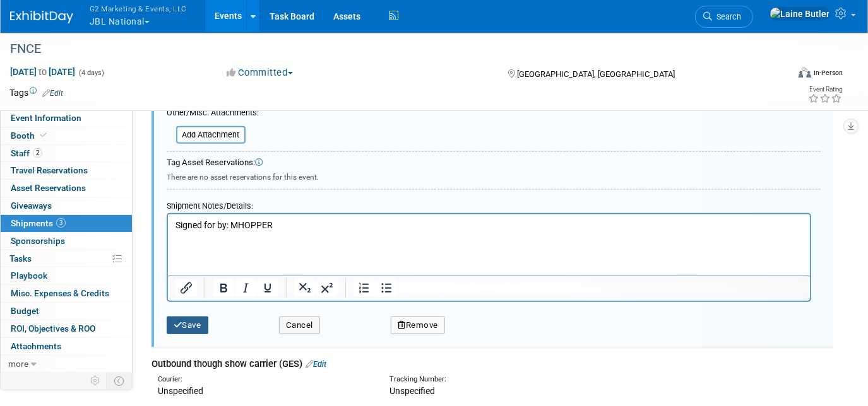
type textarea "GES, FNCE 2025 Jones & Bartlett Learning, #327 Booth #c/o TForce Freight 45 Tel…"
click at [196, 323] on button "Save" at bounding box center [188, 326] width 42 height 18
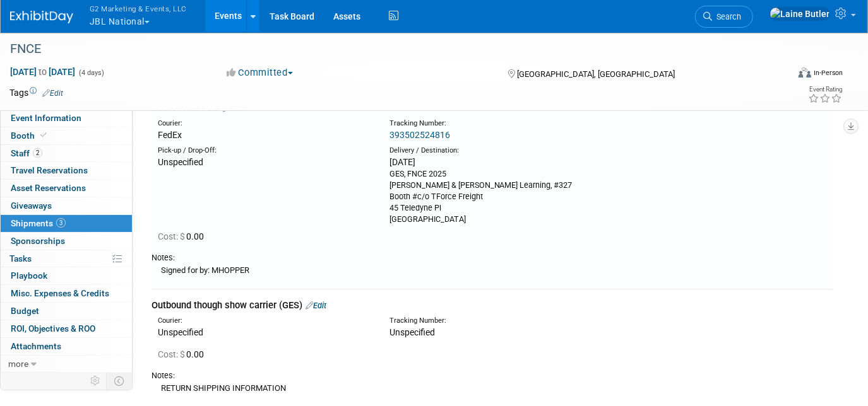
scroll to position [57, 0]
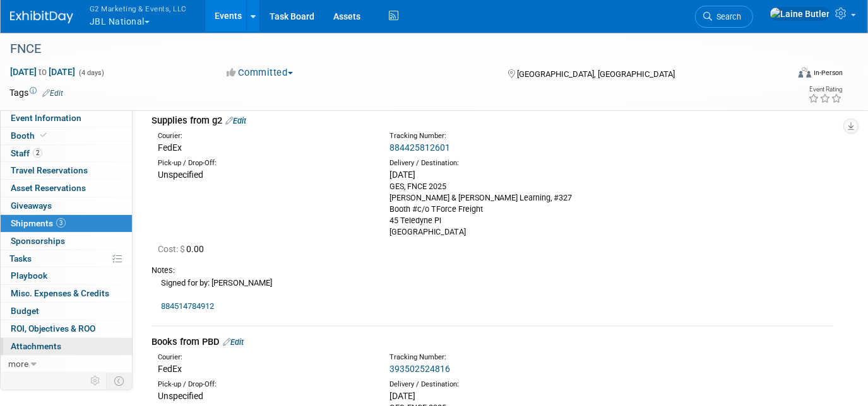
drag, startPoint x: 25, startPoint y: 362, endPoint x: 30, endPoint y: 351, distance: 12.2
click at [27, 361] on span "more" at bounding box center [18, 364] width 20 height 10
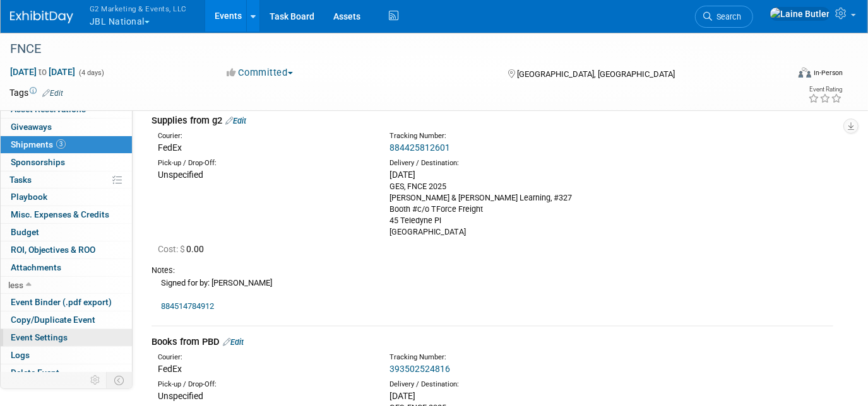
scroll to position [85, 0]
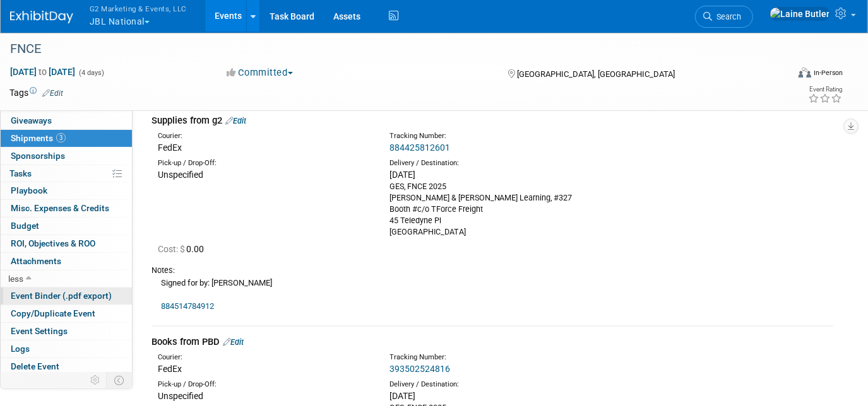
click at [49, 298] on span "Event Binder (.pdf export)" at bounding box center [61, 296] width 101 height 10
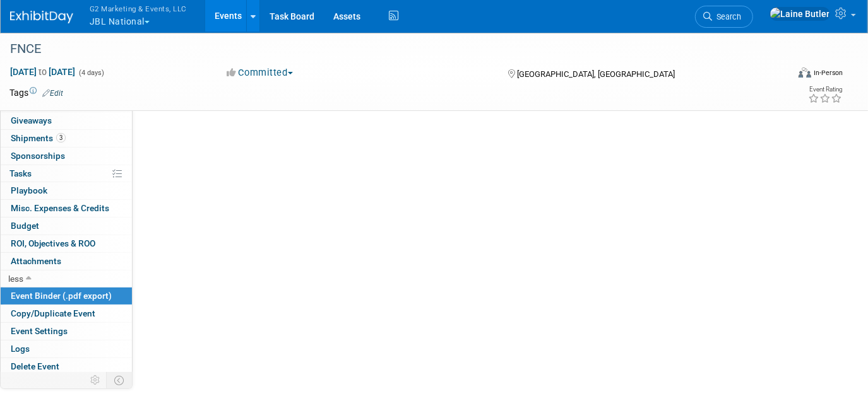
scroll to position [0, 0]
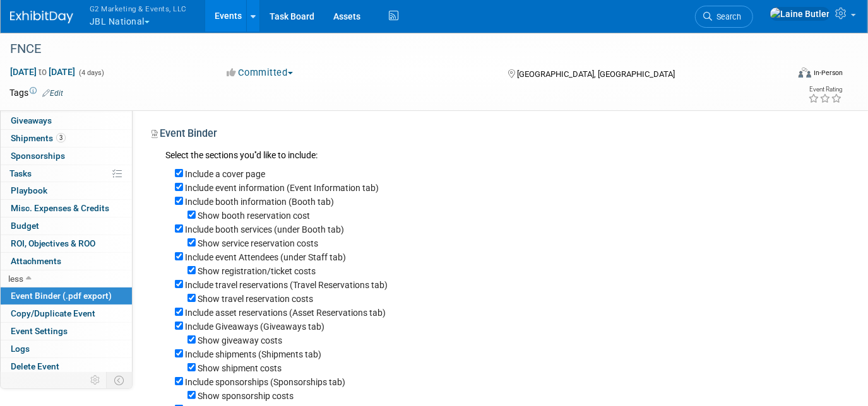
click at [185, 388] on label "Include sponsorships (Sponsorships tab)" at bounding box center [265, 382] width 160 height 10
click at [183, 386] on input "Include sponsorships (Sponsorships tab)" at bounding box center [179, 381] width 8 height 8
checkbox input "false"
drag, startPoint x: 195, startPoint y: 372, endPoint x: 175, endPoint y: 353, distance: 27.3
click at [194, 371] on input "Show shipment costs" at bounding box center [191, 368] width 8 height 8
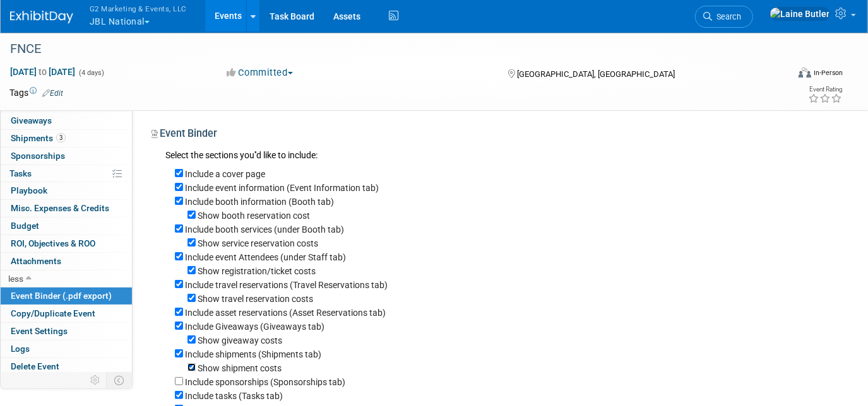
checkbox input "false"
click at [173, 351] on div "Include a cover page Include event information (Event Information tab) Include …" at bounding box center [499, 324] width 668 height 323
click at [176, 358] on input "Include shipments (Shipments tab)" at bounding box center [179, 354] width 8 height 8
checkbox input "false"
click at [188, 340] on input "Show giveaway costs" at bounding box center [191, 340] width 8 height 8
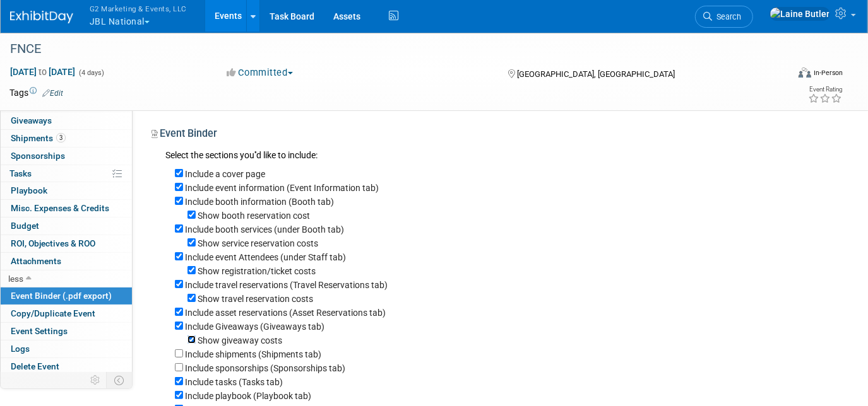
checkbox input "false"
click at [178, 329] on input "Include Giveaways (Giveaways tab)" at bounding box center [179, 326] width 8 height 8
checkbox input "false"
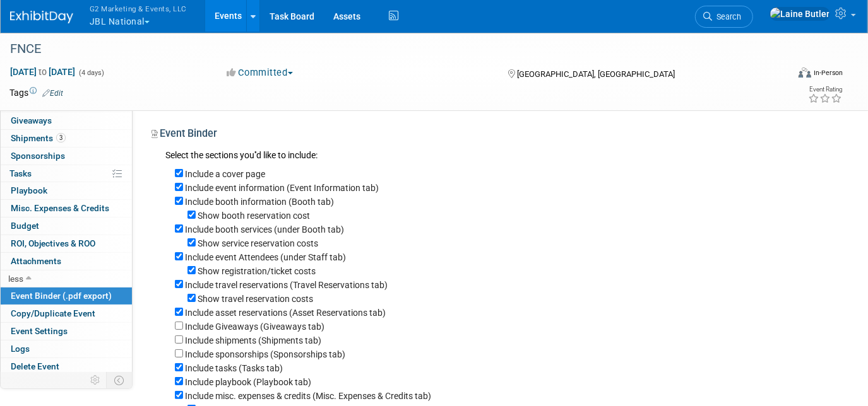
click at [177, 319] on div "Include asset reservations (Asset Reservations tab)" at bounding box center [504, 313] width 658 height 14
click at [172, 315] on div "Include a cover page Include event information (Event Information tab) Include …" at bounding box center [499, 310] width 668 height 295
click at [175, 315] on input "Include asset reservations (Asset Reservations tab)" at bounding box center [179, 312] width 8 height 8
checkbox input "false"
click at [190, 302] on input "Show travel reservation costs" at bounding box center [191, 298] width 8 height 8
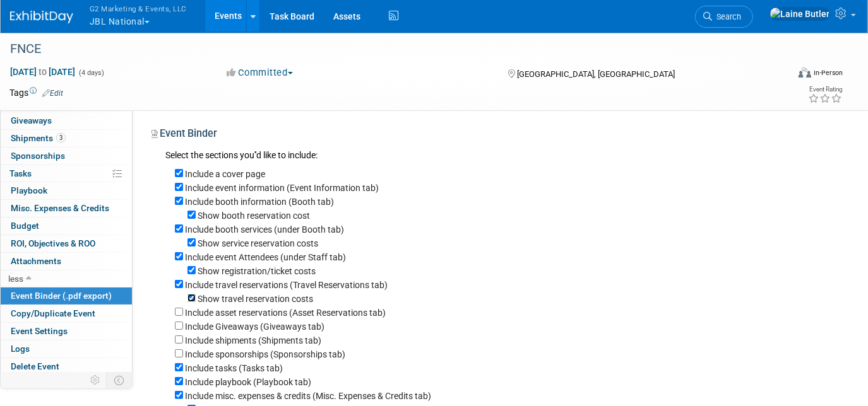
checkbox input "false"
click at [193, 274] on input "Show registration/ticket costs" at bounding box center [191, 270] width 8 height 8
checkbox input "false"
click at [183, 289] on div "Include travel reservations (Travel Reservations tab)" at bounding box center [504, 285] width 658 height 14
click at [182, 287] on input "Include travel reservations (Travel Reservations tab)" at bounding box center [179, 284] width 8 height 8
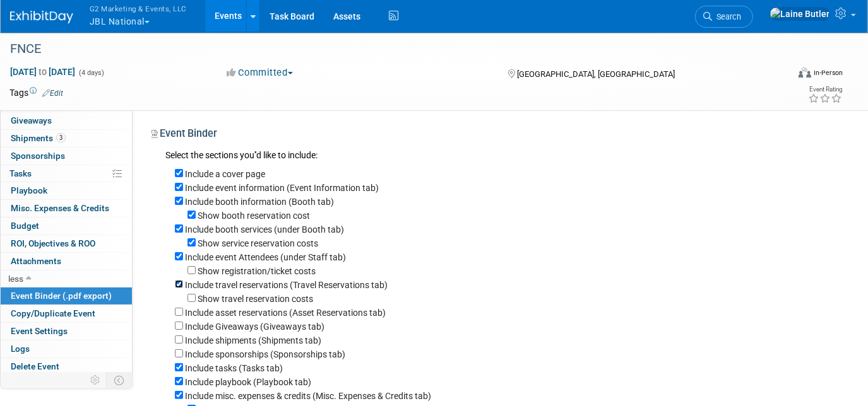
checkbox input "false"
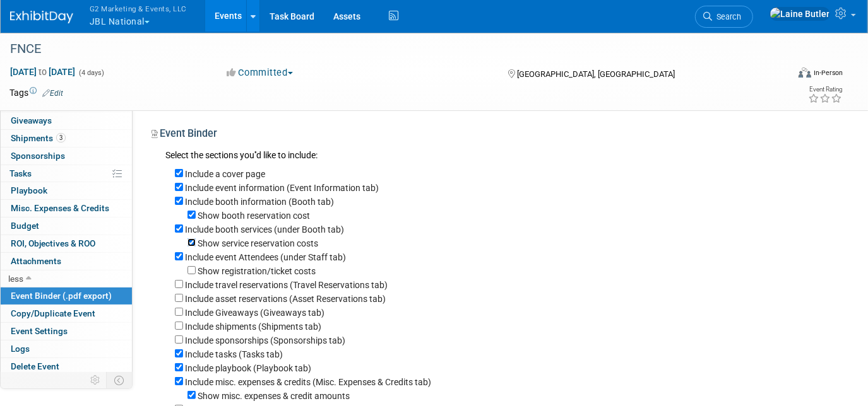
click at [193, 244] on input "Show service reservation costs" at bounding box center [191, 243] width 8 height 8
checkbox input "false"
click at [178, 227] on input "Include booth services (under Booth tab)" at bounding box center [179, 229] width 8 height 8
checkbox input "false"
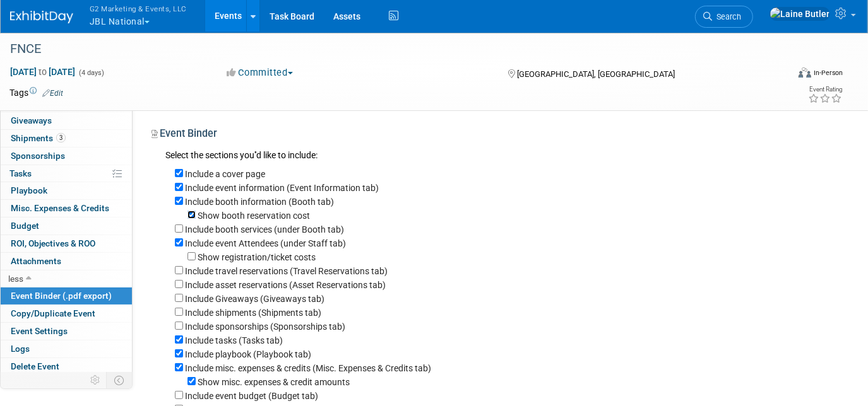
click at [188, 215] on input "Show booth reservation cost" at bounding box center [191, 215] width 8 height 8
checkbox input "false"
click at [180, 368] on input "Include misc. expenses & credits (Misc. Expenses & Credits tab)" at bounding box center [179, 368] width 8 height 8
checkbox input "false"
click at [179, 358] on input "Include playbook (Playbook tab)" at bounding box center [179, 354] width 8 height 8
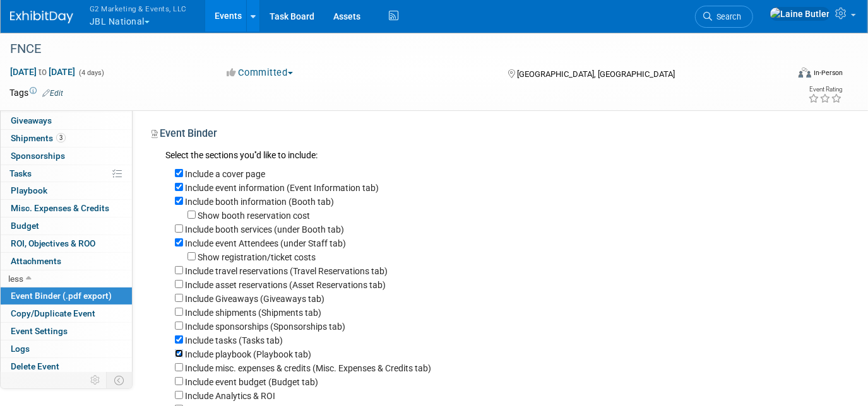
checkbox input "false"
click at [179, 347] on div "Include tasks (Tasks tab)" at bounding box center [504, 340] width 658 height 14
click at [178, 343] on input "Include tasks (Tasks tab)" at bounding box center [179, 340] width 8 height 8
checkbox input "false"
click at [173, 313] on div "Include a cover page Include event information (Event Information tab) Include …" at bounding box center [499, 289] width 668 height 253
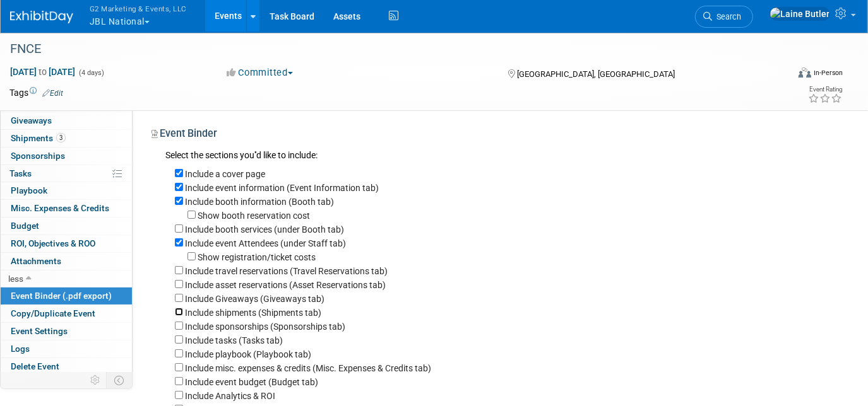
click at [178, 311] on input "Include shipments (Shipments tab)" at bounding box center [179, 312] width 8 height 8
checkbox input "true"
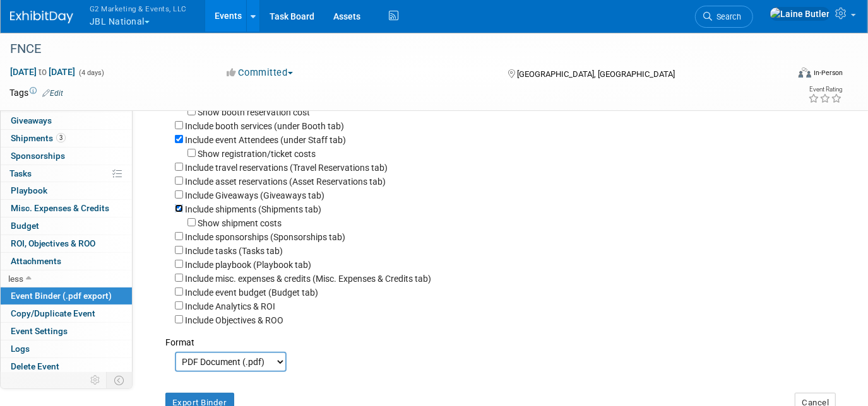
scroll to position [229, 0]
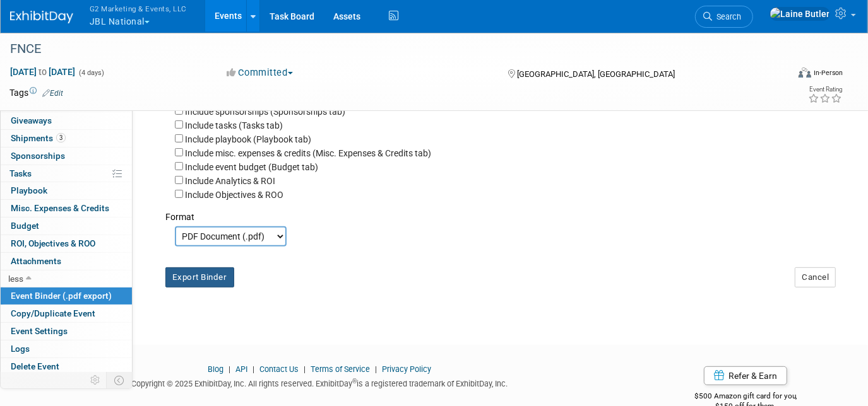
drag, startPoint x: 210, startPoint y: 299, endPoint x: 208, endPoint y: 283, distance: 15.2
click at [209, 296] on div "Export Binder Cancel" at bounding box center [499, 272] width 687 height 50
click at [207, 283] on button "Export Binder" at bounding box center [199, 278] width 69 height 20
